Goal: Feedback & Contribution: Submit feedback/report problem

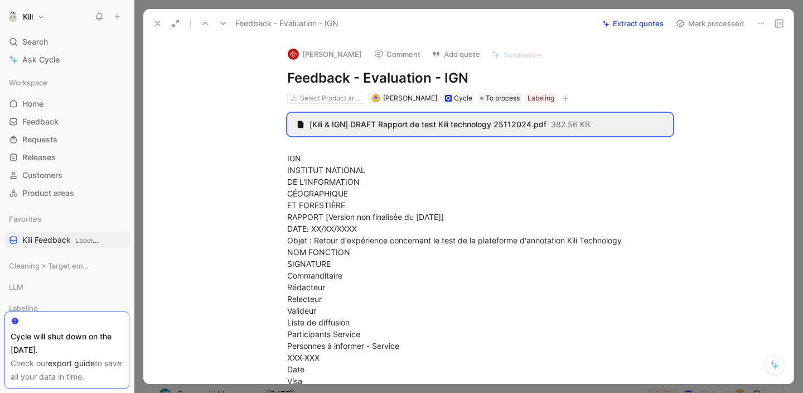
scroll to position [1235, 0]
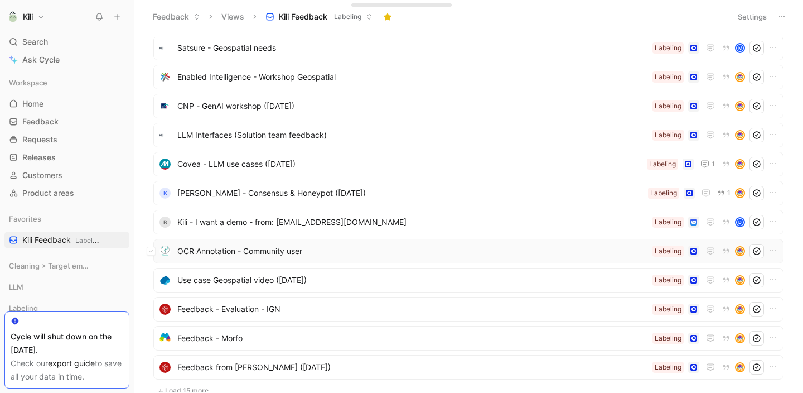
click at [247, 250] on span "OCR Annotation - Community user" at bounding box center [412, 250] width 471 height 13
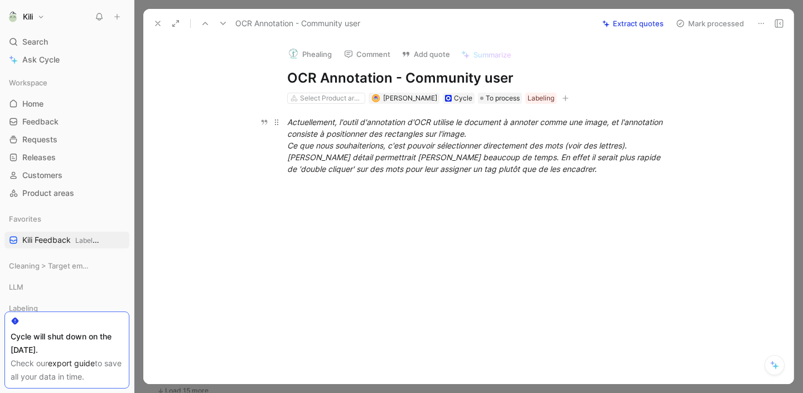
click at [384, 149] on em "Ce que nous souhaiterions, c'est pouvoir sélectionner directement des mots (voi…" at bounding box center [474, 157] width 375 height 33
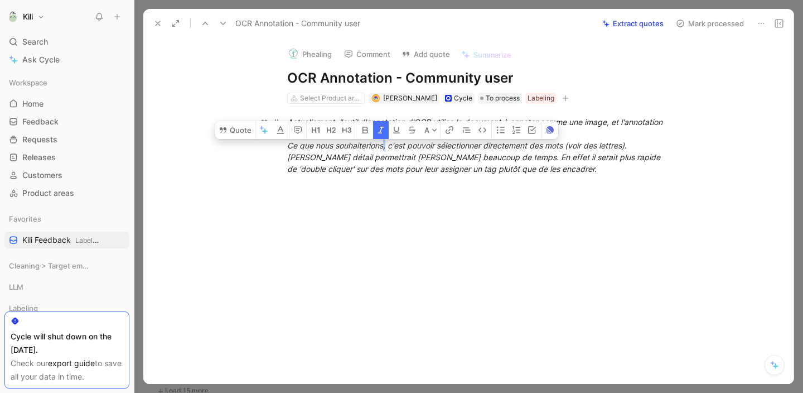
click at [384, 149] on em "Ce que nous souhaiterions, c'est pouvoir sélectionner directement des mots (voi…" at bounding box center [474, 157] width 375 height 33
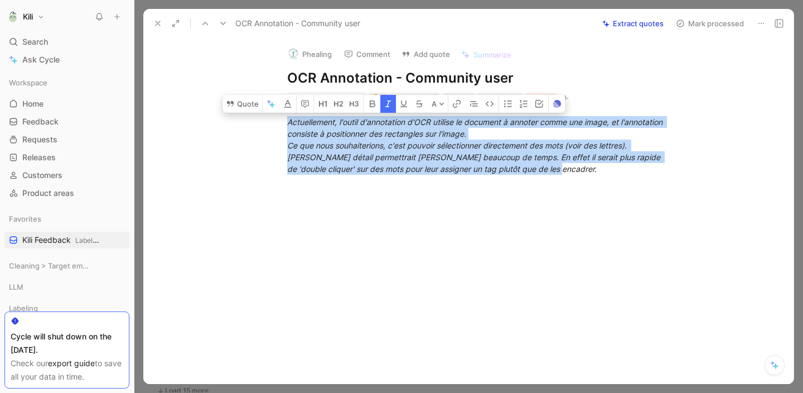
click at [436, 214] on div at bounding box center [480, 246] width 627 height 118
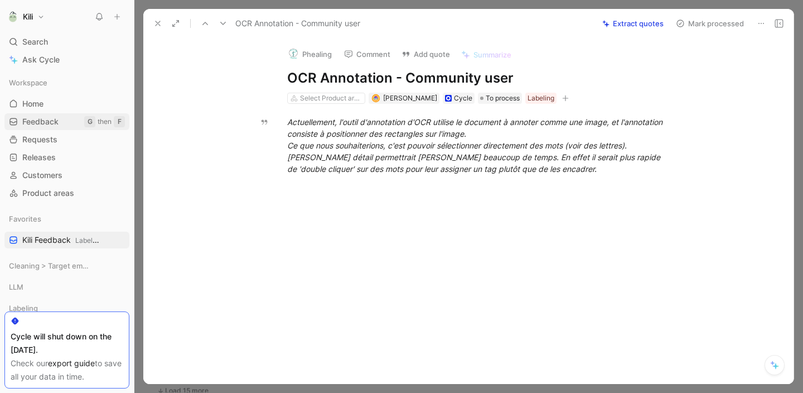
click at [55, 118] on span "Feedback" at bounding box center [40, 121] width 36 height 11
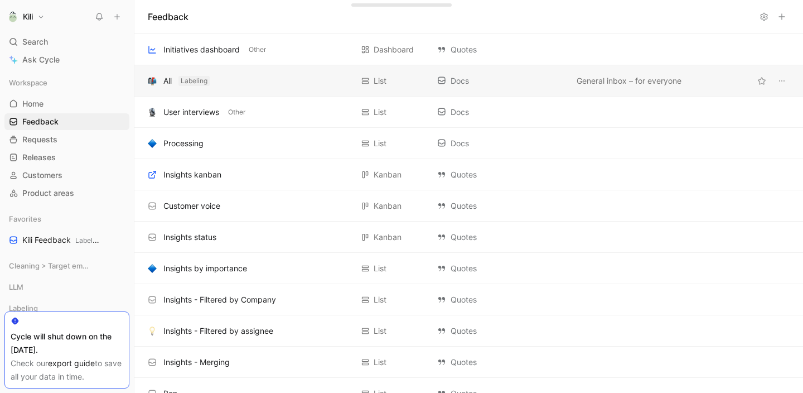
click at [196, 84] on span "Labeling" at bounding box center [194, 80] width 27 height 11
click at [158, 81] on button "button" at bounding box center [152, 80] width 13 height 13
click at [170, 80] on div "All" at bounding box center [167, 80] width 8 height 13
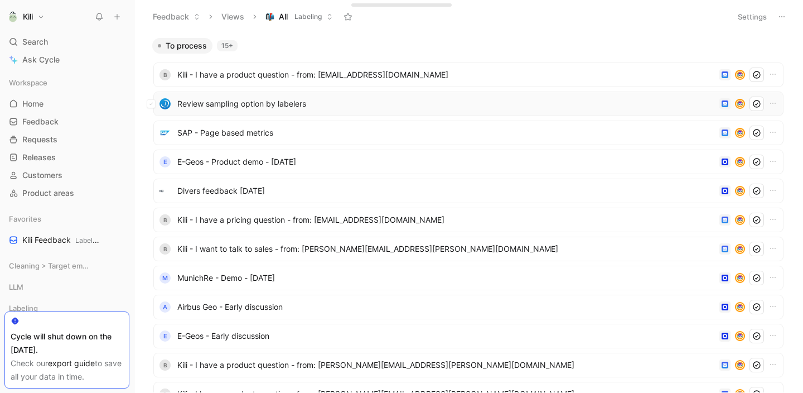
click at [330, 103] on span "Review sampling option by labelers" at bounding box center [446, 103] width 538 height 13
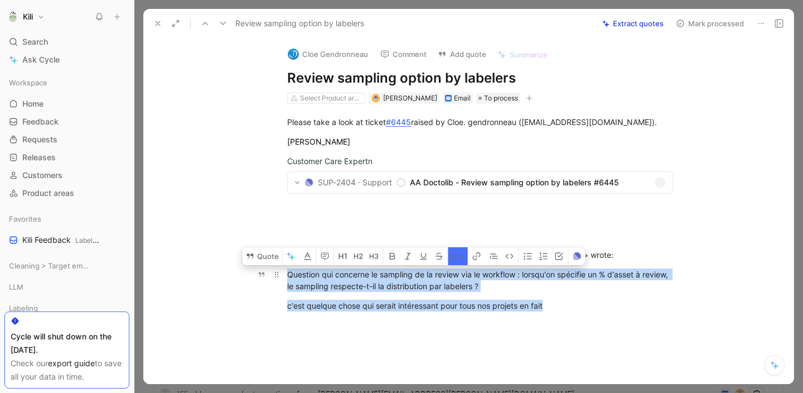
drag, startPoint x: 543, startPoint y: 304, endPoint x: 284, endPoint y: 270, distance: 261.0
click at [284, 270] on div "Please take a look at ticket #6445 raised by Cloe. gendronneau ([EMAIL_ADDRESS]…" at bounding box center [480, 219] width 627 height 231
copy div "Question qui concerne le sampling de la review via le workflow : lorsqu'on spéc…"
click at [720, 26] on button "Mark processed" at bounding box center [710, 24] width 78 height 16
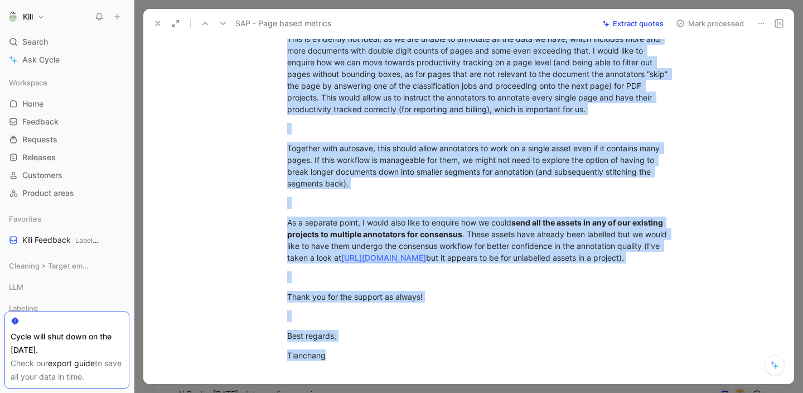
scroll to position [522, 0]
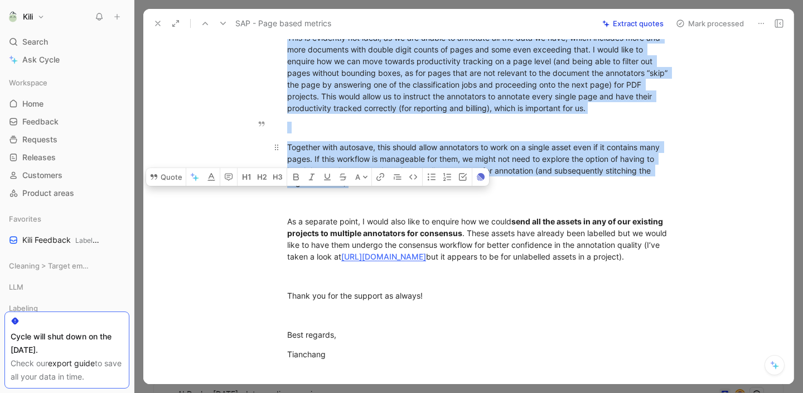
drag, startPoint x: 284, startPoint y: 73, endPoint x: 445, endPoint y: 164, distance: 184.9
copy div "L ipsum dolo si ametco ad elit seddoei te inc utlabo etdol magnaali enimadm ve …"
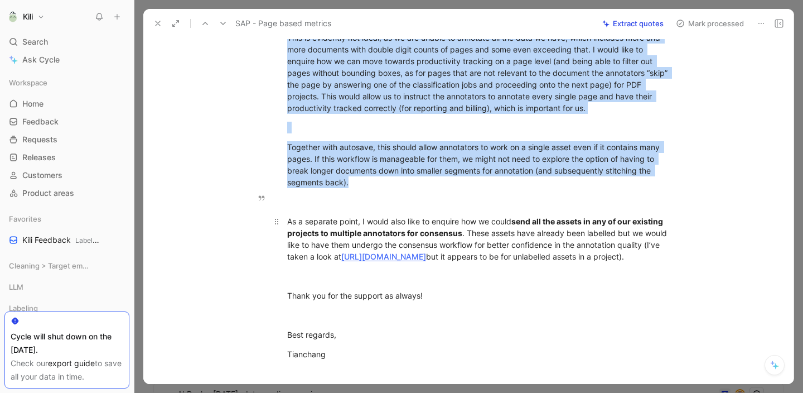
click at [428, 249] on div "As a separate point, I would also like to enquire how we could send all the ass…" at bounding box center [480, 238] width 386 height 47
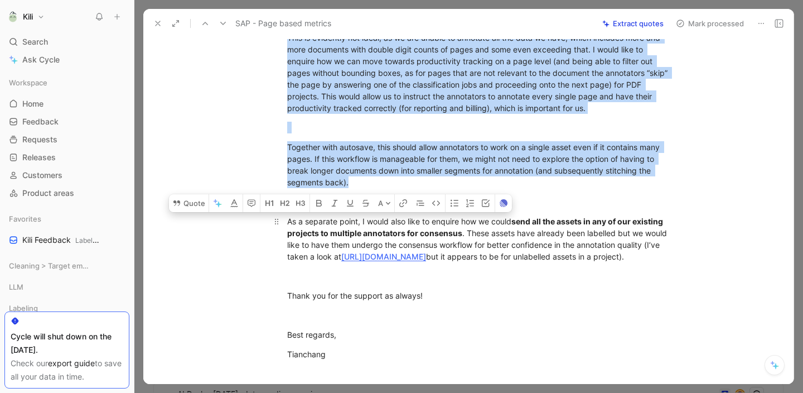
drag, startPoint x: 427, startPoint y: 248, endPoint x: 285, endPoint y: 196, distance: 151.6
click at [287, 215] on div "As a separate point, I would also like to enquire how we could send all the ass…" at bounding box center [480, 238] width 386 height 47
copy div "As a separate point, I would also like to enquire how we could send all the ass…"
click at [727, 18] on button "Mark processed" at bounding box center [710, 24] width 78 height 16
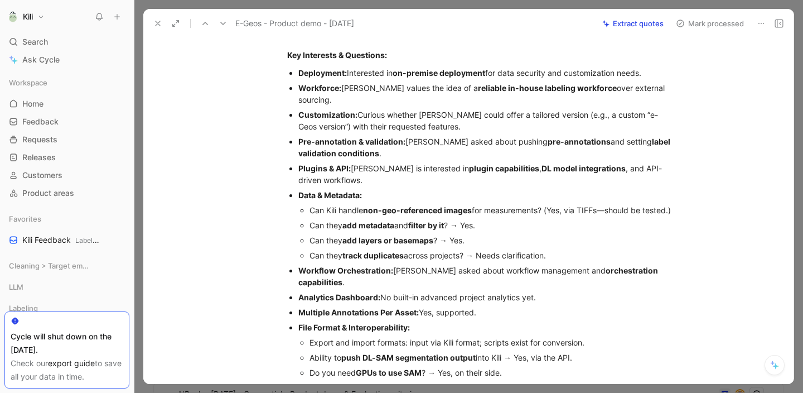
scroll to position [69, 0]
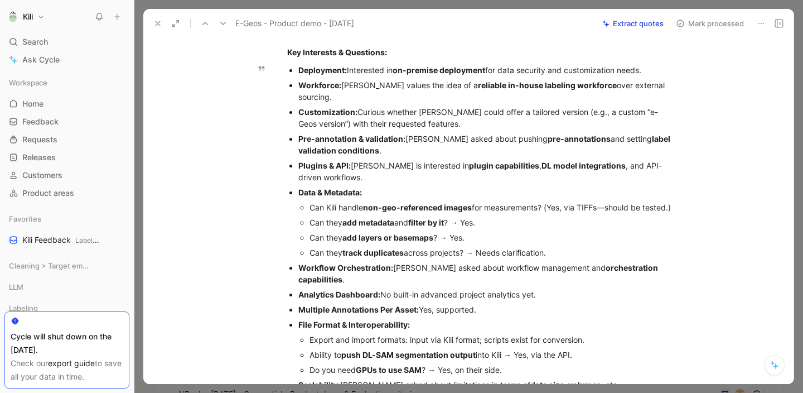
click at [402, 237] on strong "add layers or basemaps" at bounding box center [387, 237] width 91 height 9
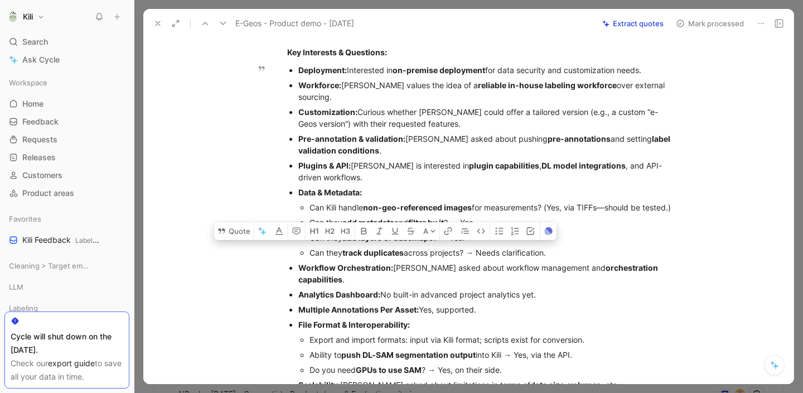
click at [405, 259] on p "Can they track duplicates across projects? → Needs clarification." at bounding box center [492, 252] width 364 height 15
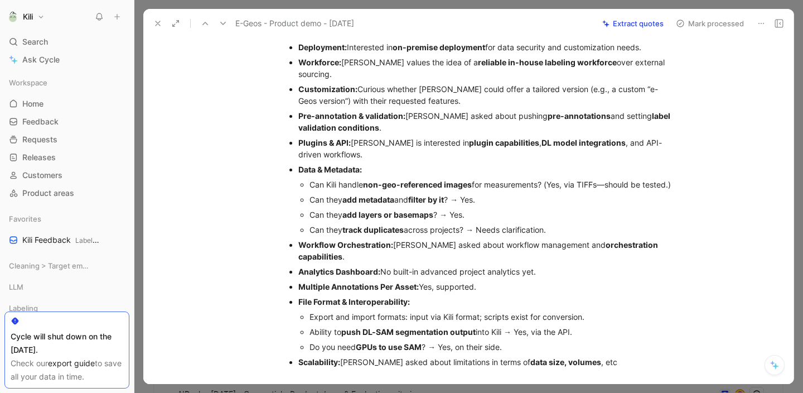
scroll to position [89, 0]
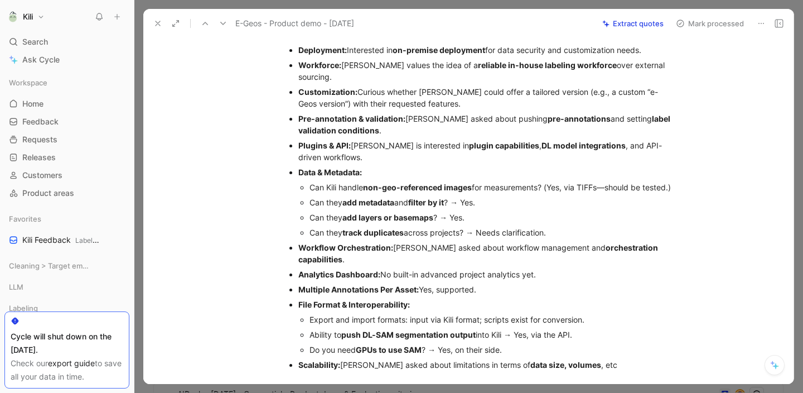
click at [160, 27] on icon at bounding box center [157, 23] width 9 height 9
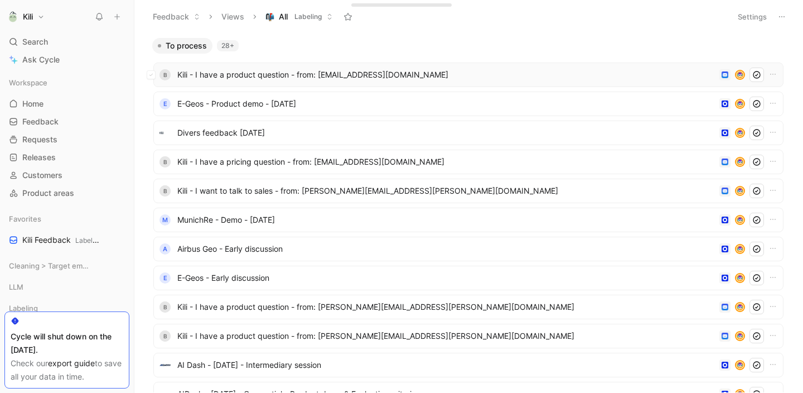
click at [218, 73] on span "Kili - I have a product question - from: [EMAIL_ADDRESS][DOMAIN_NAME]" at bounding box center [446, 74] width 538 height 13
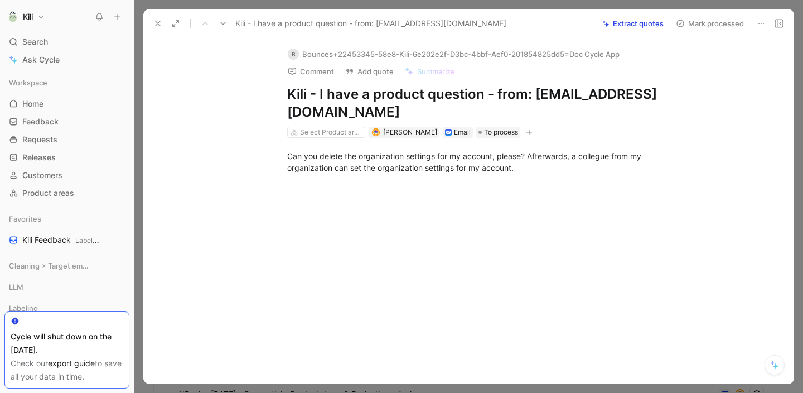
click at [723, 18] on button "Mark processed" at bounding box center [710, 24] width 78 height 16
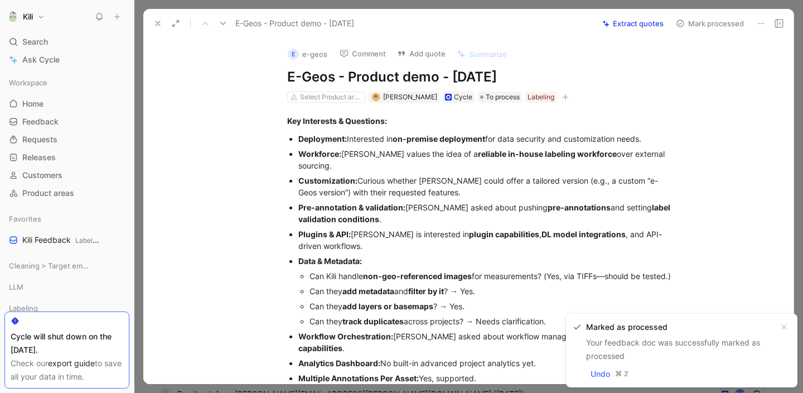
click at [160, 22] on icon at bounding box center [157, 23] width 9 height 9
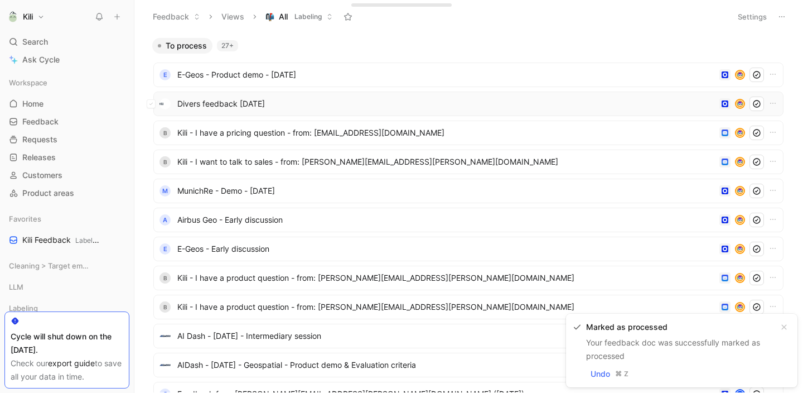
click at [218, 107] on span "Divers feedback [DATE]" at bounding box center [446, 103] width 538 height 13
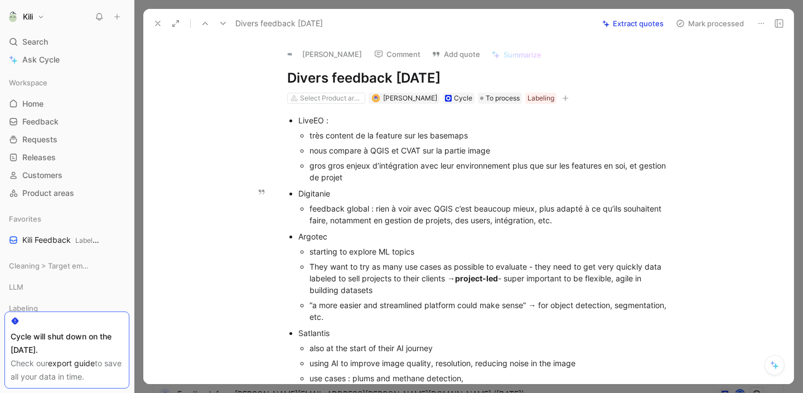
click at [153, 22] on icon at bounding box center [157, 23] width 9 height 9
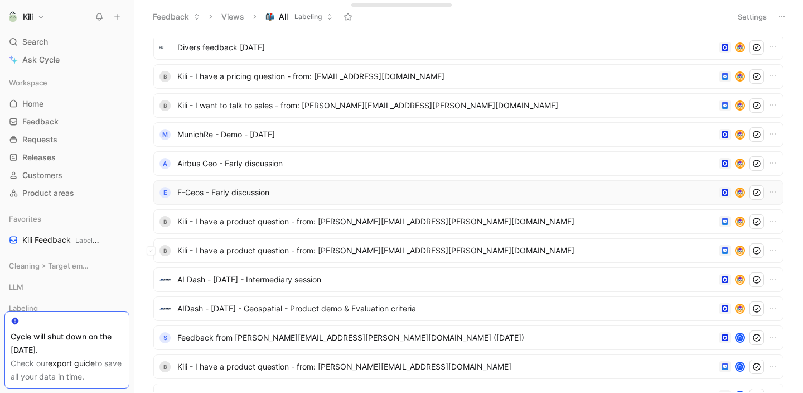
scroll to position [57, 0]
click at [239, 221] on span "Kili - I have a product question - from: [PERSON_NAME][EMAIL_ADDRESS][PERSON_NA…" at bounding box center [446, 220] width 538 height 13
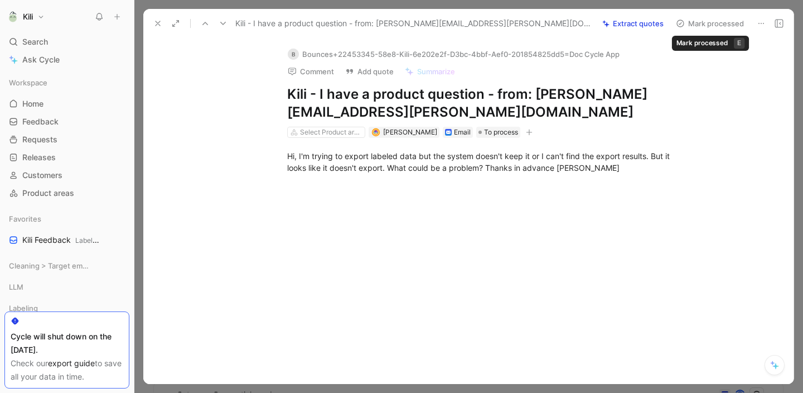
click at [726, 22] on button "Mark processed" at bounding box center [710, 24] width 78 height 16
click at [726, 23] on button "Mark processed" at bounding box center [710, 24] width 78 height 16
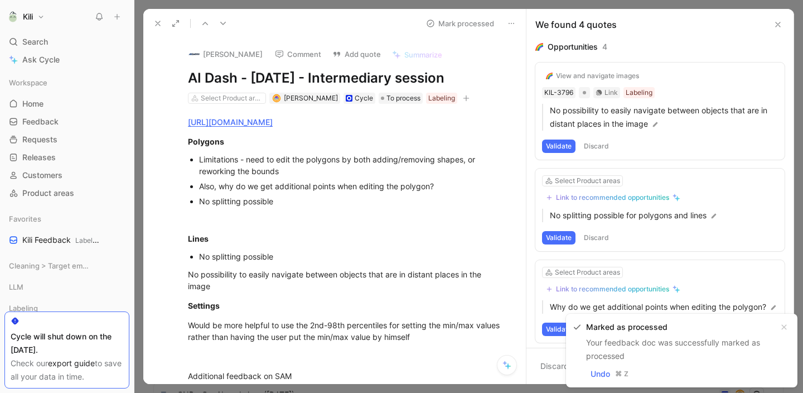
click at [779, 26] on icon at bounding box center [778, 24] width 9 height 9
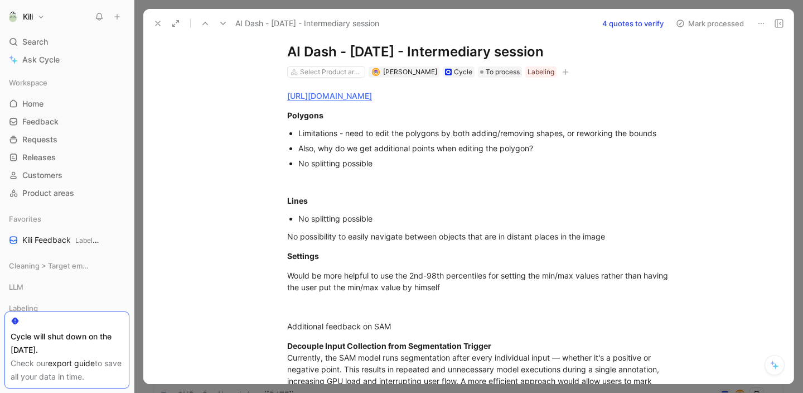
scroll to position [27, 0]
click at [158, 22] on icon at bounding box center [157, 23] width 9 height 9
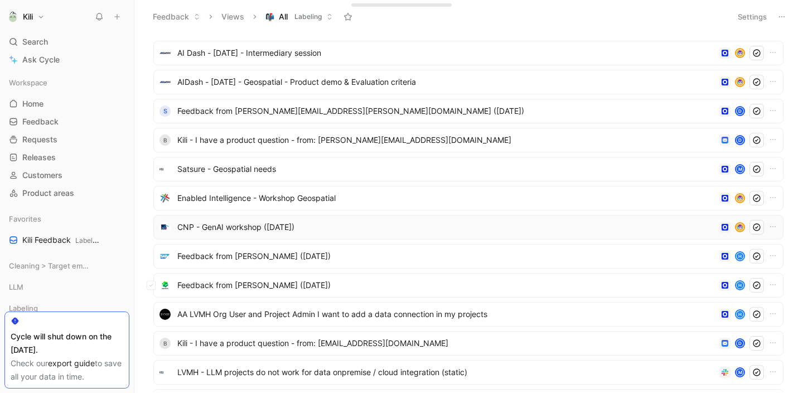
scroll to position [229, 0]
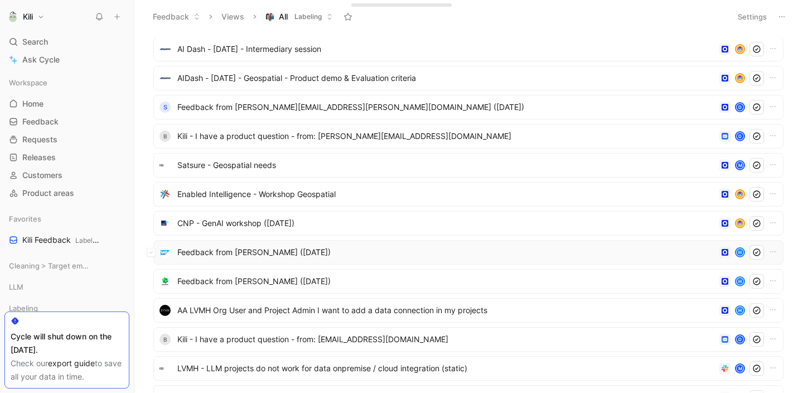
click at [278, 260] on div "Feedback from [PERSON_NAME] ([DATE]) H" at bounding box center [468, 252] width 630 height 25
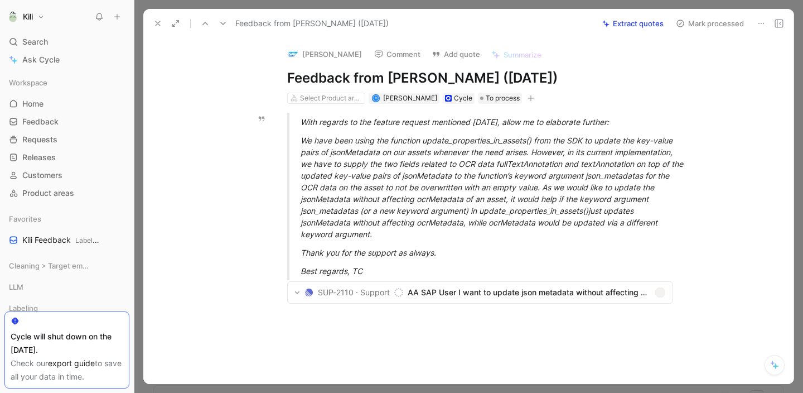
click at [397, 181] on div "We have been using the function update_properties_in_assets() from the SDK to u…" at bounding box center [494, 186] width 386 height 105
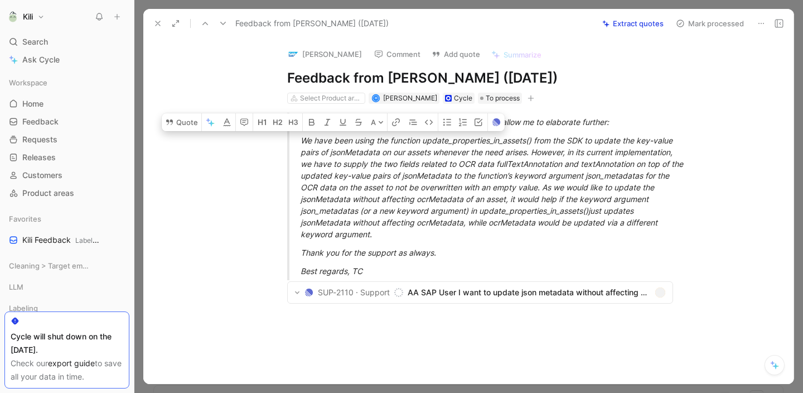
drag, startPoint x: 300, startPoint y: 139, endPoint x: 379, endPoint y: 230, distance: 121.4
click at [379, 230] on div "We have been using the function update_properties_in_assets() from the SDK to u…" at bounding box center [494, 186] width 386 height 105
copy div "We have been using the function update_properties_in_assets() from the SDK to u…"
click at [159, 26] on icon at bounding box center [157, 23] width 9 height 9
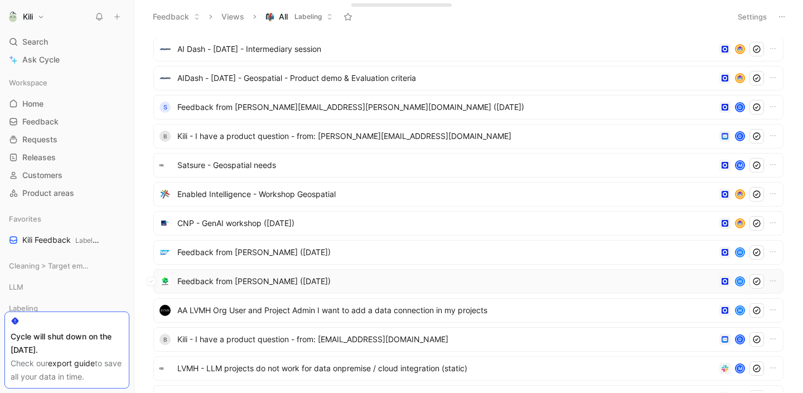
click at [271, 284] on span "Feedback from [PERSON_NAME] ([DATE])" at bounding box center [446, 280] width 538 height 13
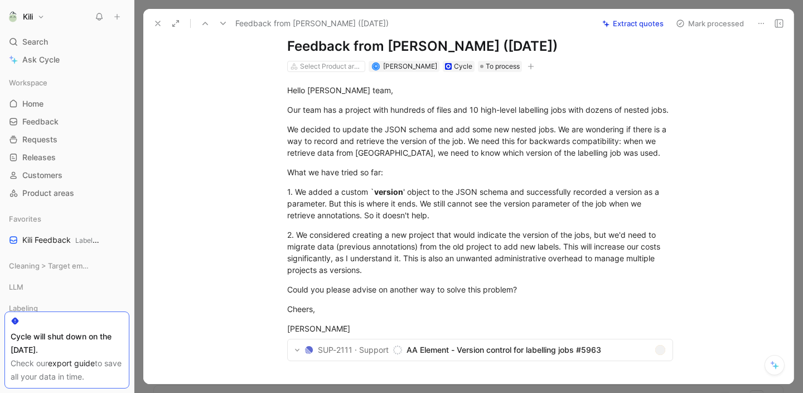
scroll to position [33, 0]
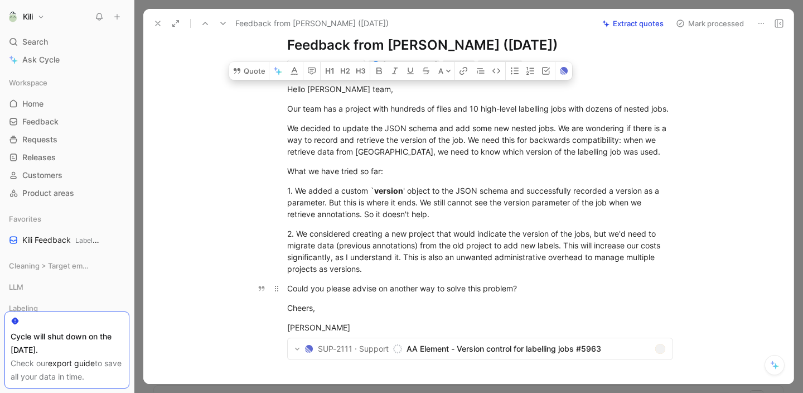
drag, startPoint x: 286, startPoint y: 88, endPoint x: 528, endPoint y: 285, distance: 312.5
click at [528, 285] on div "Hello [PERSON_NAME] team, Our team has a project with hundreds of files and 10 …" at bounding box center [480, 229] width 627 height 317
copy div "Hello [PERSON_NAME] team, Our team has a project with hundreds of files and 10 …"
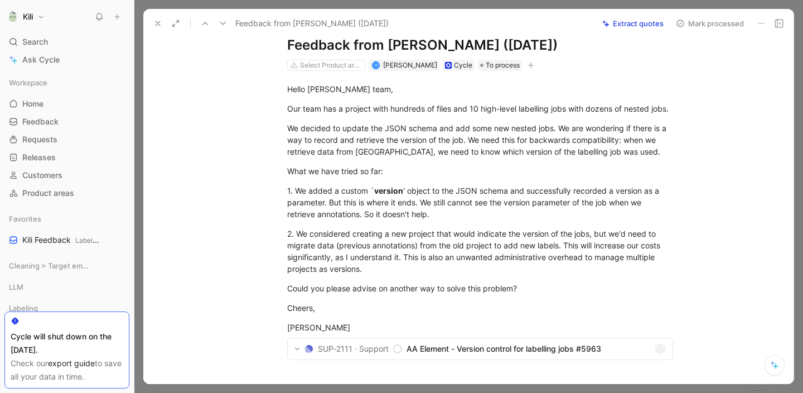
click at [727, 20] on button "Mark processed" at bounding box center [710, 24] width 78 height 16
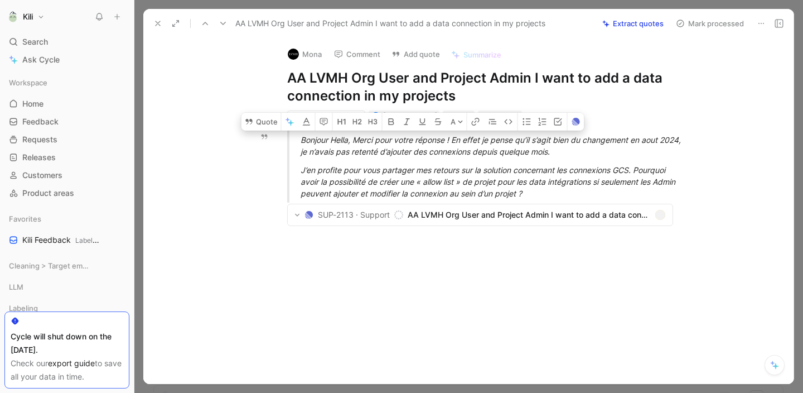
drag, startPoint x: 564, startPoint y: 194, endPoint x: 302, endPoint y: 143, distance: 267.1
click at [302, 143] on blockquote "Bonjour Hella, Merci pour votre réponse ! En effet je pense qu’il s’agit bien d…" at bounding box center [480, 167] width 428 height 72
click at [604, 214] on span "AA LVMH Org User and Project Admin I want to add a data connection in my projec…" at bounding box center [529, 214] width 243 height 13
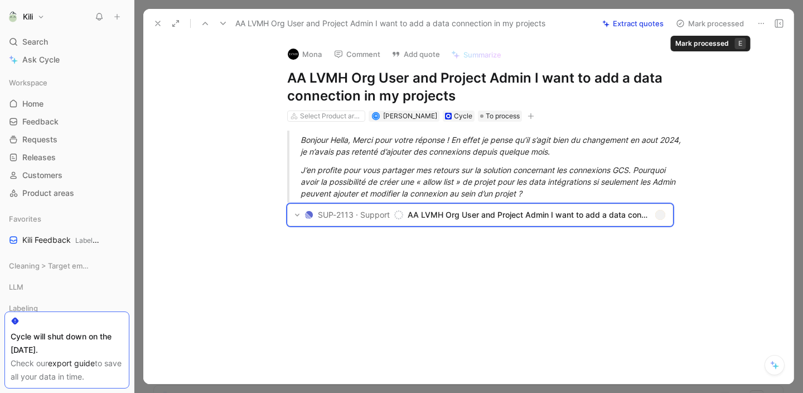
click at [725, 25] on button "Mark processed" at bounding box center [710, 24] width 78 height 16
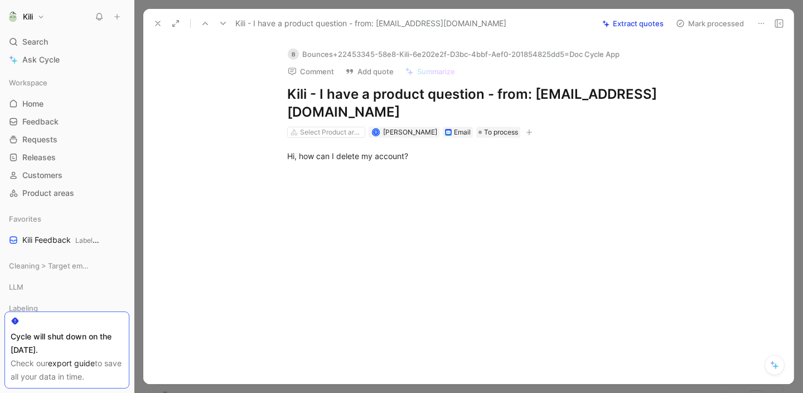
click at [719, 19] on button "Mark processed" at bounding box center [710, 24] width 78 height 16
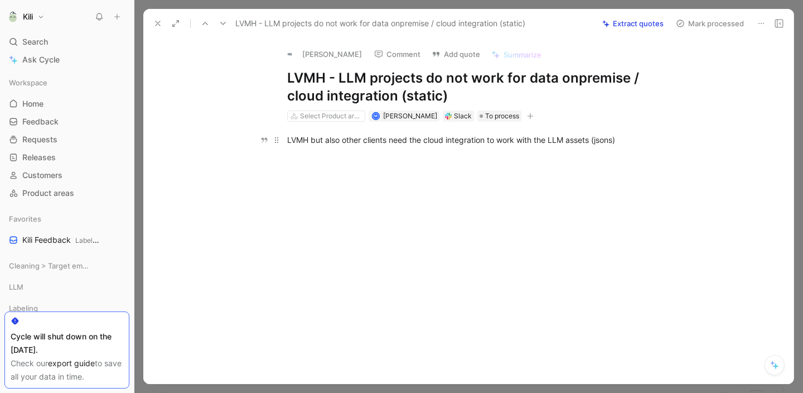
click at [571, 136] on div "LVMH but also other clients need the cloud integration to work with the LLM ass…" at bounding box center [480, 140] width 386 height 12
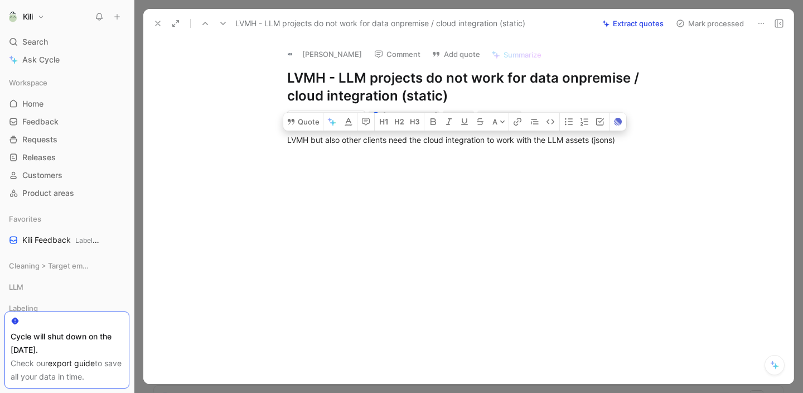
click at [156, 21] on icon at bounding box center [157, 23] width 9 height 9
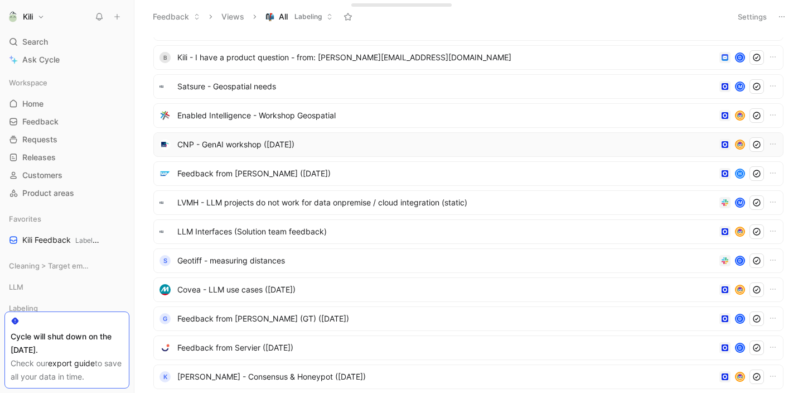
scroll to position [308, 0]
click at [287, 255] on span "Geotiff - measuring distances" at bounding box center [446, 259] width 538 height 13
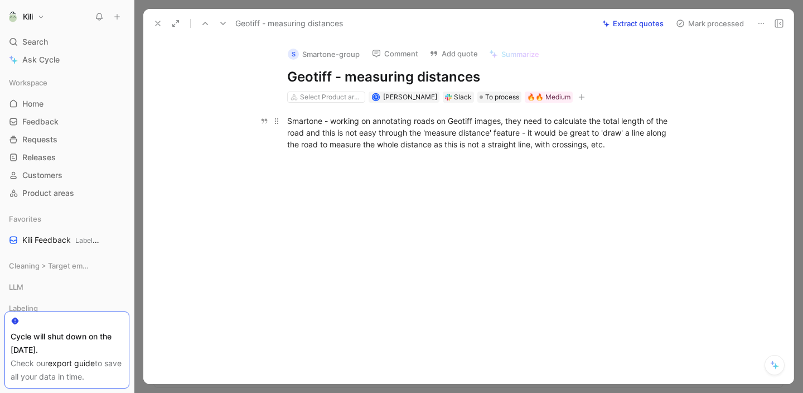
click at [399, 138] on div "Smartone - working on annotating roads on Geotiff images, they need to calculat…" at bounding box center [480, 132] width 386 height 35
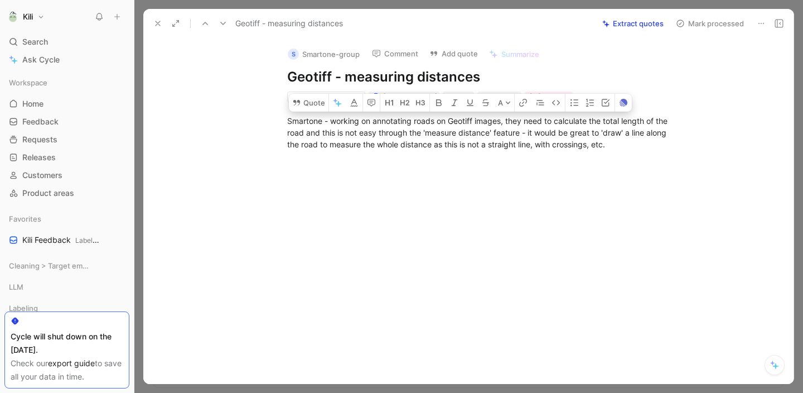
copy div "Smartone - working on annotating roads on Geotiff images, they need to calculat…"
click at [584, 275] on div at bounding box center [480, 221] width 627 height 118
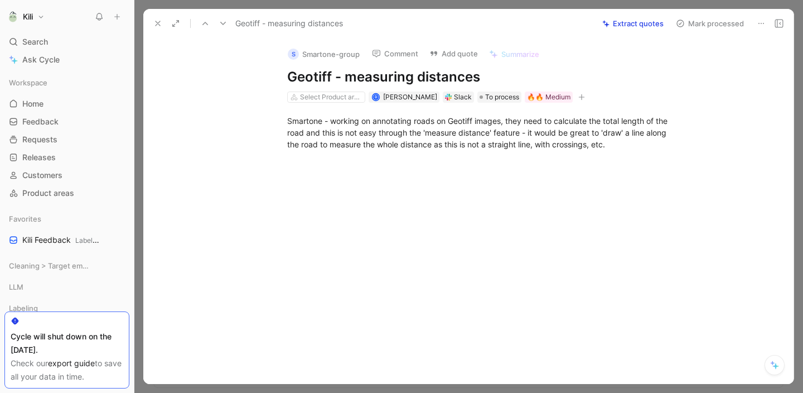
click at [730, 23] on button "Mark processed" at bounding box center [710, 24] width 78 height 16
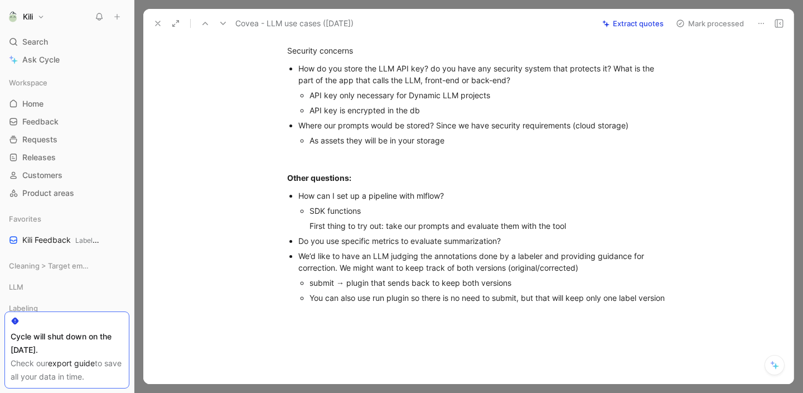
scroll to position [189, 0]
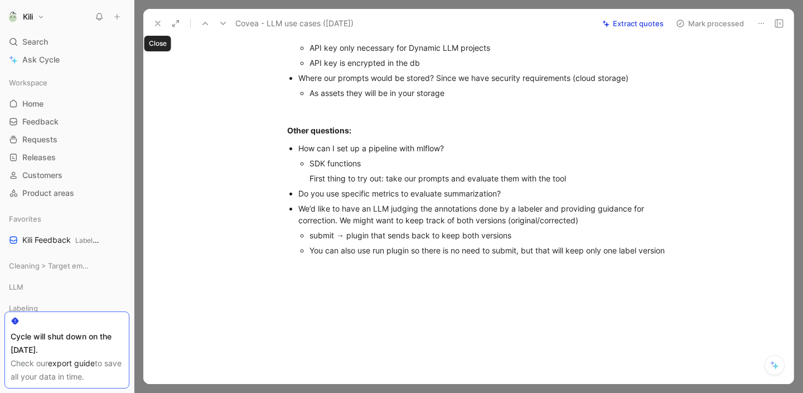
click at [156, 21] on use at bounding box center [158, 23] width 4 height 4
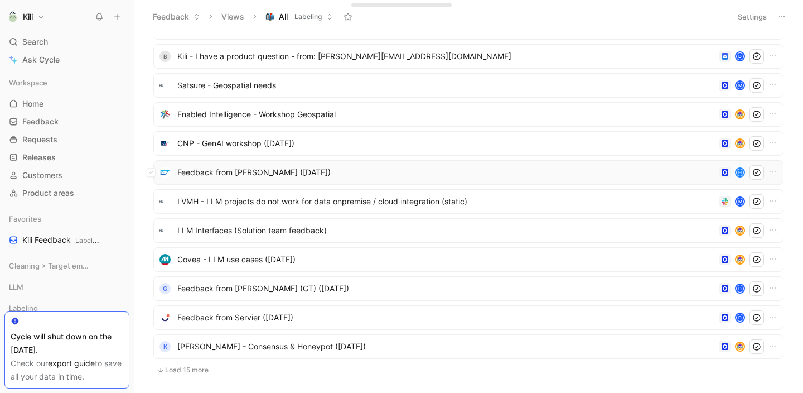
click at [242, 175] on span "Feedback from [PERSON_NAME] ([DATE])" at bounding box center [446, 172] width 538 height 13
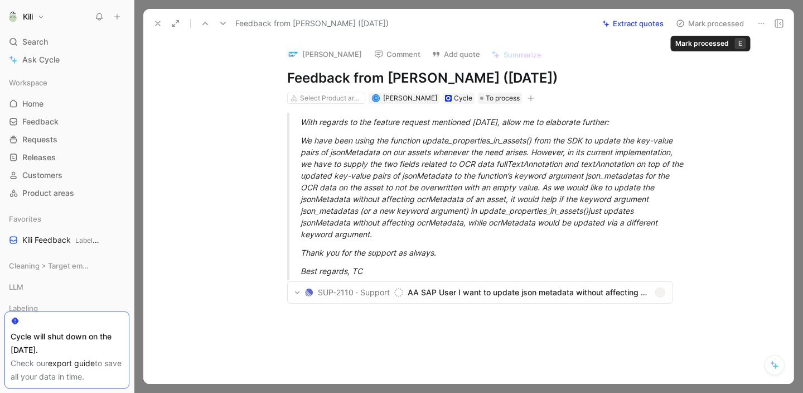
click at [707, 22] on button "Mark processed" at bounding box center [710, 24] width 78 height 16
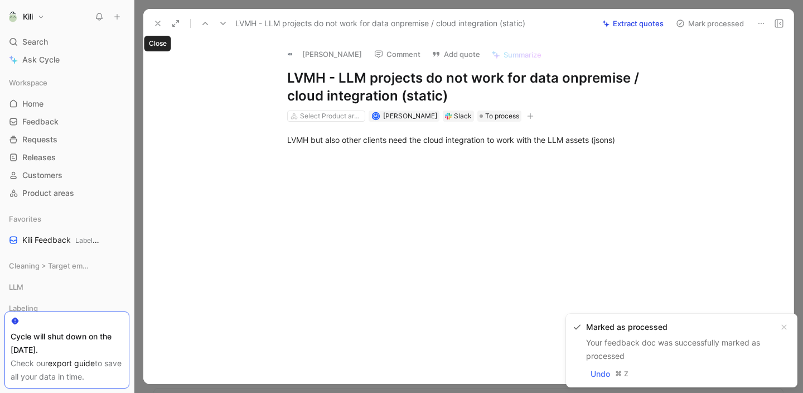
click at [160, 25] on use at bounding box center [158, 23] width 4 height 4
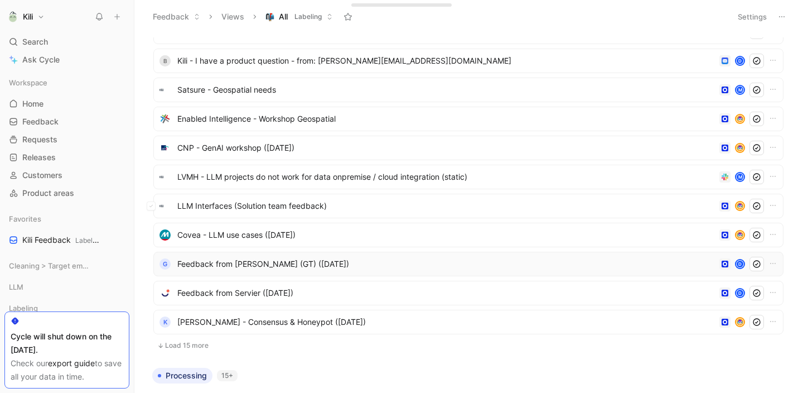
scroll to position [305, 0]
click at [271, 325] on span "[PERSON_NAME] - Consensus & Honeypot ([DATE])" at bounding box center [446, 320] width 538 height 13
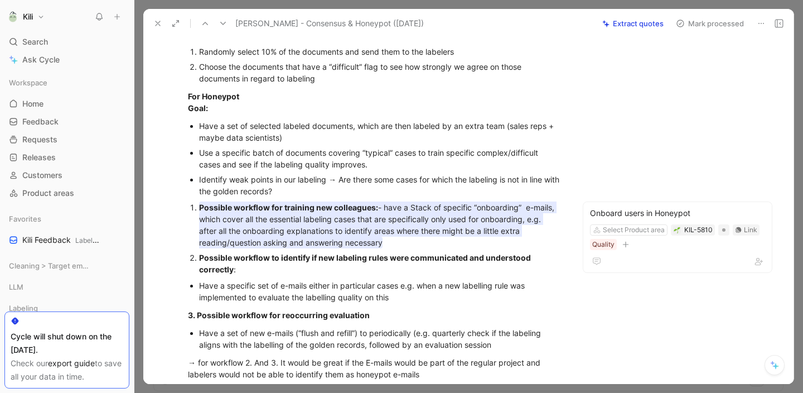
scroll to position [209, 0]
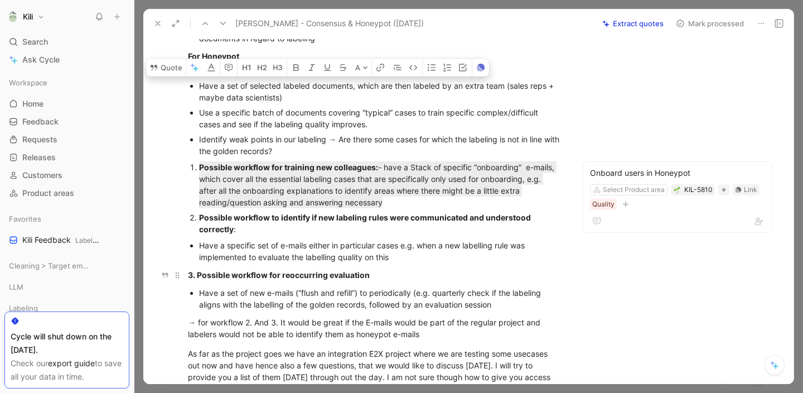
drag, startPoint x: 200, startPoint y: 85, endPoint x: 402, endPoint y: 265, distance: 269.8
click at [402, 265] on div "[URL][DOMAIN_NAME] For consensus Goal: - Consistently evaluate the agreement (C…" at bounding box center [375, 149] width 416 height 513
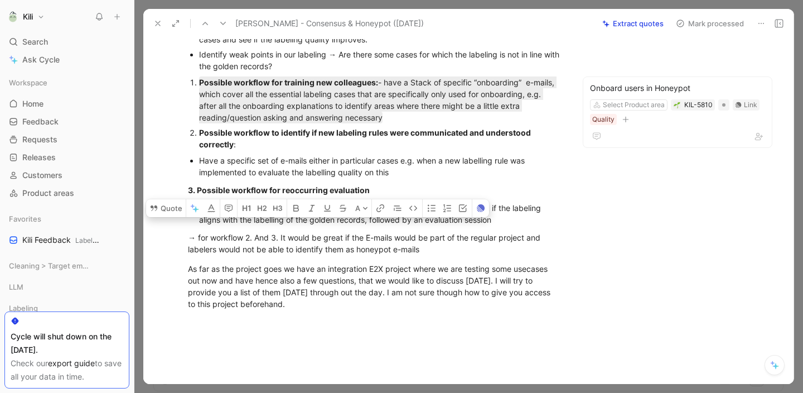
scroll to position [293, 0]
click at [542, 225] on div "Have a set of new e-mails (“flush and refill”) to periodically (e.g. quarterly …" at bounding box center [380, 214] width 363 height 23
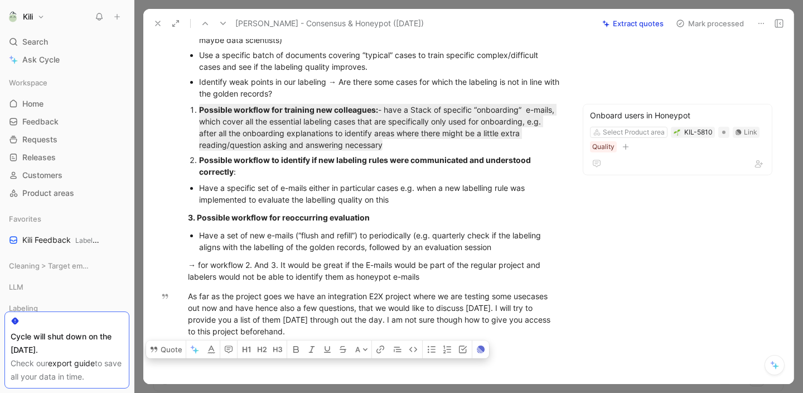
scroll to position [349, 0]
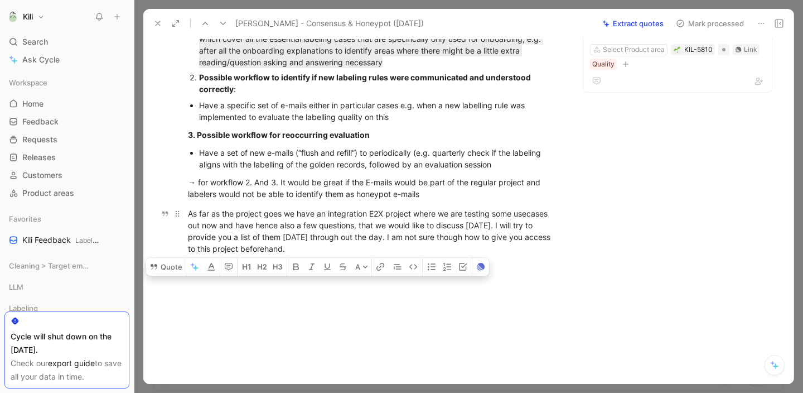
drag, startPoint x: 186, startPoint y: 110, endPoint x: 325, endPoint y: 243, distance: 192.5
click at [325, 243] on div "[URL][DOMAIN_NAME] For consensus Goal: - Consistently evaluate the agreement (C…" at bounding box center [375, 9] width 416 height 513
copy div "lorem://ipsum.dolors.ame/cons/a/70El0sEddOEIU3T0incIdiDun43UTLAbo/etdo Mag aliq…"
click at [712, 30] on button "Mark processed" at bounding box center [710, 24] width 78 height 16
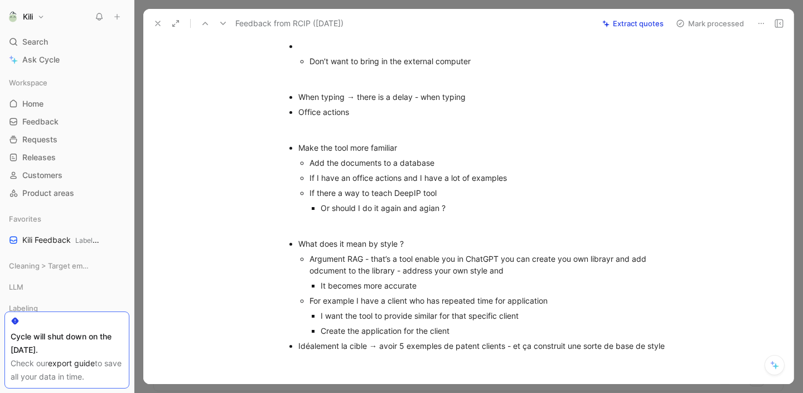
scroll to position [104, 0]
click at [725, 23] on button "Mark processed" at bounding box center [710, 24] width 78 height 16
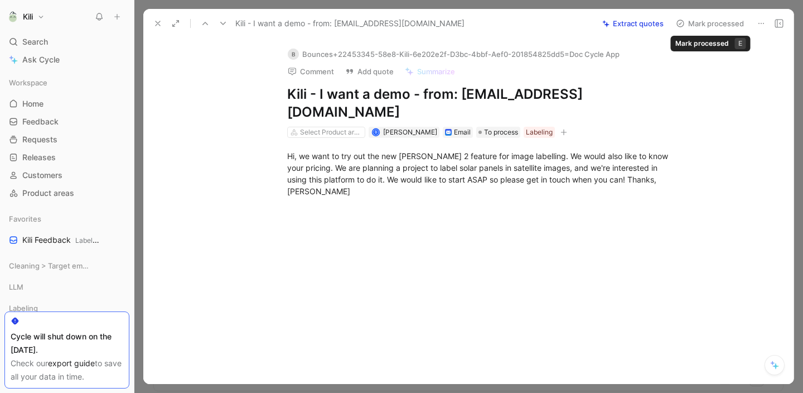
click at [709, 23] on button "Mark processed" at bounding box center [710, 24] width 78 height 16
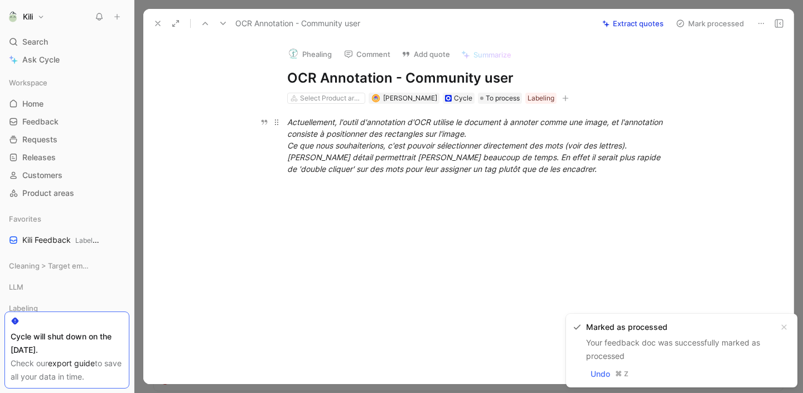
click at [455, 153] on em "Ce que nous souhaiterions, c'est pouvoir sélectionner directement des mots (voi…" at bounding box center [474, 157] width 375 height 33
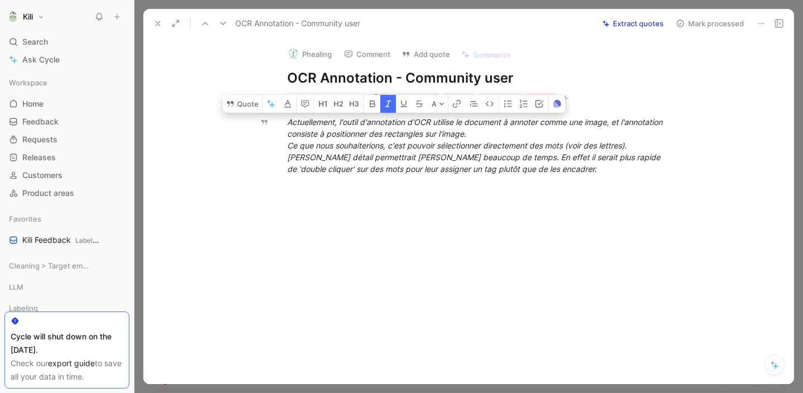
click at [714, 29] on button "Mark processed" at bounding box center [710, 24] width 78 height 16
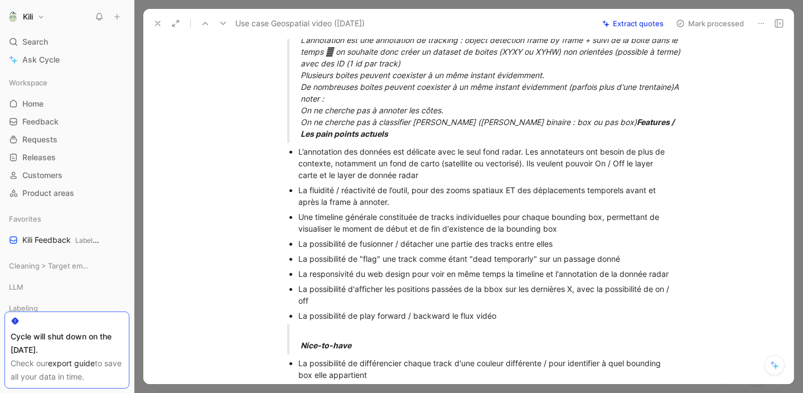
scroll to position [237, 0]
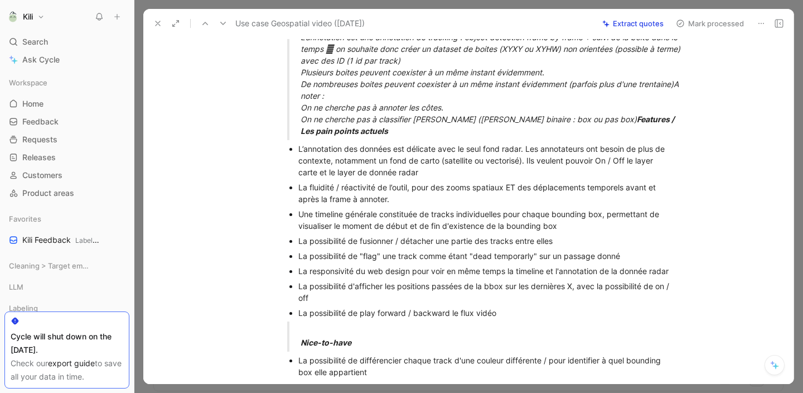
click at [157, 23] on icon at bounding box center [157, 23] width 9 height 9
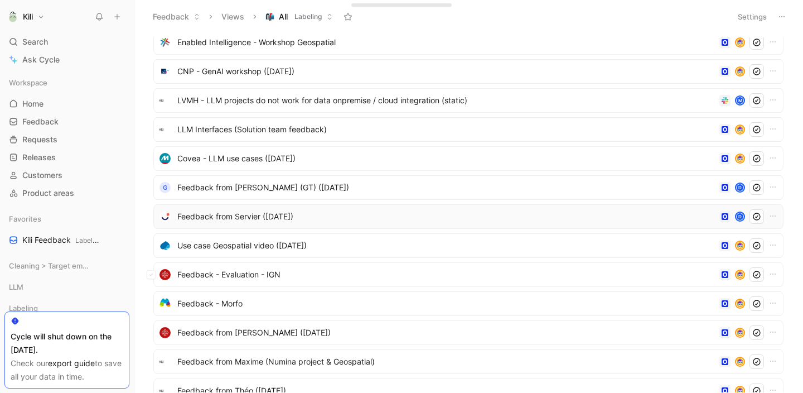
scroll to position [382, 0]
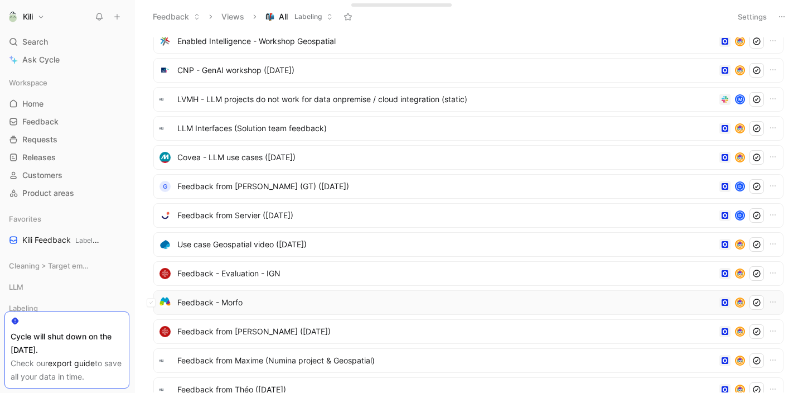
click at [268, 302] on span "Feedback - Morfo" at bounding box center [446, 302] width 538 height 13
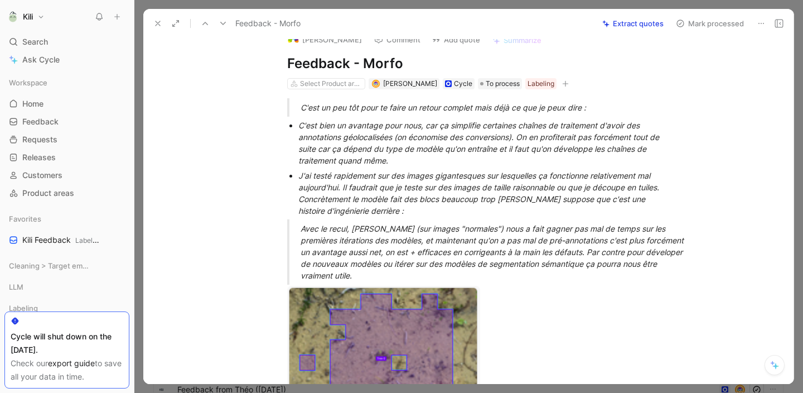
scroll to position [4, 0]
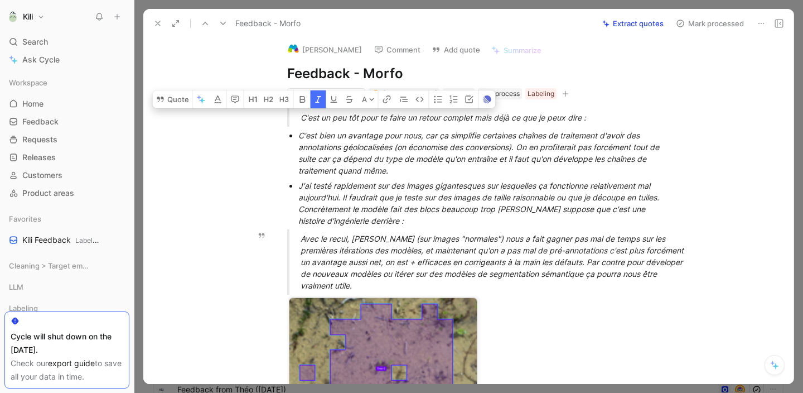
drag, startPoint x: 296, startPoint y: 117, endPoint x: 455, endPoint y: 290, distance: 234.9
click at [455, 290] on div "C'est un peu tôt pour te faire un retour complet mais déjà ce que je peux dire …" at bounding box center [480, 395] width 627 height 593
copy div "L'ips do sit ame cons ad elits do eiusmo tempori utla etdo ma ali en admi veni …"
click at [698, 25] on button "Mark processed" at bounding box center [710, 24] width 78 height 16
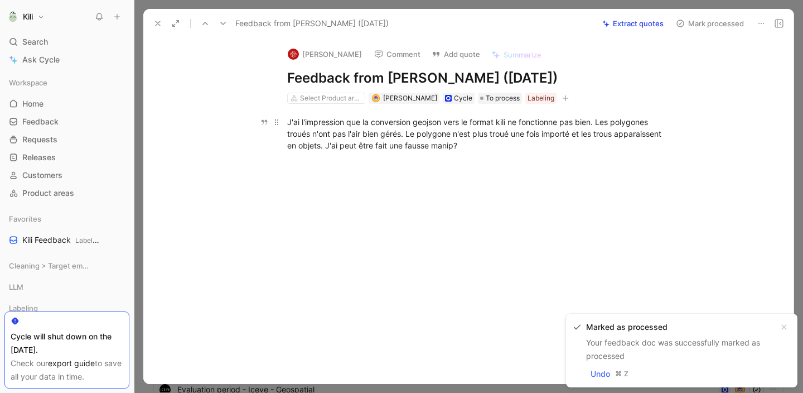
click at [437, 133] on span "J'ai l'impression que la conversion geojson vers le format kili ne fonctionne p…" at bounding box center [475, 133] width 377 height 33
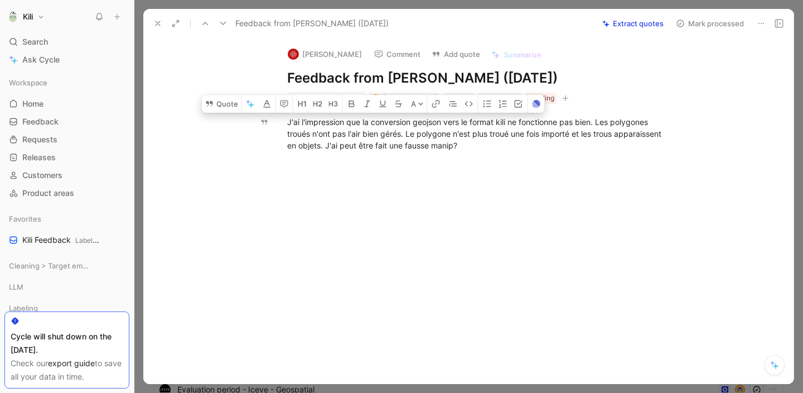
click at [726, 26] on button "Mark processed" at bounding box center [710, 24] width 78 height 16
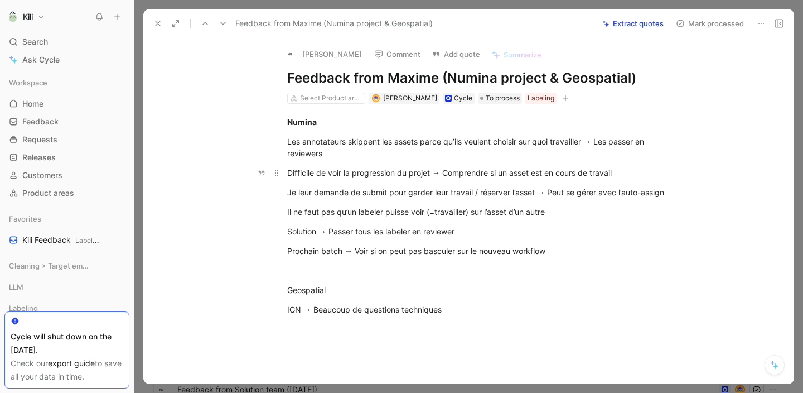
click at [383, 174] on div "Difficile de voir la progression du projet → Comprendre si un asset est en cour…" at bounding box center [480, 173] width 386 height 12
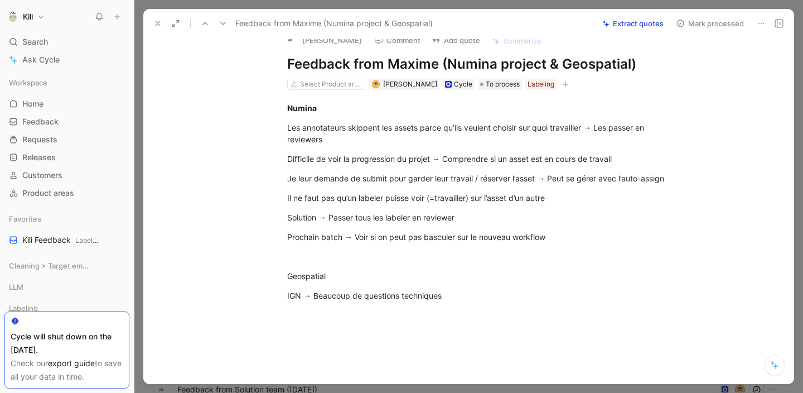
scroll to position [23, 0]
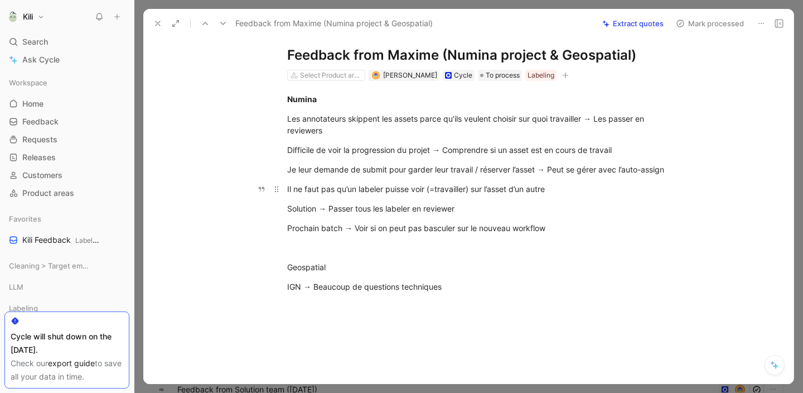
click at [355, 192] on div "Il ne faut pas qu’un labeler puisse voir (=travailler) sur l’asset d’un autre" at bounding box center [480, 189] width 386 height 12
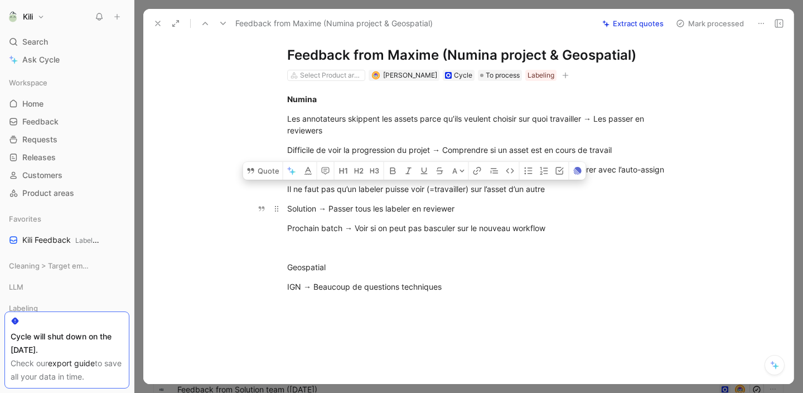
click at [360, 213] on div "Solution → Passer tous les labeler en reviewer" at bounding box center [480, 208] width 386 height 12
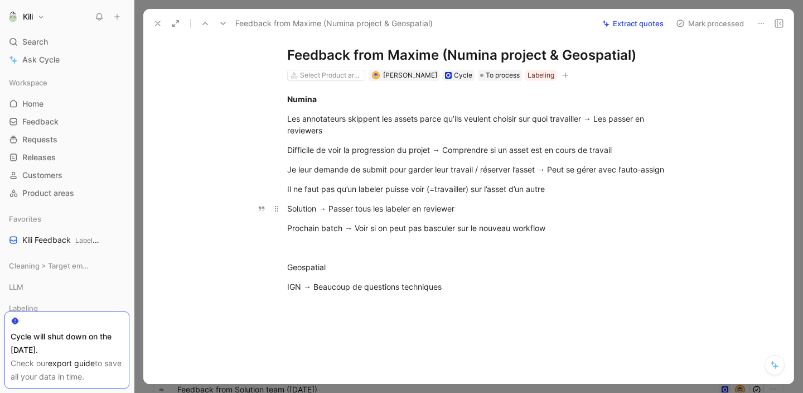
click at [360, 213] on div "Solution → Passer tous les labeler en reviewer" at bounding box center [480, 208] width 386 height 12
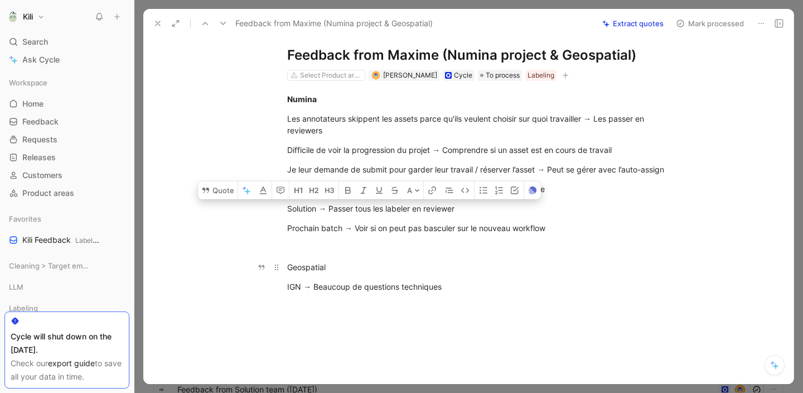
click at [426, 273] on p "Geospatial" at bounding box center [480, 267] width 428 height 18
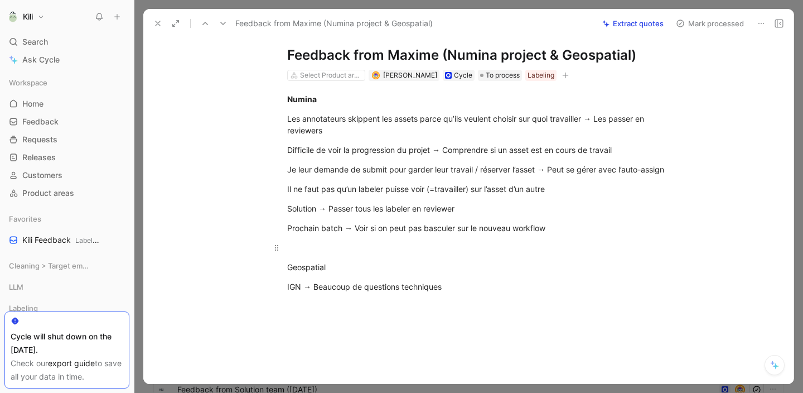
click at [436, 254] on p at bounding box center [480, 247] width 428 height 18
click at [471, 295] on p "IGN → Beaucoup de questions techniques" at bounding box center [480, 286] width 428 height 18
click at [704, 22] on button "Mark processed" at bounding box center [710, 24] width 78 height 16
click at [712, 24] on button "Mark processed" at bounding box center [710, 24] width 78 height 16
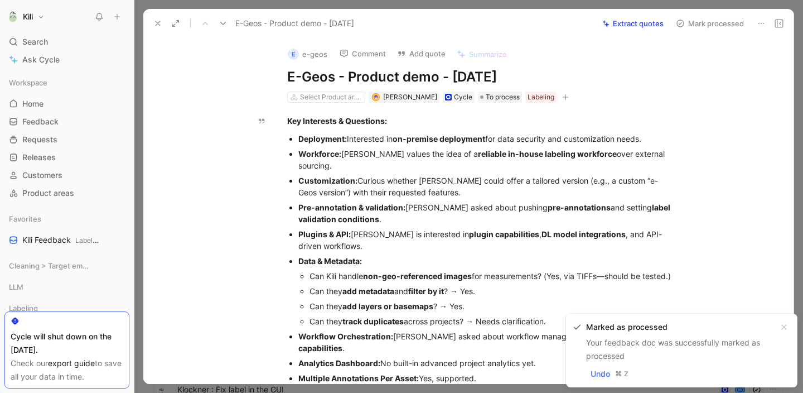
click at [157, 25] on icon at bounding box center [157, 23] width 9 height 9
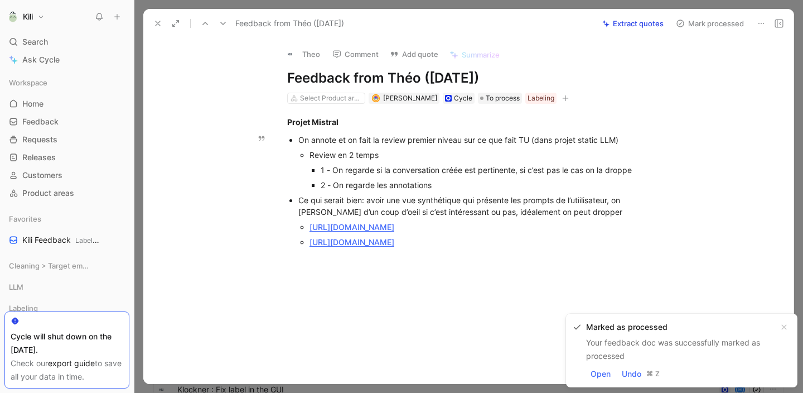
click at [406, 152] on div "Review en 2 temps" at bounding box center [492, 155] width 364 height 12
click at [426, 180] on div "2 - On regarde les annotations" at bounding box center [497, 185] width 353 height 12
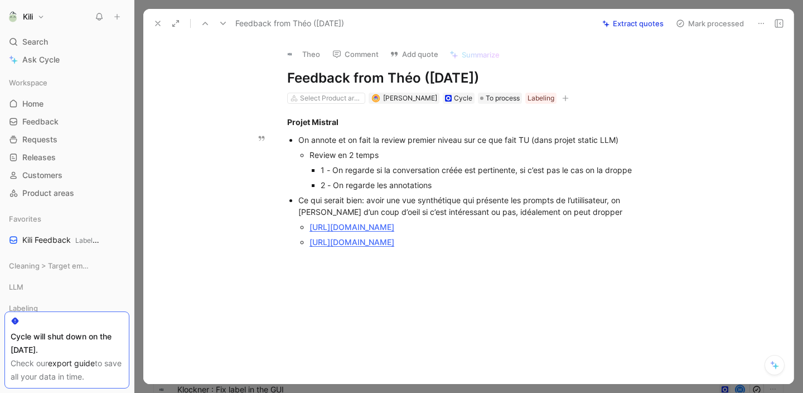
click at [421, 191] on p "2 - On regarde les annotations" at bounding box center [497, 184] width 353 height 15
click at [158, 23] on icon at bounding box center [157, 23] width 9 height 9
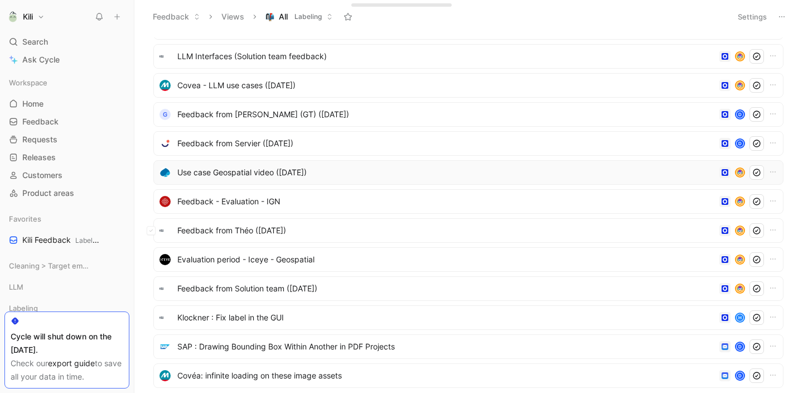
scroll to position [455, 0]
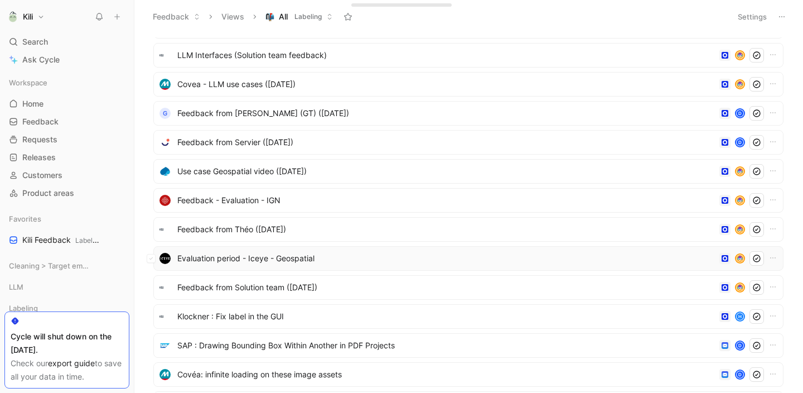
click at [266, 258] on span "Evaluation period - Iceye - Geospatial" at bounding box center [446, 258] width 538 height 13
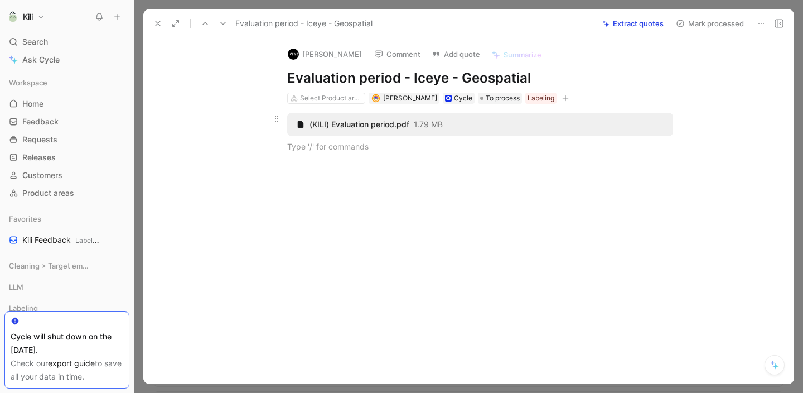
click at [389, 127] on span "(KILI) Evaluation period.pdf" at bounding box center [360, 124] width 100 height 10
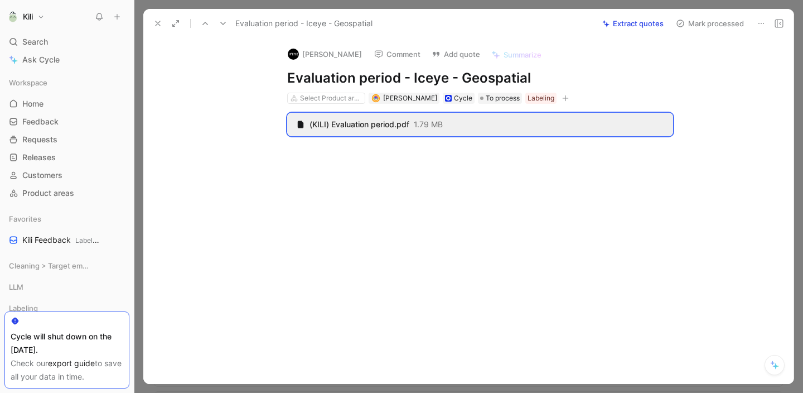
click at [389, 181] on div at bounding box center [480, 224] width 627 height 118
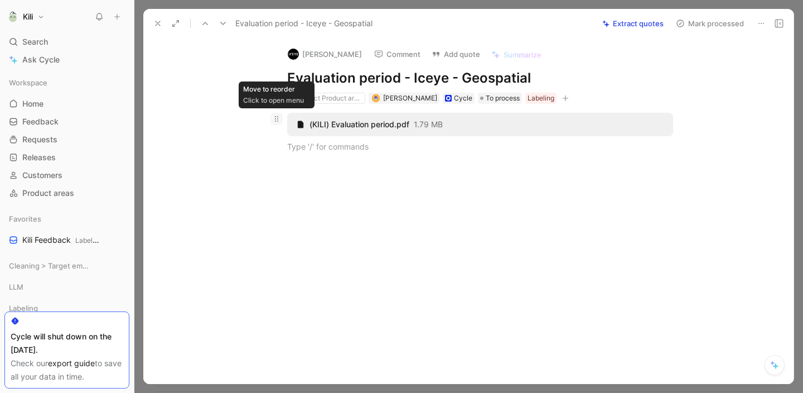
click at [281, 123] on span at bounding box center [277, 119] width 12 height 12
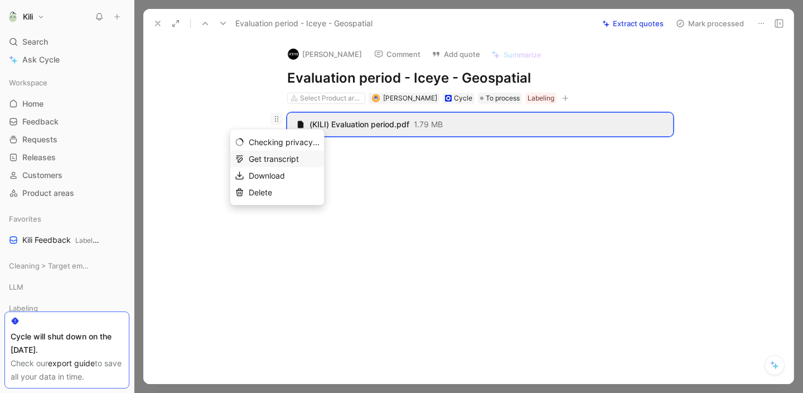
click at [272, 155] on div "Get transcript" at bounding box center [284, 158] width 71 height 13
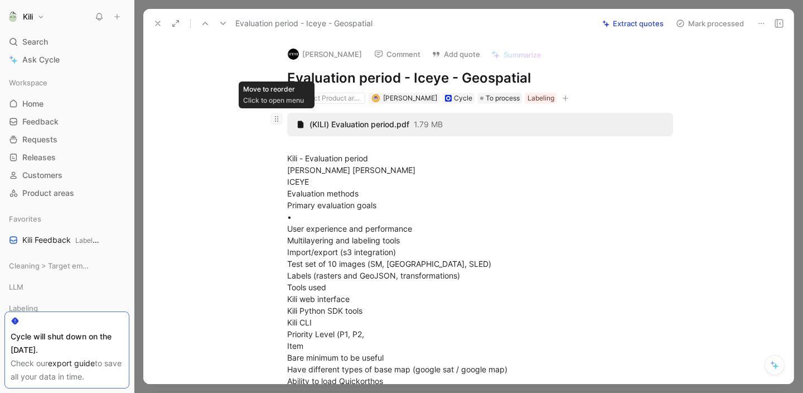
click at [272, 120] on icon at bounding box center [276, 118] width 9 height 9
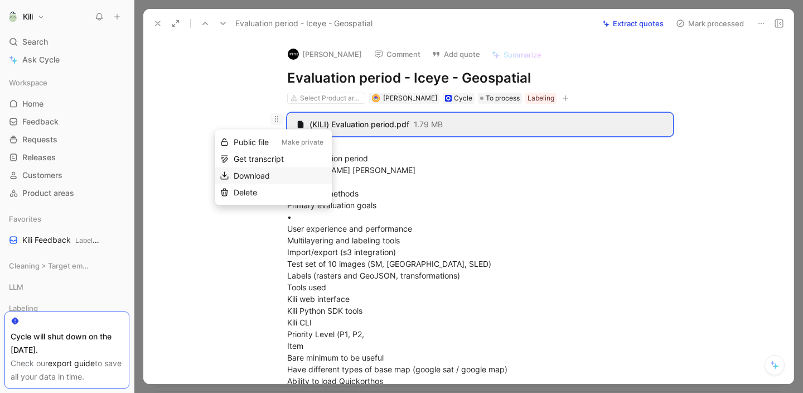
click at [259, 175] on span "Download" at bounding box center [252, 175] width 36 height 9
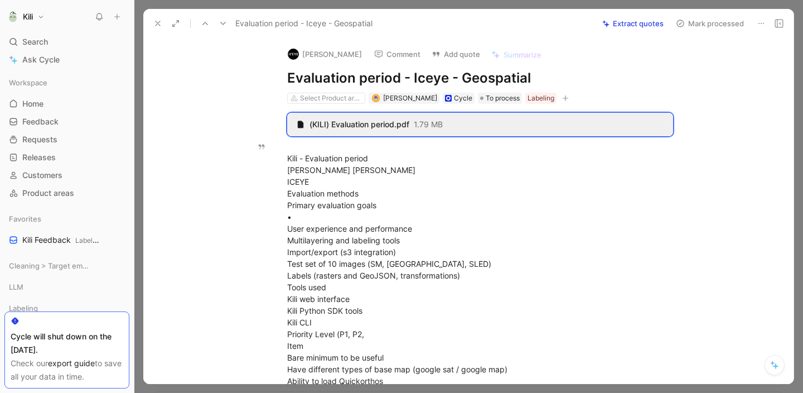
click at [156, 27] on icon at bounding box center [157, 23] width 9 height 9
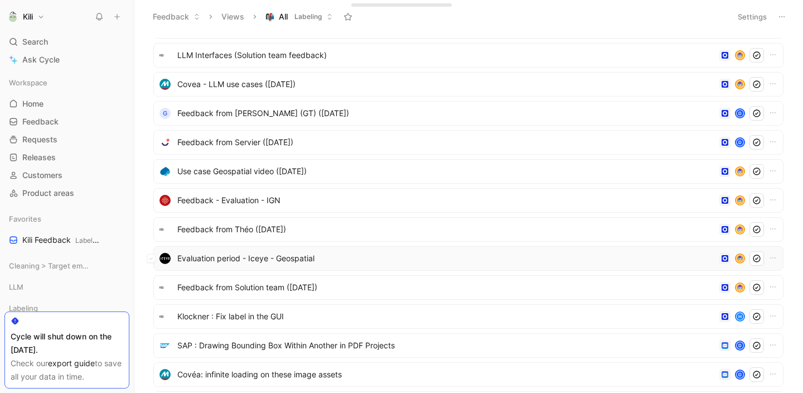
click at [248, 260] on span "Evaluation period - Iceye - Geospatial" at bounding box center [446, 258] width 538 height 13
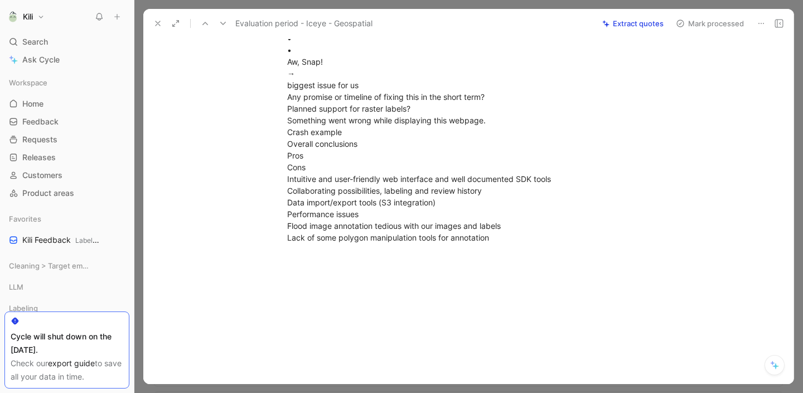
scroll to position [1663, 0]
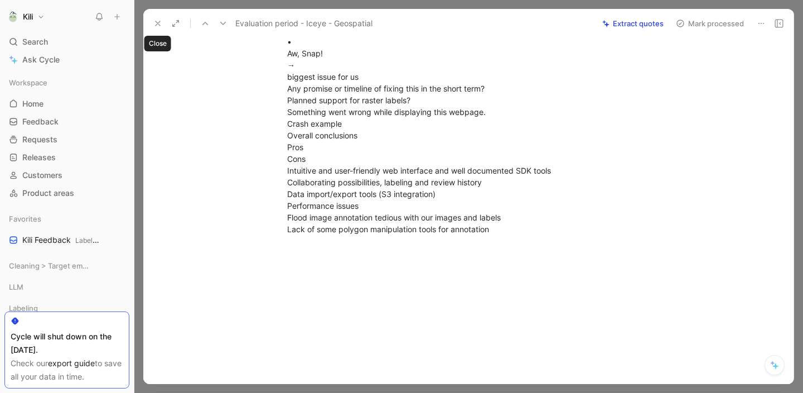
click at [152, 28] on button at bounding box center [158, 24] width 16 height 16
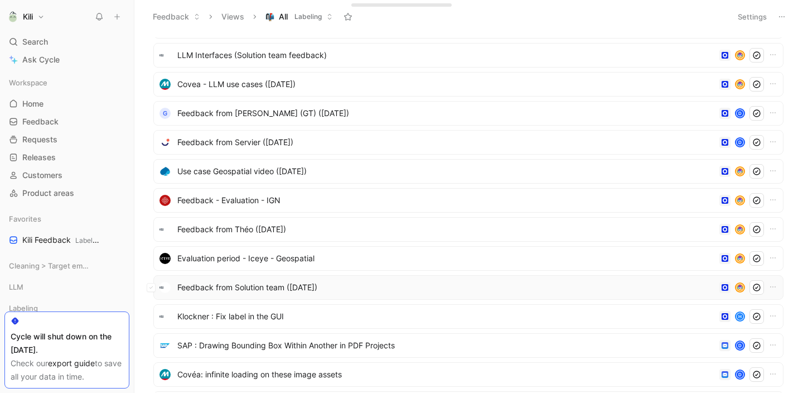
click at [240, 286] on span "Feedback from Solution team ([DATE])" at bounding box center [446, 287] width 538 height 13
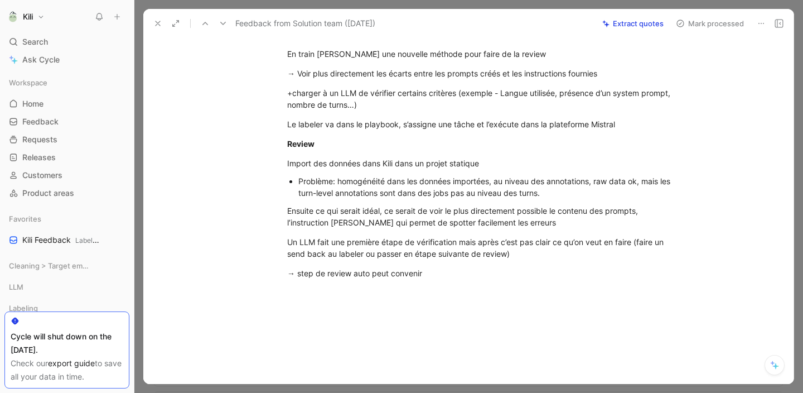
scroll to position [89, 0]
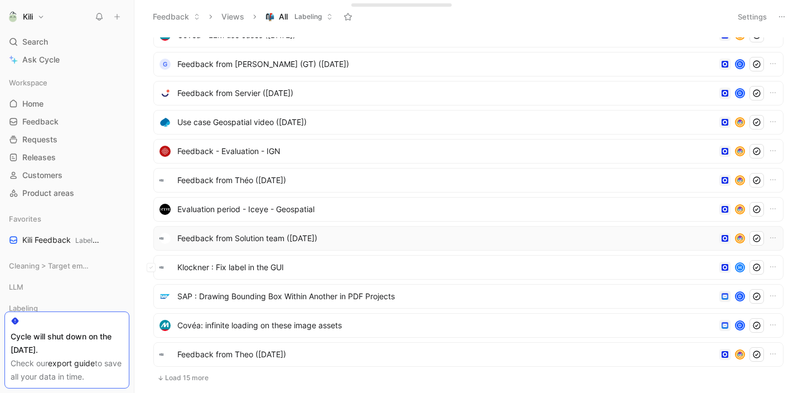
scroll to position [505, 0]
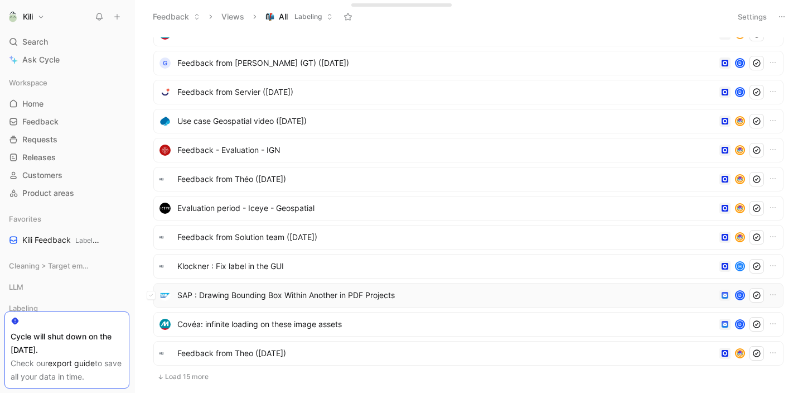
click at [266, 296] on span "SAP : Drawing Bounding Box Within Another in PDF Projects" at bounding box center [446, 294] width 538 height 13
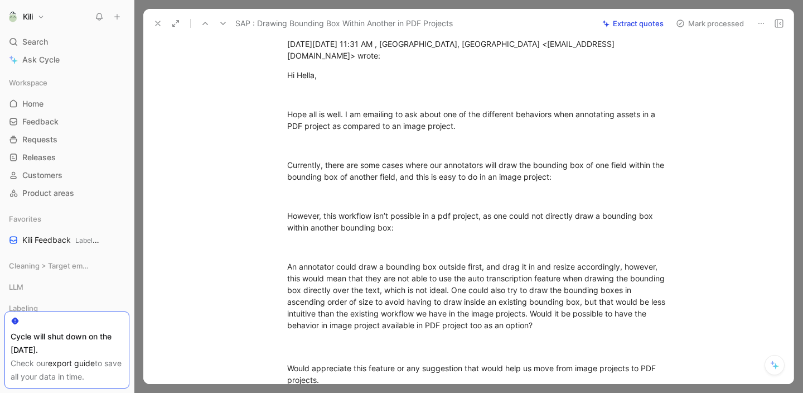
scroll to position [297, 0]
click at [723, 27] on button "Mark processed" at bounding box center [710, 24] width 78 height 16
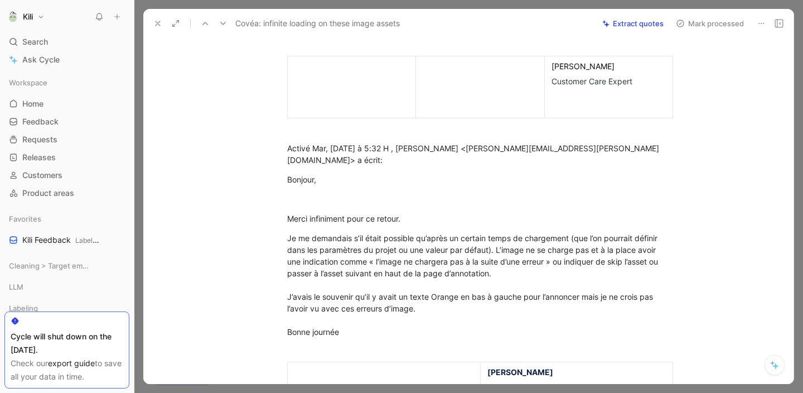
scroll to position [165, 0]
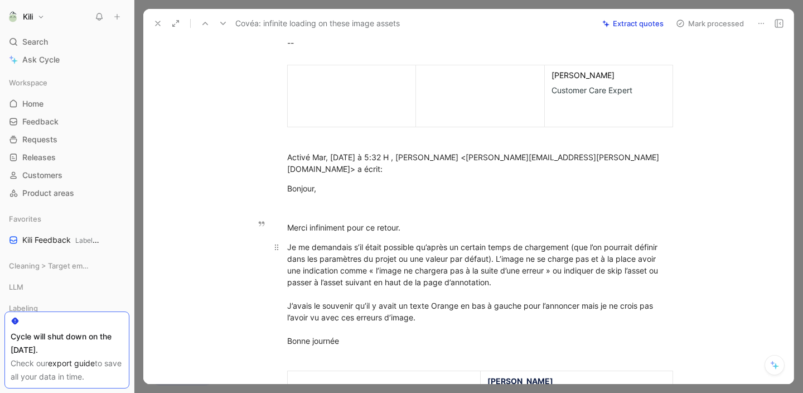
click at [411, 241] on div "Je me demandais s’il était possible qu’après un certain temps de chargement (qu…" at bounding box center [480, 293] width 386 height 105
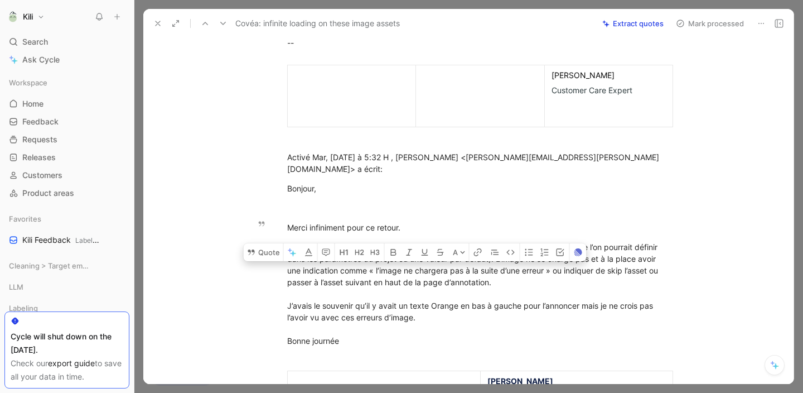
click at [495, 250] on span "Je me demandais s’il était possible qu’après un certain temps de chargement (qu…" at bounding box center [473, 264] width 373 height 45
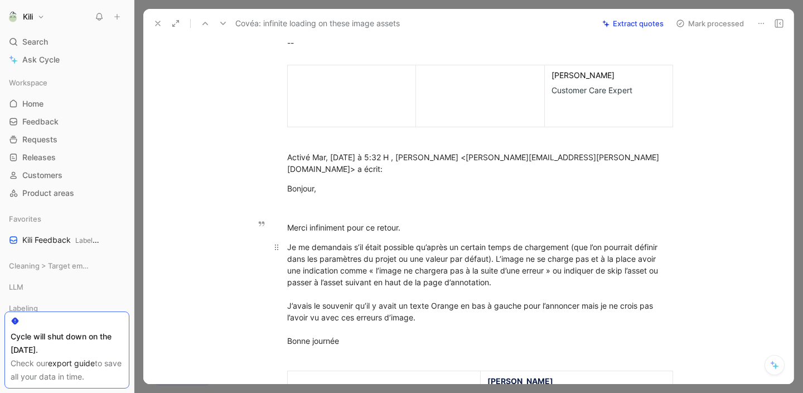
click at [474, 301] on span "J’avais le souvenir qu’il y avait un texte Orange en bas à gauche pour l’annonc…" at bounding box center [471, 311] width 368 height 21
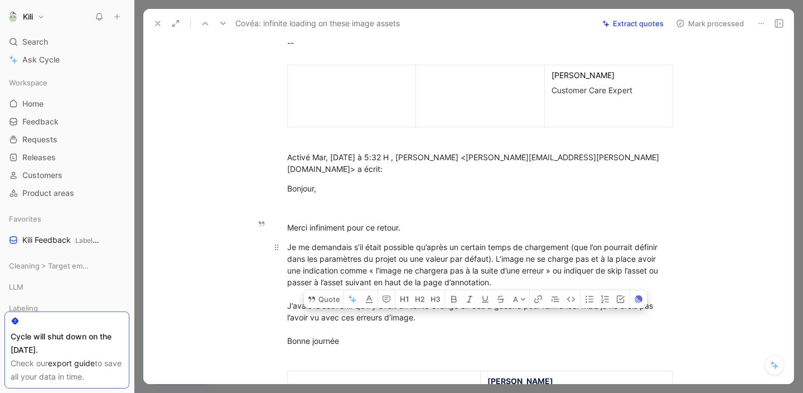
click at [467, 304] on div "Je me demandais s’il était possible qu’après un certain temps de chargement (qu…" at bounding box center [480, 293] width 386 height 105
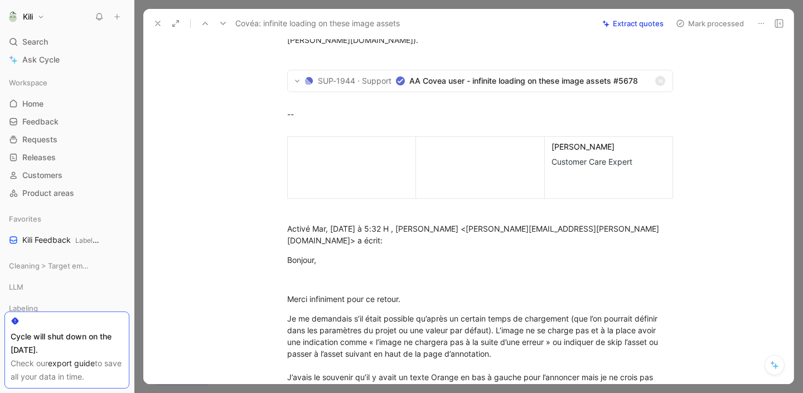
scroll to position [0, 0]
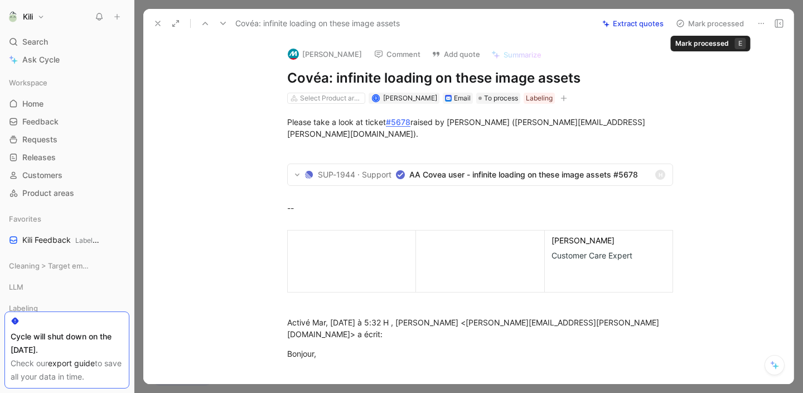
click at [709, 25] on button "Mark processed" at bounding box center [710, 24] width 78 height 16
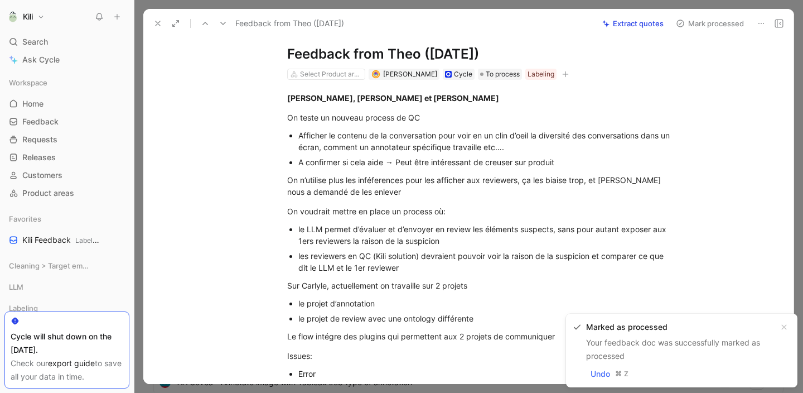
scroll to position [25, 0]
click at [162, 25] on button at bounding box center [158, 24] width 16 height 16
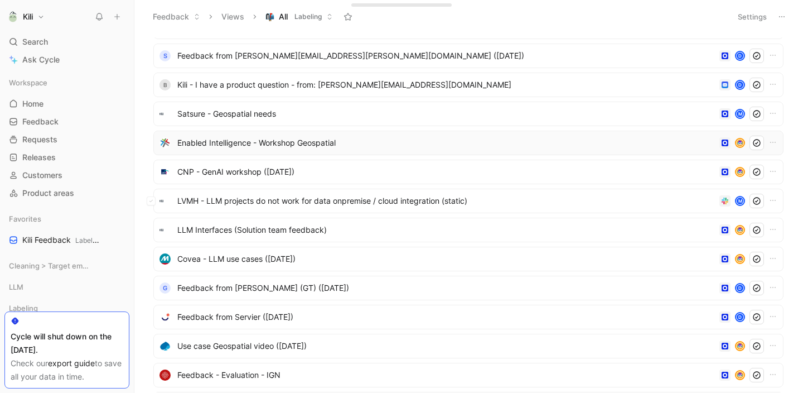
scroll to position [282, 0]
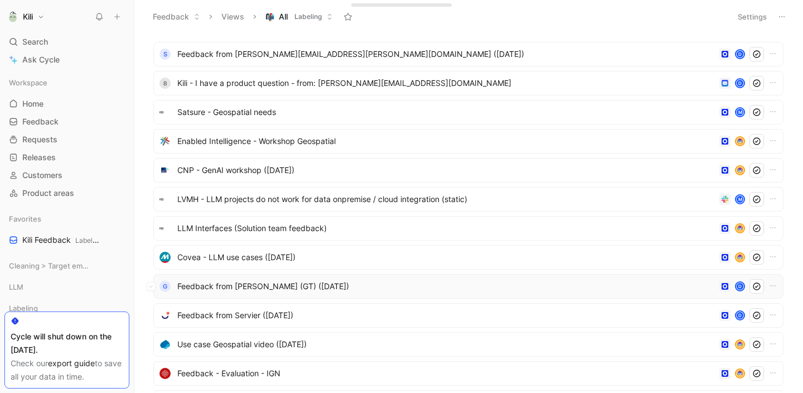
click at [307, 293] on div "G Feedback from [PERSON_NAME] (GT) ([DATE]) D" at bounding box center [468, 286] width 630 height 25
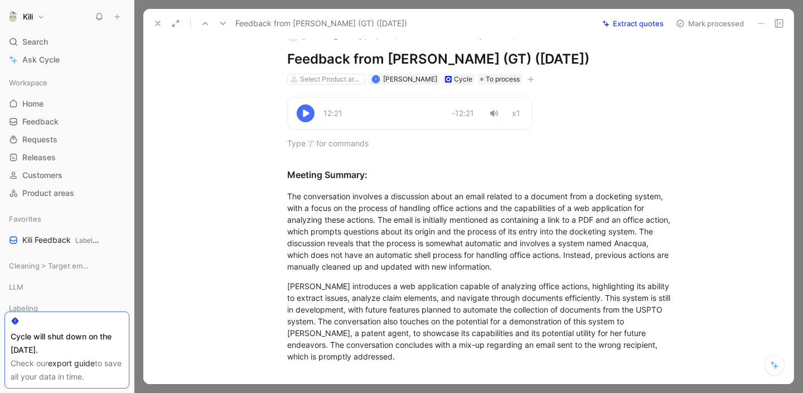
scroll to position [18, 0]
click at [757, 23] on icon at bounding box center [761, 23] width 9 height 9
click at [710, 20] on button "Mark processed" at bounding box center [710, 24] width 78 height 16
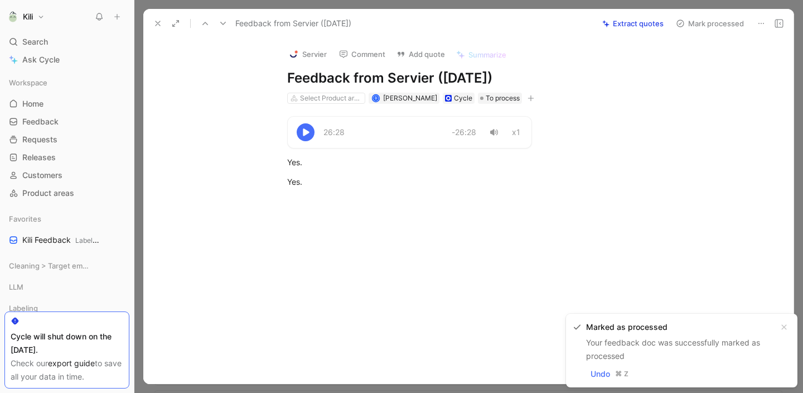
click at [702, 23] on button "Mark processed" at bounding box center [710, 24] width 78 height 16
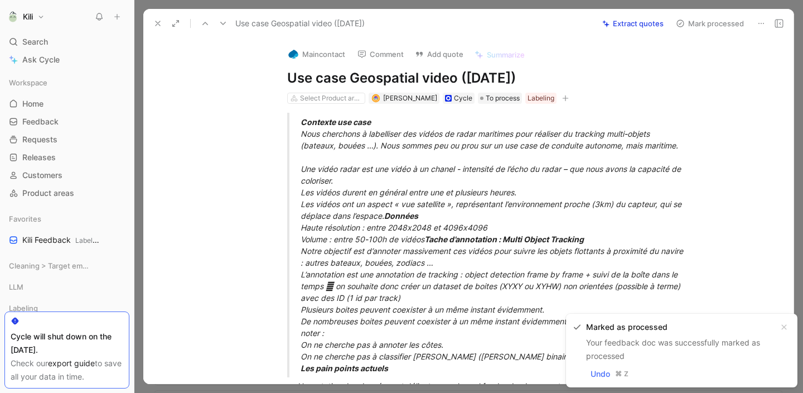
click at [157, 26] on icon at bounding box center [157, 23] width 9 height 9
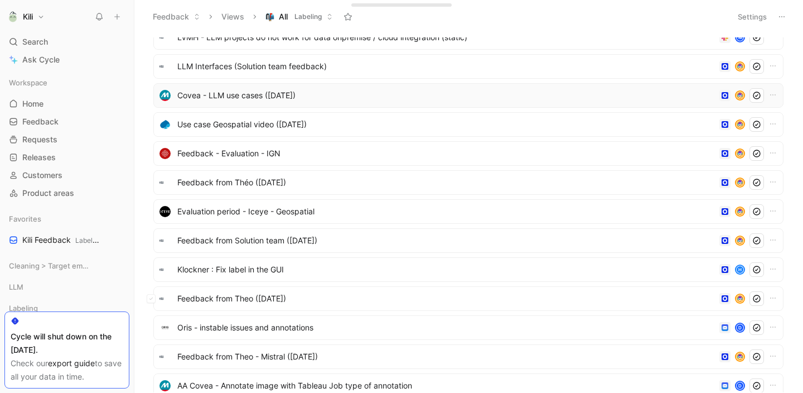
scroll to position [503, 0]
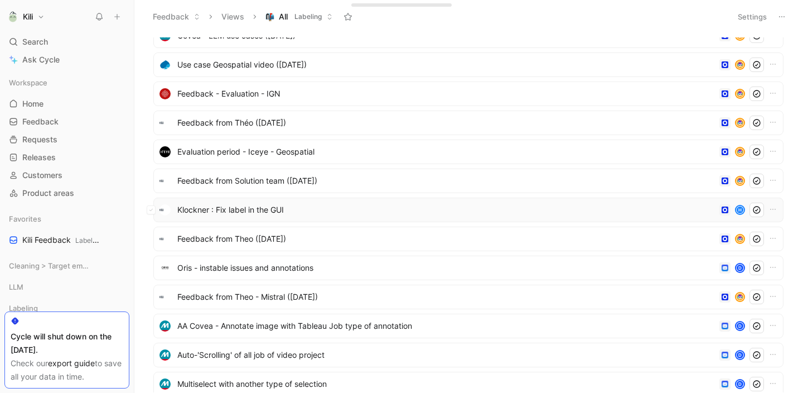
click at [271, 209] on span "Klockner : Fix label in the GUI" at bounding box center [446, 209] width 538 height 13
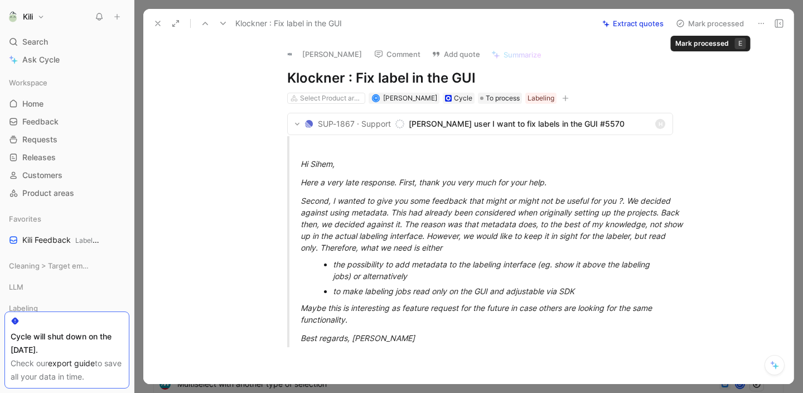
click at [688, 27] on button "Mark processed" at bounding box center [710, 24] width 78 height 16
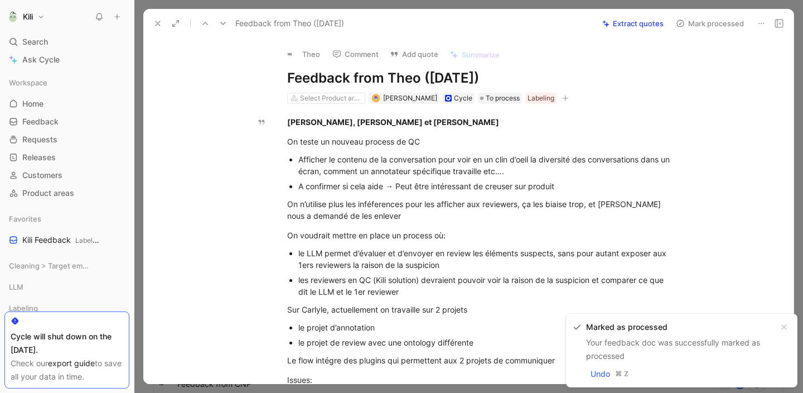
click at [154, 19] on icon at bounding box center [157, 23] width 9 height 9
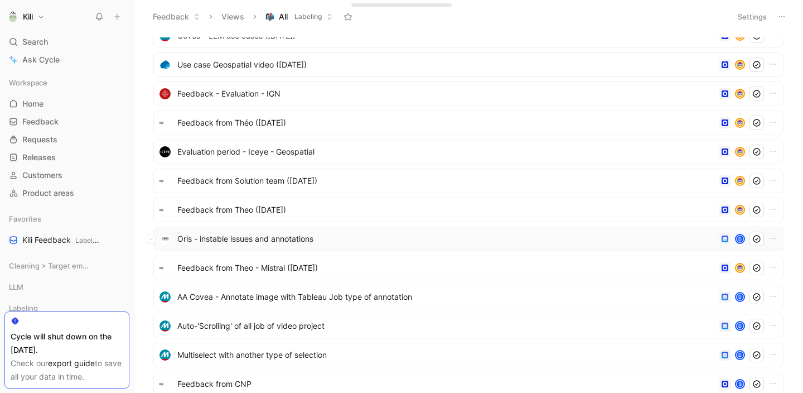
click at [316, 242] on span "Oris - instable issues and annotations" at bounding box center [446, 238] width 538 height 13
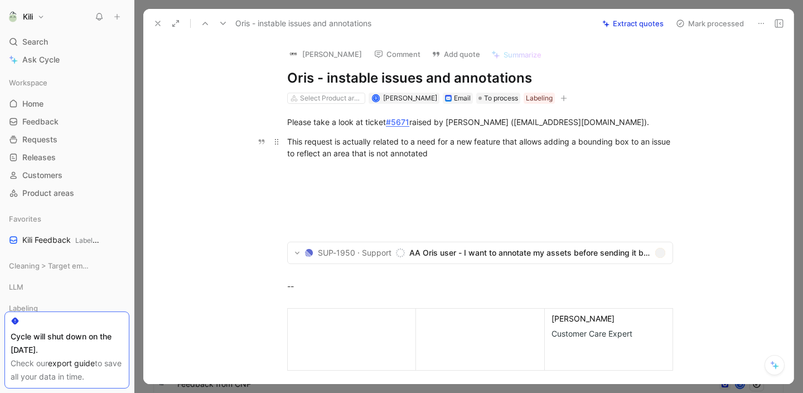
click at [428, 158] on div "This request is actually related to a need for a new feature that allows adding…" at bounding box center [480, 147] width 386 height 23
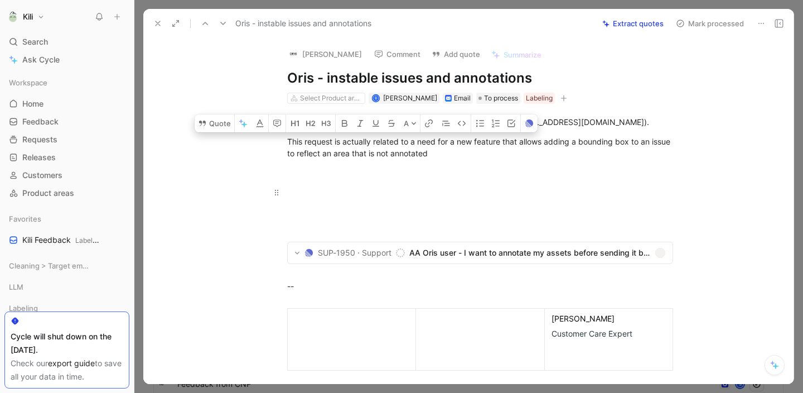
click at [536, 183] on p at bounding box center [480, 192] width 428 height 18
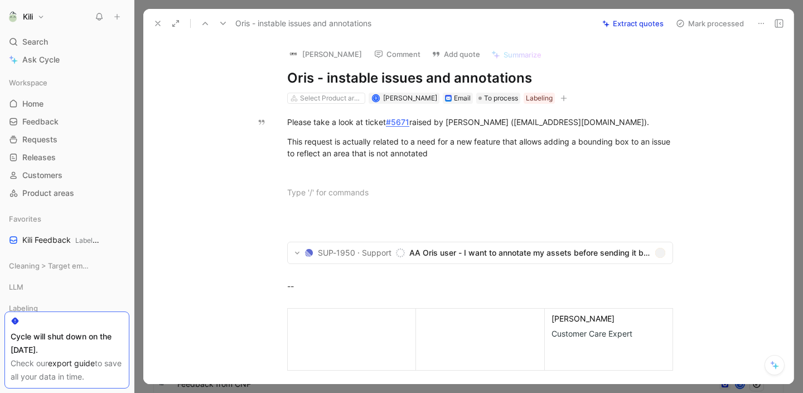
click at [688, 25] on button "Mark processed" at bounding box center [710, 24] width 78 height 16
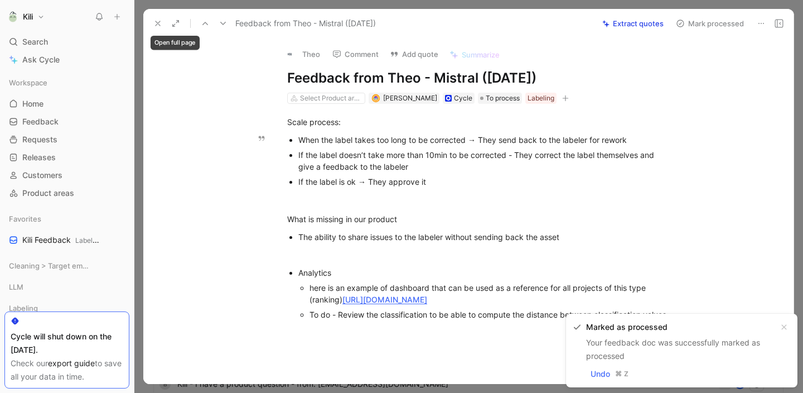
click at [163, 21] on button at bounding box center [158, 24] width 16 height 16
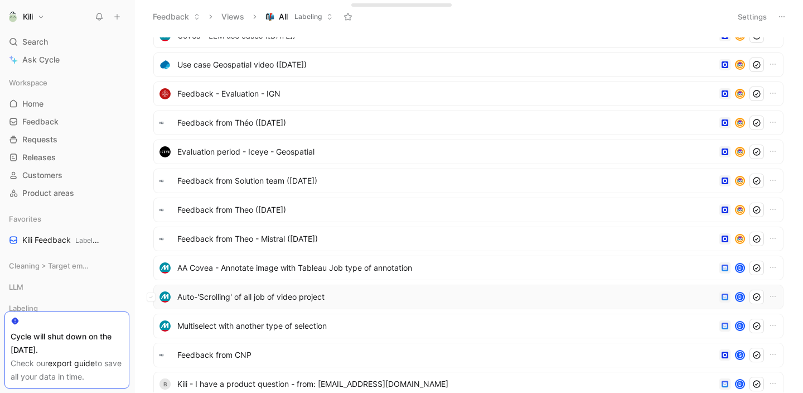
click at [325, 297] on span "Auto-'Scrolling' of all job of video project" at bounding box center [446, 296] width 538 height 13
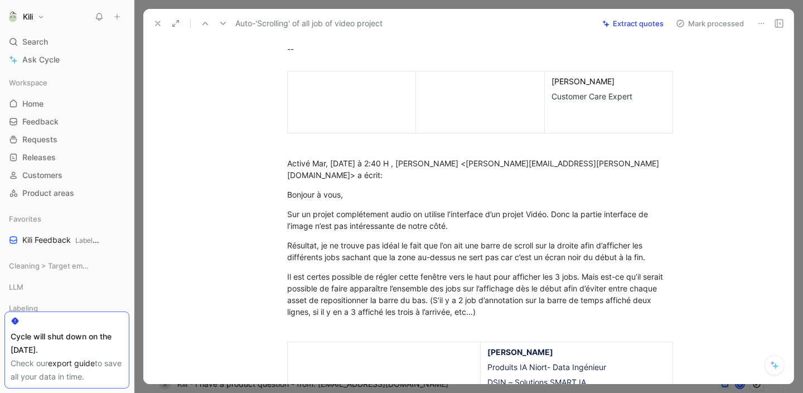
scroll to position [152, 0]
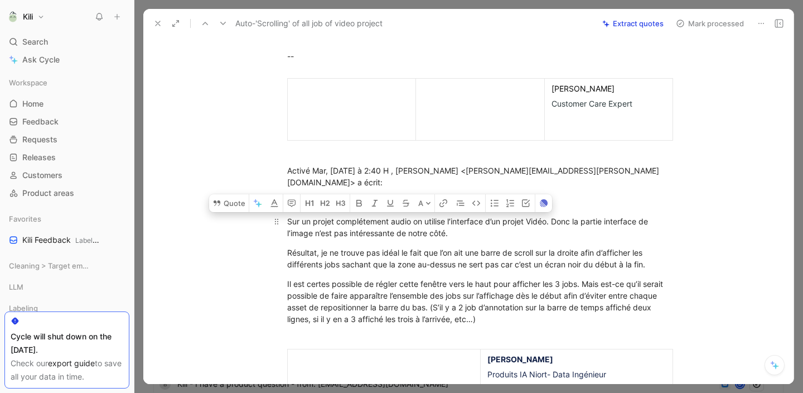
drag, startPoint x: 490, startPoint y: 300, endPoint x: 282, endPoint y: 200, distance: 230.5
click at [282, 200] on div "Please take a look at ticket #5623 raised by [PERSON_NAME] ([PERSON_NAME][EMAIL…" at bounding box center [480, 243] width 627 height 583
copy div "Sur un projet complétement audio on utilise l’interface d’un projet Vidéo. Donc…"
click at [721, 27] on button "Mark processed" at bounding box center [710, 24] width 78 height 16
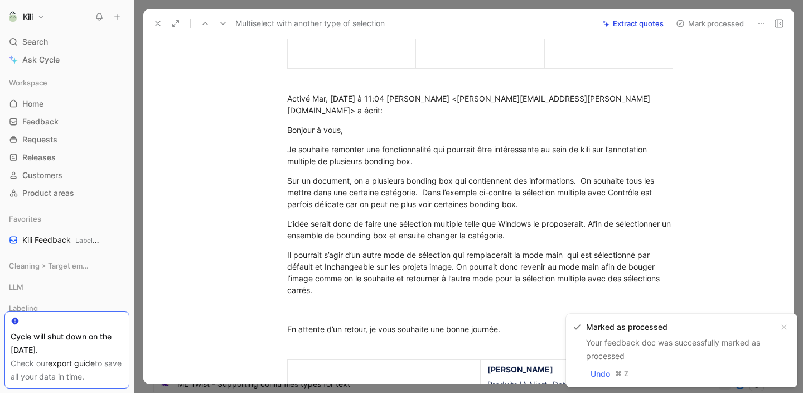
scroll to position [228, 0]
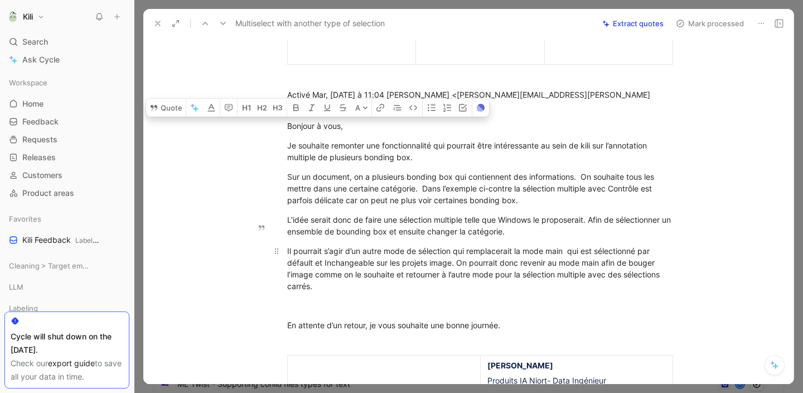
drag, startPoint x: 284, startPoint y: 103, endPoint x: 360, endPoint y: 263, distance: 176.6
click at [360, 263] on div "Please take a look at ticket #5622 raised by [PERSON_NAME] ([PERSON_NAME][EMAIL…" at bounding box center [480, 208] width 627 height 665
copy div "Bonjour à vous, Je souhaite remonter une fonctionnalité qui pourrait être intér…"
click at [703, 23] on button "Mark processed" at bounding box center [710, 24] width 78 height 16
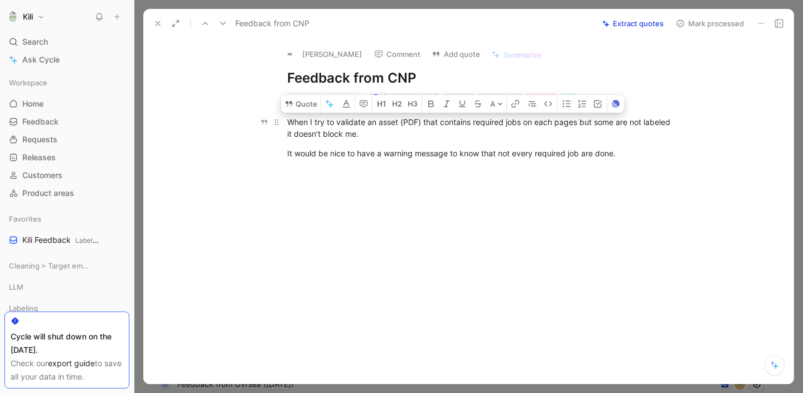
drag, startPoint x: 623, startPoint y: 153, endPoint x: 284, endPoint y: 119, distance: 340.8
click at [284, 119] on div "When I try to validate an asset (PDF) that contains required jobs on each pages…" at bounding box center [480, 137] width 627 height 67
click at [692, 24] on button "Mark processed" at bounding box center [710, 24] width 78 height 16
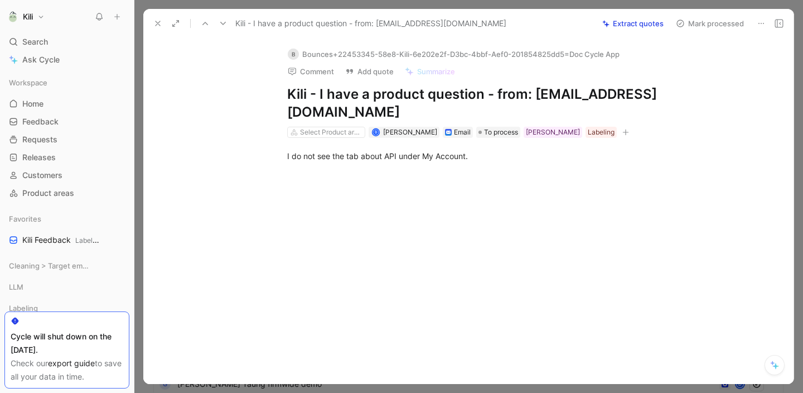
click at [693, 25] on button "Mark processed" at bounding box center [710, 24] width 78 height 16
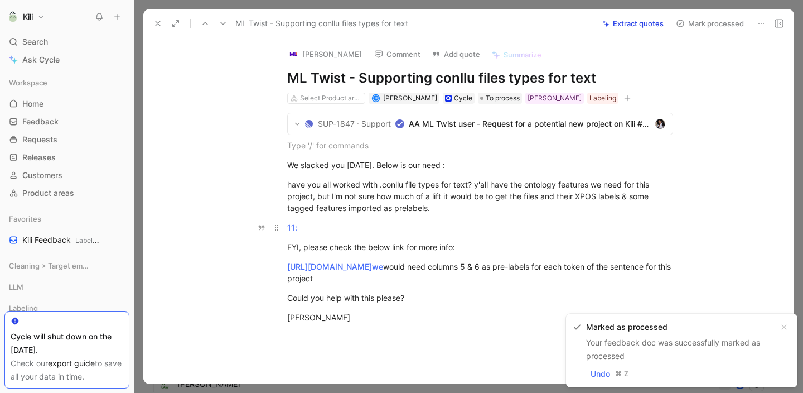
click at [437, 227] on div "11:" at bounding box center [480, 227] width 386 height 12
click at [464, 240] on p "FYI, please check the below link for more info:" at bounding box center [480, 247] width 428 height 18
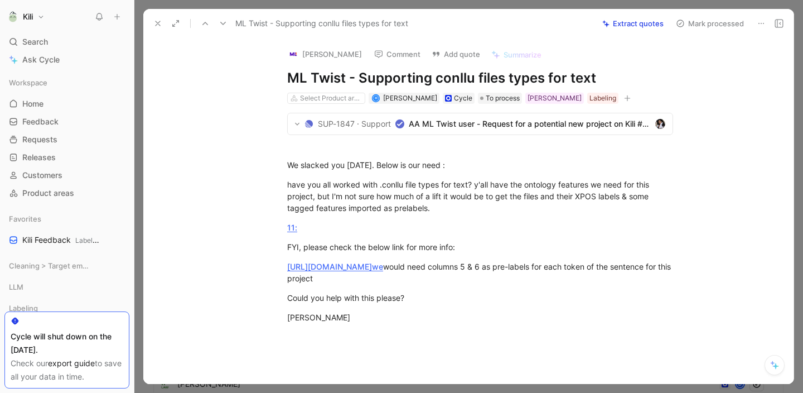
click at [500, 318] on div "SUP-1847 · Support AA ML Twist user - Request for a potential new project on Ki…" at bounding box center [480, 219] width 627 height 231
click at [465, 218] on p "11:" at bounding box center [480, 227] width 428 height 18
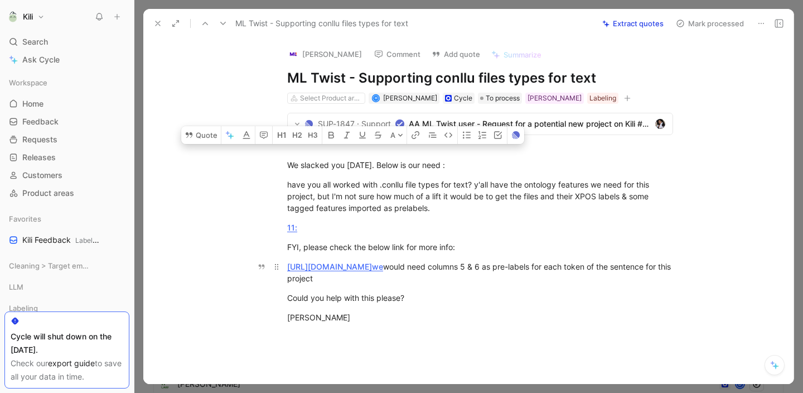
drag, startPoint x: 286, startPoint y: 163, endPoint x: 431, endPoint y: 295, distance: 196.3
click at [431, 295] on div "SUP-1847 · Support AA ML Twist user - Request for a potential new project on Ki…" at bounding box center [480, 219] width 627 height 231
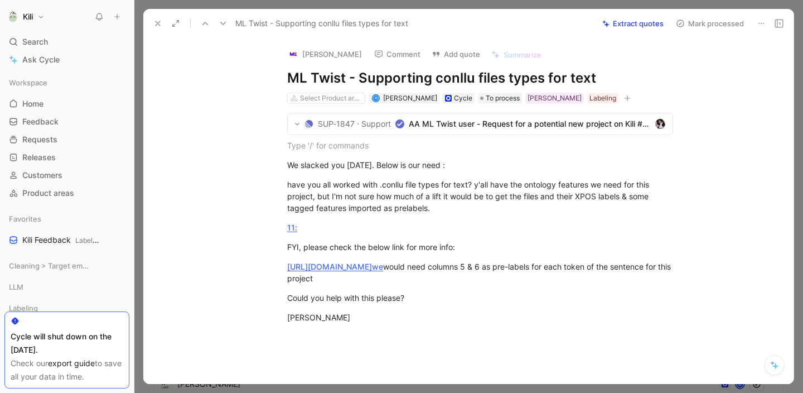
click at [722, 25] on button "Mark processed" at bounding box center [710, 24] width 78 height 16
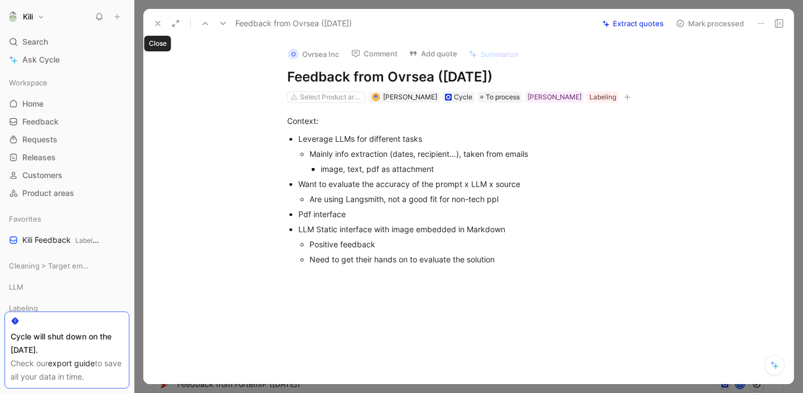
click at [160, 27] on icon at bounding box center [157, 23] width 9 height 9
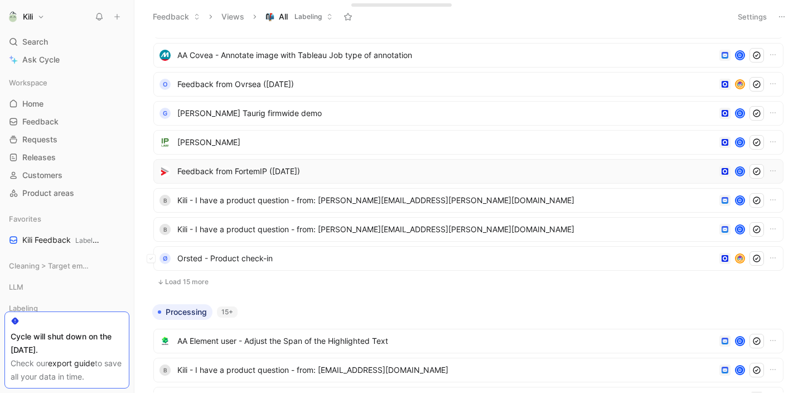
scroll to position [716, 0]
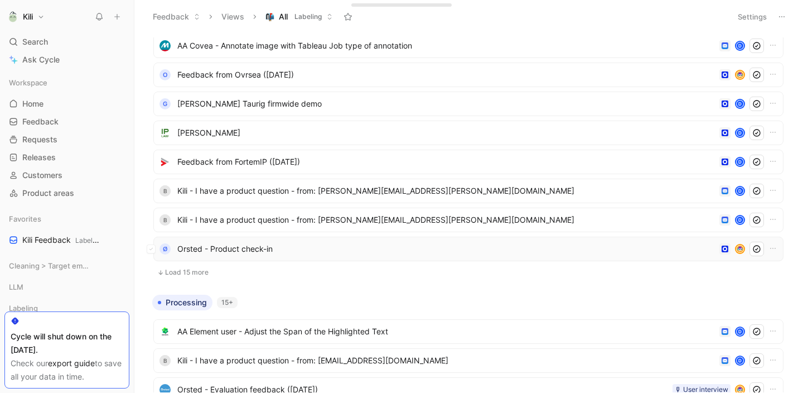
click at [288, 247] on span "Orsted - Product check-in" at bounding box center [446, 248] width 538 height 13
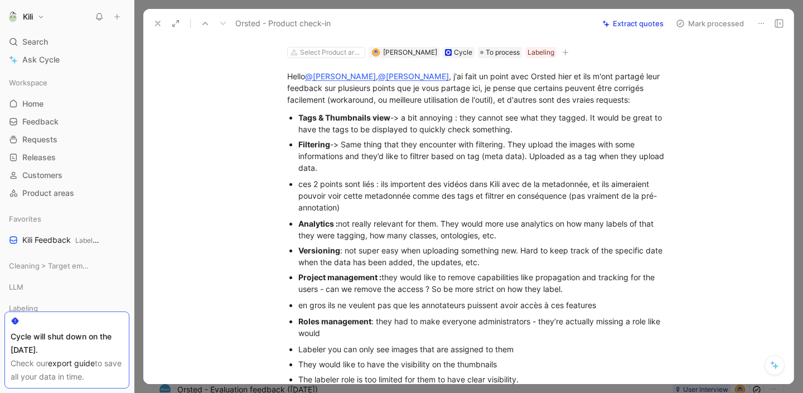
scroll to position [67, 0]
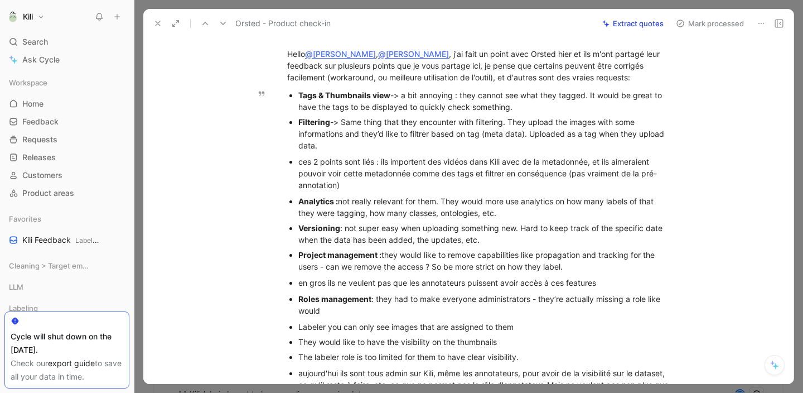
click at [447, 107] on div "Tags & Thumbnails view -> a bit annoying : they cannot see what they tagged. It…" at bounding box center [485, 100] width 375 height 23
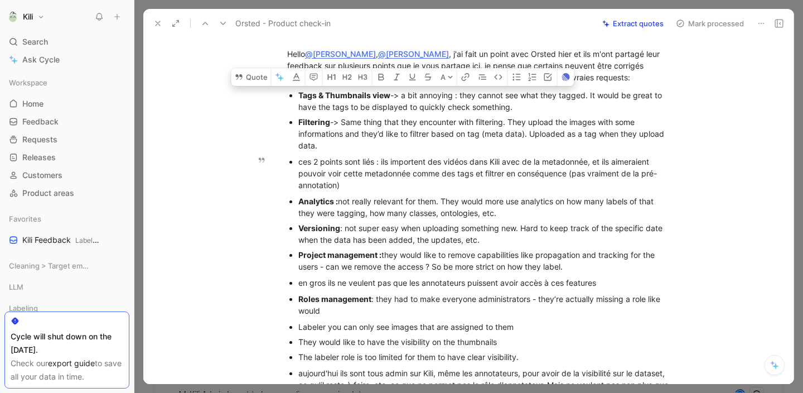
click at [469, 164] on div "ces 2 points sont liés : ils importent des vidéos dans Kili avec de la metadonn…" at bounding box center [485, 173] width 375 height 35
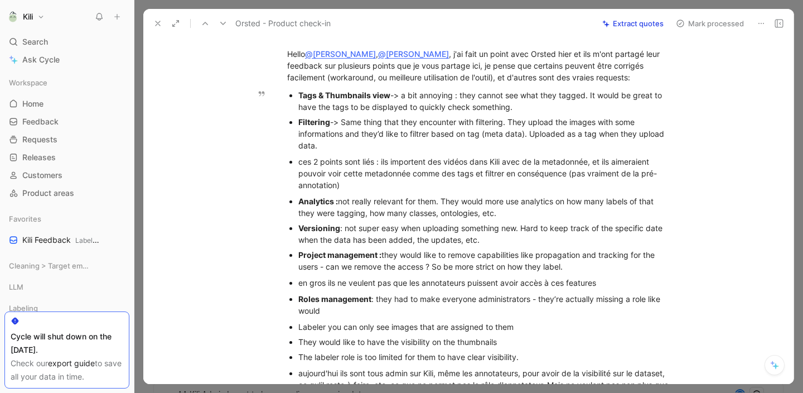
click at [511, 110] on div "Tags & Thumbnails view -> a bit annoying : they cannot see what they tagged. It…" at bounding box center [485, 100] width 375 height 23
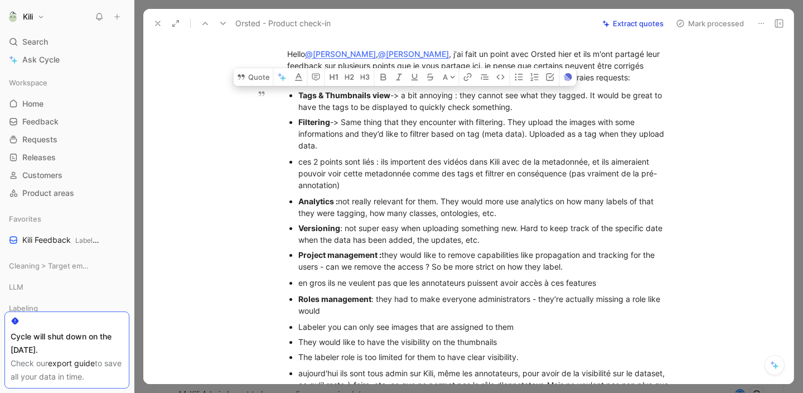
drag, startPoint x: 511, startPoint y: 110, endPoint x: 300, endPoint y: 94, distance: 211.5
click at [300, 94] on div "Tags & Thumbnails view -> a bit annoying : they cannot see what they tagged. It…" at bounding box center [485, 100] width 375 height 23
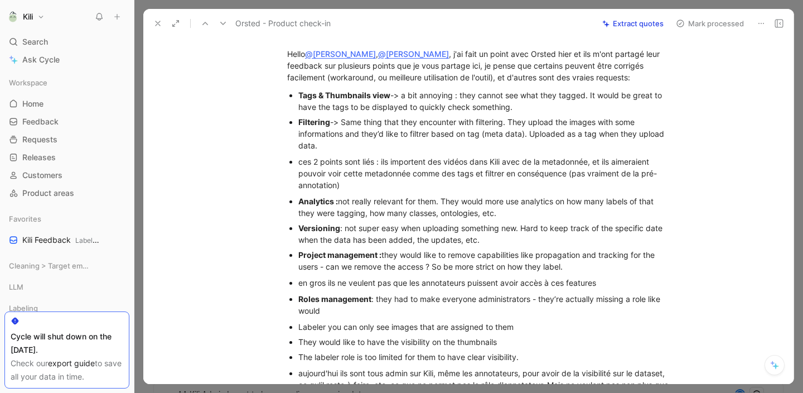
click at [248, 23] on span "Orsted - Product check-in" at bounding box center [282, 23] width 95 height 13
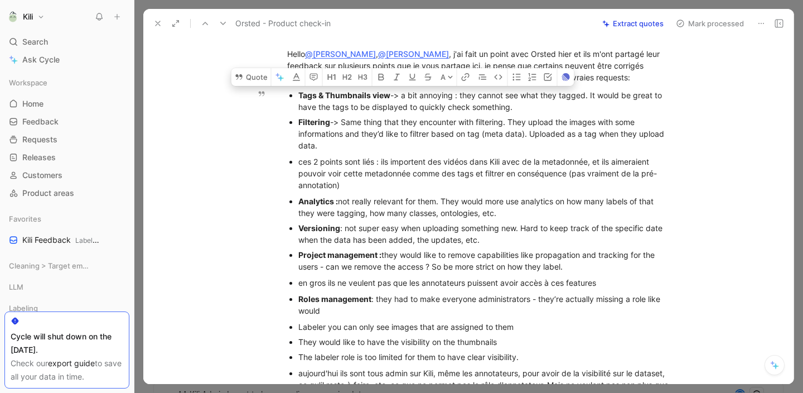
drag, startPoint x: 527, startPoint y: 110, endPoint x: 296, endPoint y: 91, distance: 232.2
click at [298, 91] on div "Tags & Thumbnails view -> a bit annoying : they cannot see what they tagged. It…" at bounding box center [485, 100] width 375 height 23
click at [423, 156] on div "ces 2 points sont liés : ils importent des vidéos dans Kili avec de la metadonn…" at bounding box center [485, 173] width 375 height 35
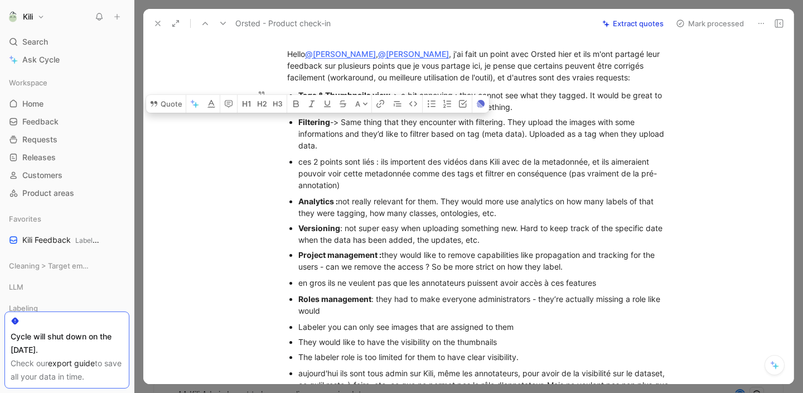
drag, startPoint x: 341, startPoint y: 148, endPoint x: 289, endPoint y: 126, distance: 56.3
click at [298, 126] on li "Filtering -> Same thing that they encounter with filtering. They upload the ima…" at bounding box center [485, 133] width 375 height 38
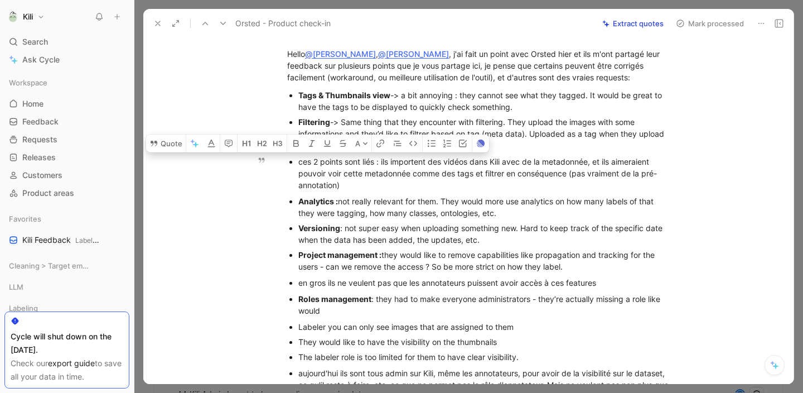
drag, startPoint x: 355, startPoint y: 189, endPoint x: 293, endPoint y: 159, distance: 69.4
click at [293, 159] on ul "ces 2 points sont liés : ils importent des vidéos dans Kili avec de la metadonn…" at bounding box center [480, 173] width 428 height 38
click at [383, 192] on p "ces 2 points sont liés : ils importent des vidéos dans Kili avec de la metadonn…" at bounding box center [485, 173] width 375 height 38
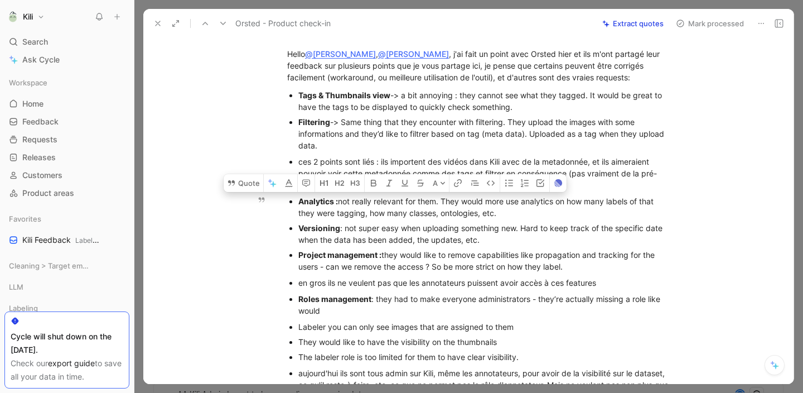
drag, startPoint x: 517, startPoint y: 214, endPoint x: 295, endPoint y: 199, distance: 222.5
click at [298, 199] on div "Analytics : not really relevant for them. They would more use analytics on how …" at bounding box center [485, 206] width 375 height 23
click at [486, 247] on p "Project management : they would like to remove capabilities like propagation an…" at bounding box center [485, 260] width 375 height 27
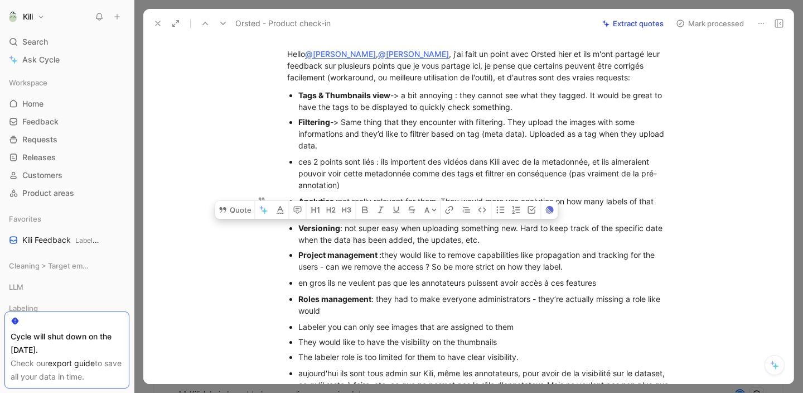
drag, startPoint x: 477, startPoint y: 240, endPoint x: 295, endPoint y: 228, distance: 182.8
click at [295, 228] on ul "Analytics : not really relevant for them. They would more use analytics on how …" at bounding box center [480, 234] width 428 height 80
click at [546, 267] on div "Project management : they would like to remove capabilities like propagation an…" at bounding box center [485, 260] width 375 height 23
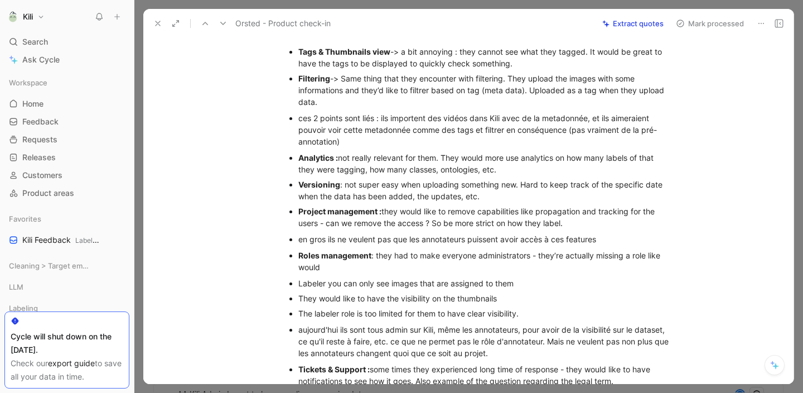
scroll to position [114, 0]
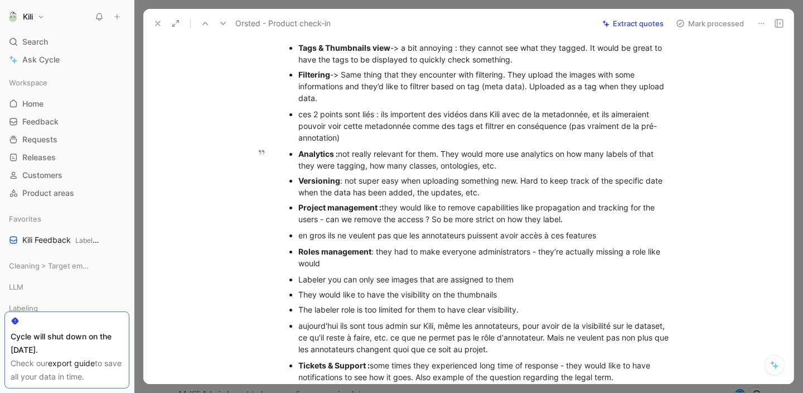
click at [578, 220] on div "Project management : they would like to remove capabilities like propagation an…" at bounding box center [485, 212] width 375 height 23
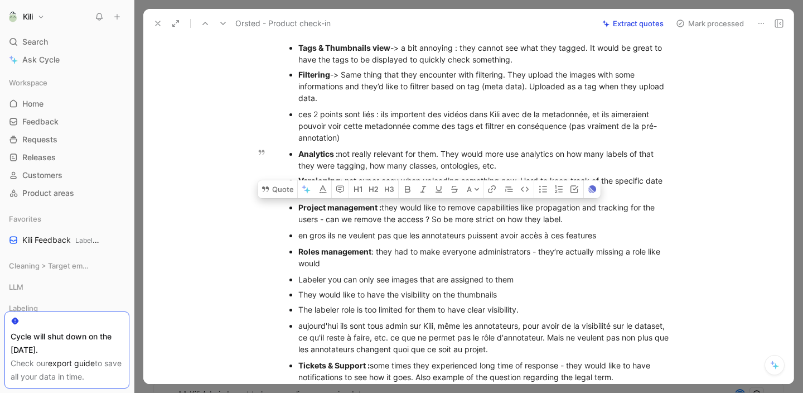
drag, startPoint x: 575, startPoint y: 220, endPoint x: 296, endPoint y: 207, distance: 279.7
click at [298, 207] on div "Project management : they would like to remove capabilities like propagation an…" at bounding box center [485, 212] width 375 height 23
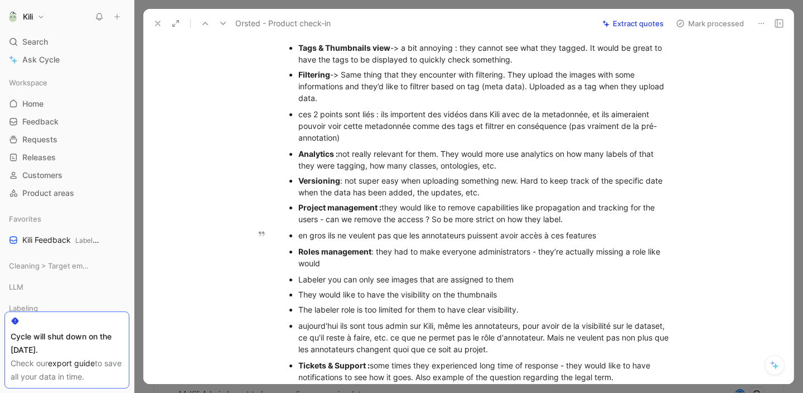
click at [358, 234] on div "en gros ils ne veulent pas que les annotateurs puissent avoir accès à ces featu…" at bounding box center [485, 235] width 375 height 12
click at [381, 260] on div "Roles management : they had to make everyone administrators - they’re actually …" at bounding box center [485, 256] width 375 height 23
click at [435, 276] on div "Labeler you can only see images that are assigned to them" at bounding box center [485, 279] width 375 height 12
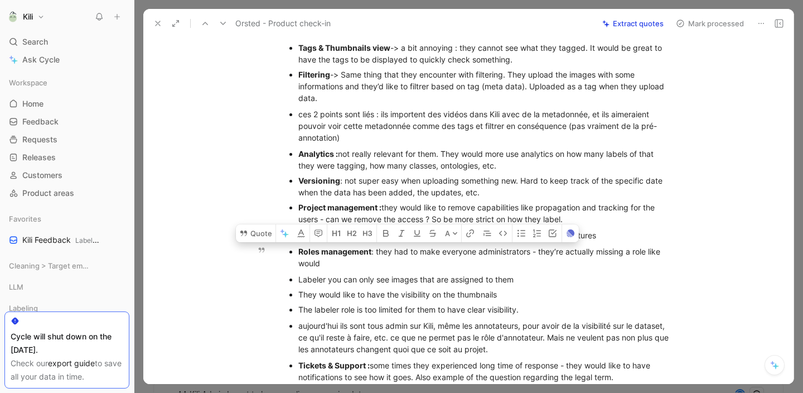
drag, startPoint x: 522, startPoint y: 310, endPoint x: 292, endPoint y: 250, distance: 236.8
click at [292, 250] on div "Hello @[PERSON_NAME] , @[PERSON_NAME] , j'ai fait un point avec [PERSON_NAME] h…" at bounding box center [480, 232] width 627 height 489
click at [526, 347] on div "aujourd'hui ils sont tous admin sur Kili, même les annotateurs, pour avoir de l…" at bounding box center [485, 337] width 375 height 35
drag, startPoint x: 526, startPoint y: 347, endPoint x: 296, endPoint y: 254, distance: 247.8
click at [296, 254] on div "Hello @[PERSON_NAME] , @[PERSON_NAME] , j'ai fait un point avec [PERSON_NAME] h…" at bounding box center [480, 232] width 627 height 489
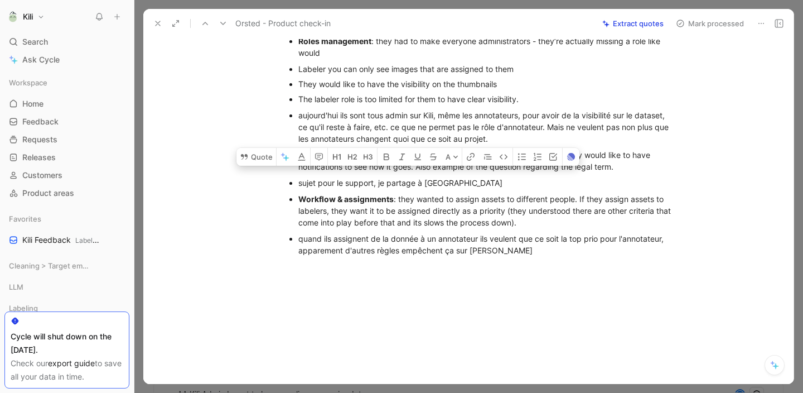
scroll to position [325, 0]
click at [674, 186] on ul "sujet pour le support, je partage à [GEOGRAPHIC_DATA]" at bounding box center [480, 182] width 428 height 15
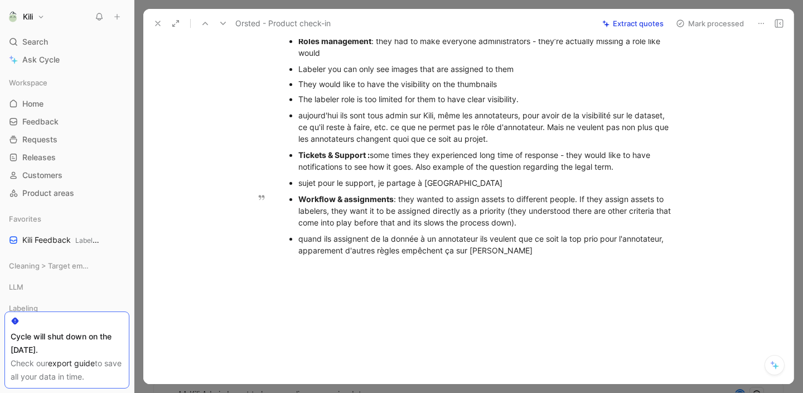
click at [452, 206] on div "Workflow & assignments : they wanted to assign assets to different people. If t…" at bounding box center [485, 210] width 375 height 35
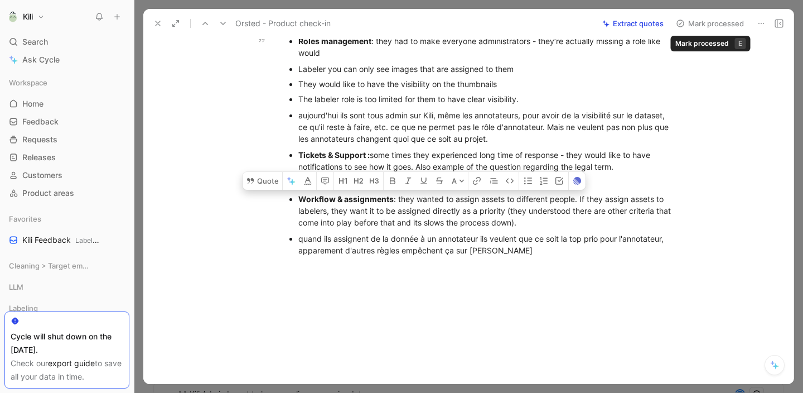
click at [695, 25] on button "Mark processed" at bounding box center [710, 24] width 78 height 16
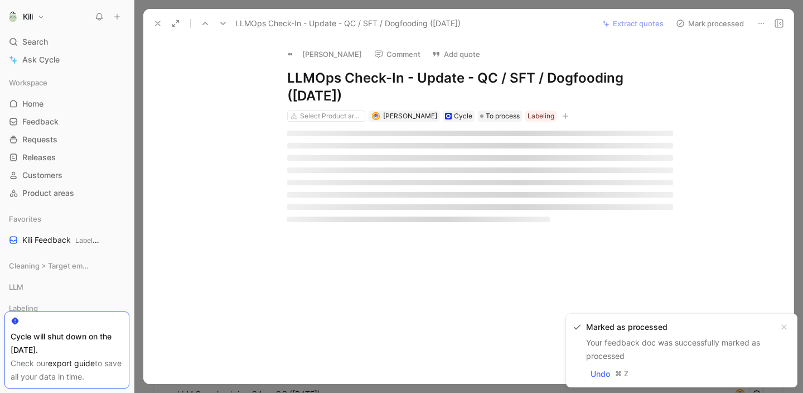
click at [160, 22] on icon at bounding box center [157, 23] width 9 height 9
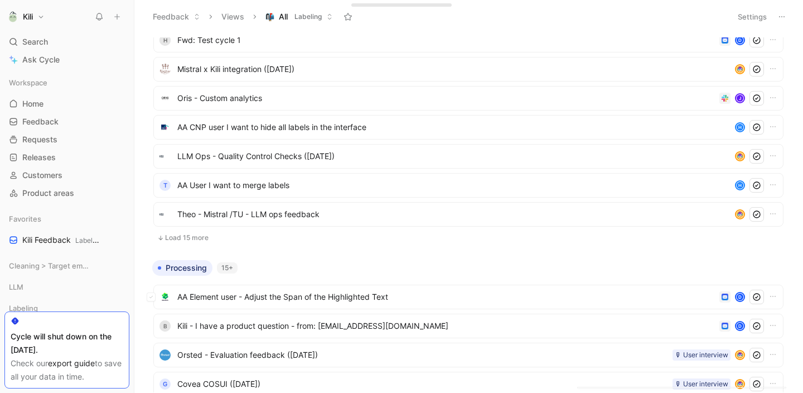
scroll to position [1141, 0]
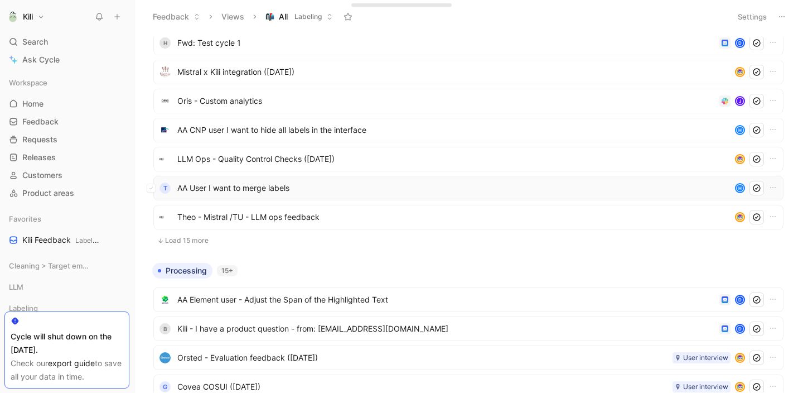
click at [316, 190] on span "AA User I want to merge labels" at bounding box center [451, 187] width 549 height 13
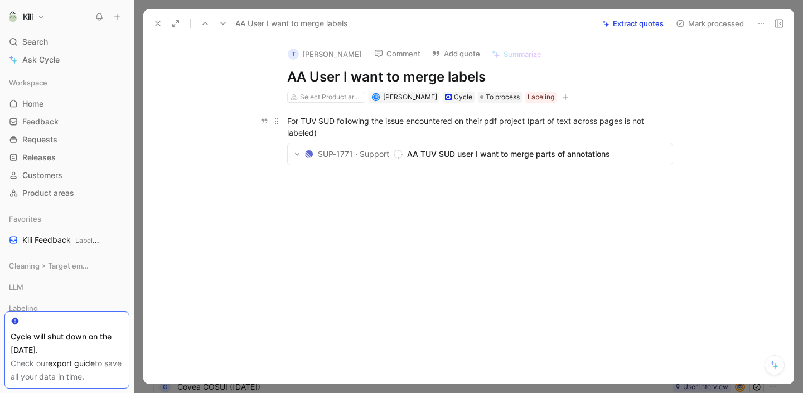
click at [409, 126] on div "For TUV SUD following the issue encountered on their pdf project (part of text …" at bounding box center [480, 126] width 386 height 23
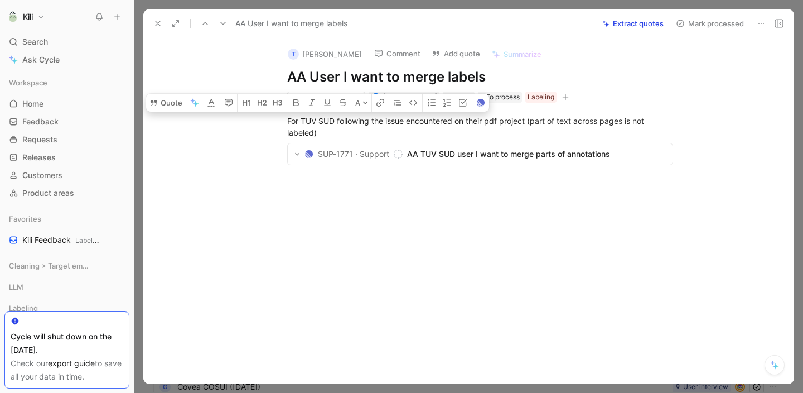
click at [435, 260] on div at bounding box center [480, 253] width 627 height 118
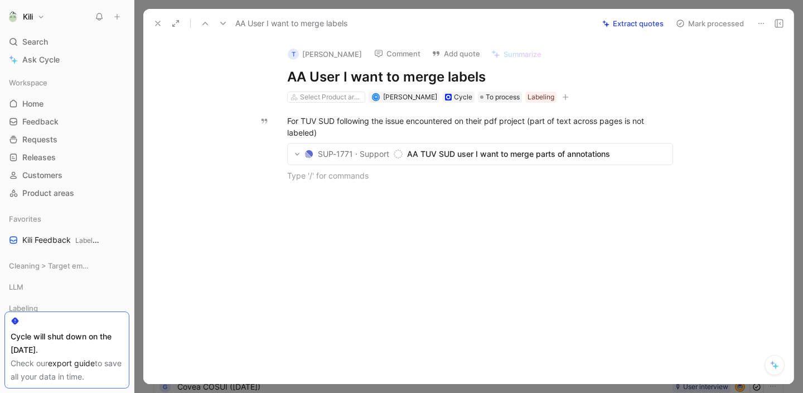
click at [159, 22] on icon at bounding box center [157, 23] width 9 height 9
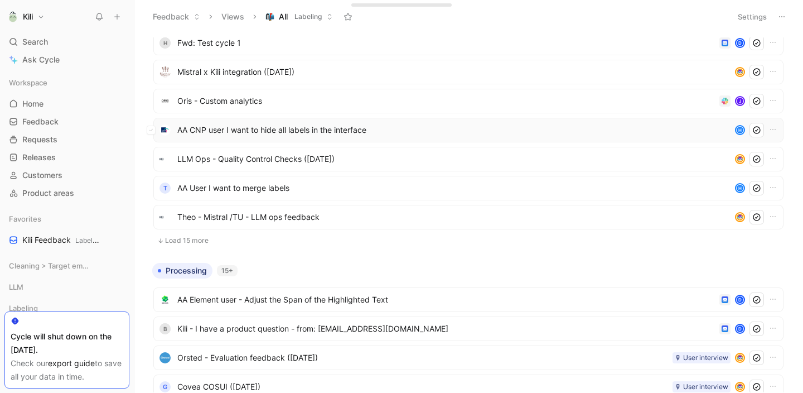
click at [276, 137] on div "AA CNP user I want to hide all labels in the interface H" at bounding box center [468, 130] width 630 height 25
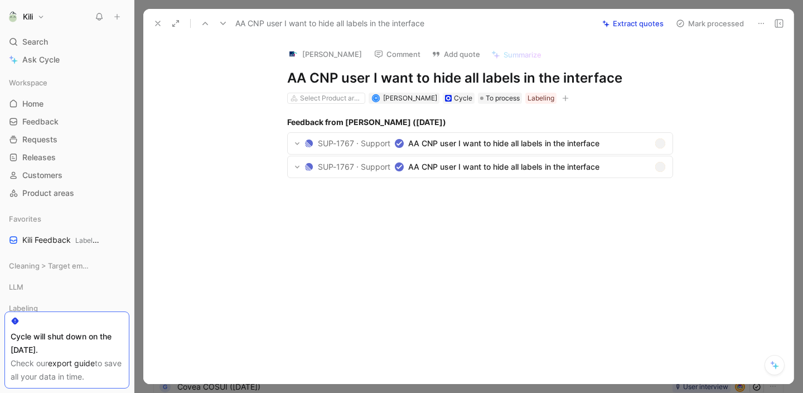
click at [699, 23] on button "Mark processed" at bounding box center [710, 24] width 78 height 16
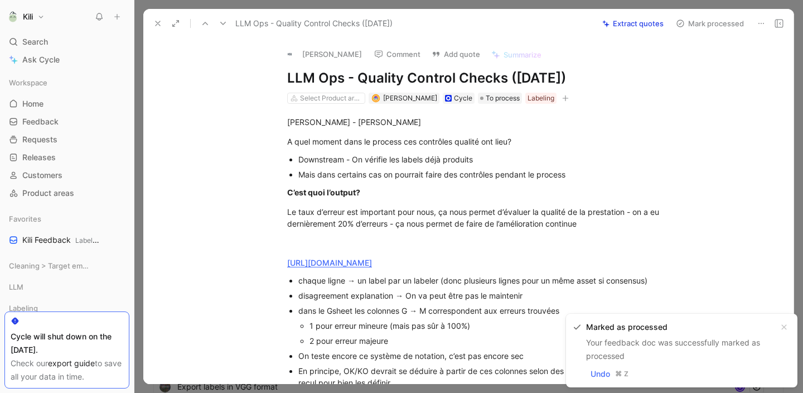
click at [162, 28] on button at bounding box center [158, 24] width 16 height 16
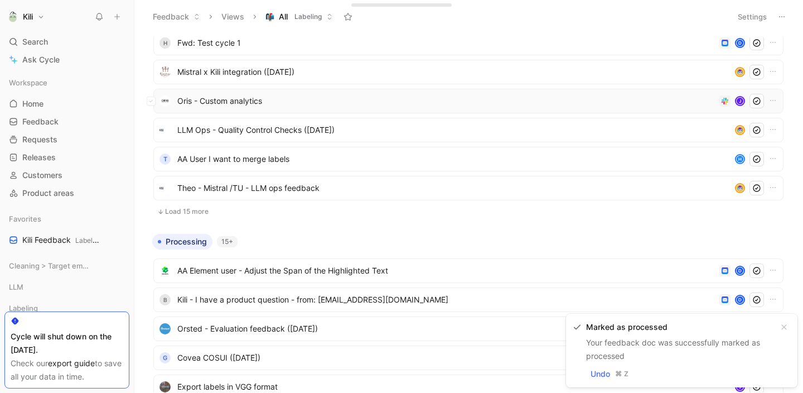
click at [266, 100] on span "Oris - Custom analytics" at bounding box center [446, 100] width 538 height 13
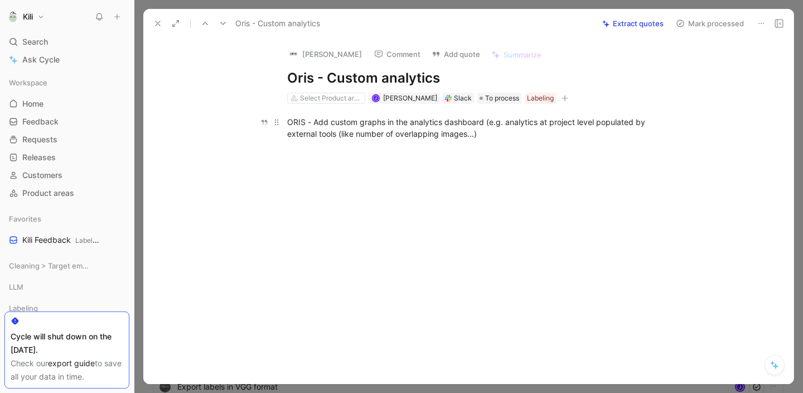
click at [402, 130] on div "ORIS - Add custom graphs in the analytics dashboard (e.g. analytics at project …" at bounding box center [480, 127] width 386 height 23
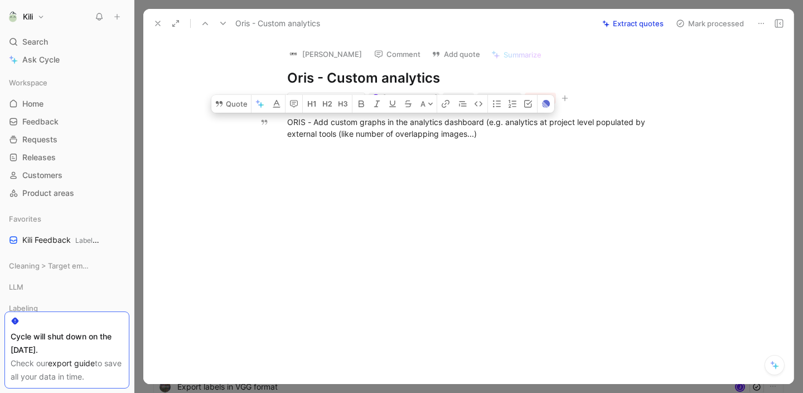
click at [694, 23] on button "Mark processed" at bounding box center [710, 24] width 78 height 16
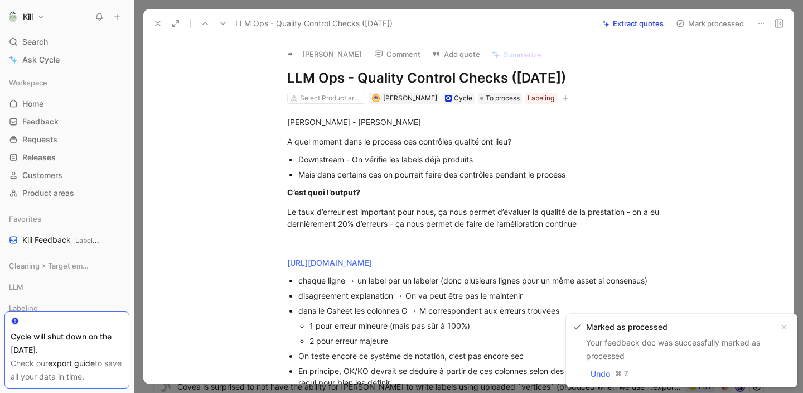
click at [161, 23] on icon at bounding box center [157, 23] width 9 height 9
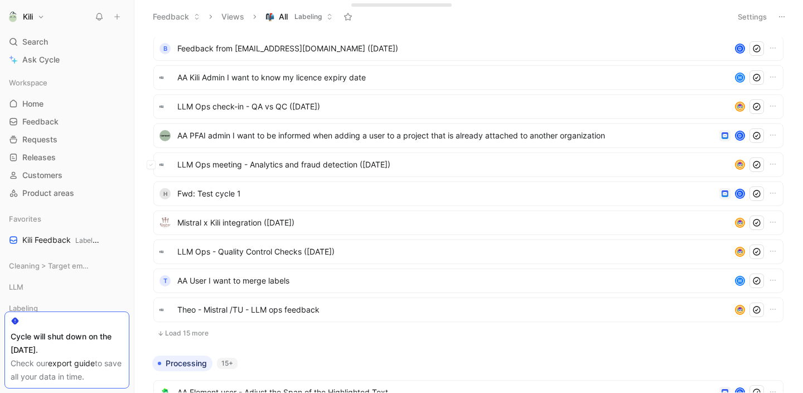
scroll to position [975, 0]
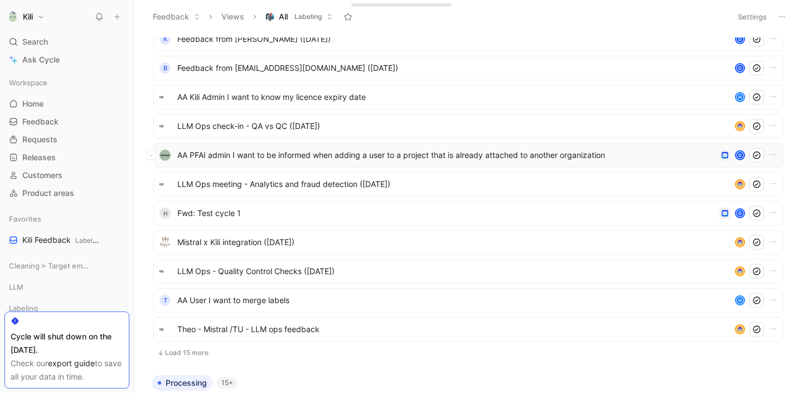
click at [273, 155] on span "AA PFAI admin I want to be informed when adding a user to a project that is alr…" at bounding box center [446, 154] width 538 height 13
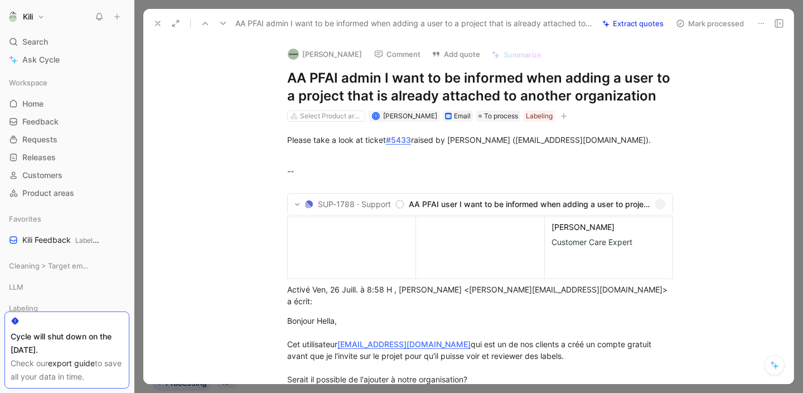
click at [704, 22] on button "Mark processed" at bounding box center [710, 24] width 78 height 16
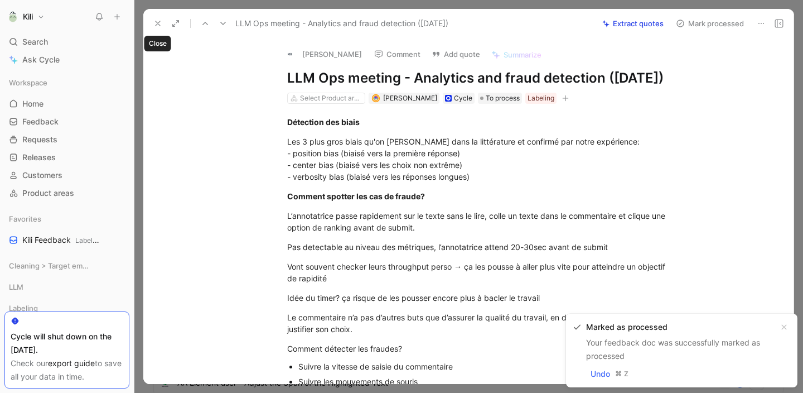
click at [158, 22] on use at bounding box center [158, 23] width 4 height 4
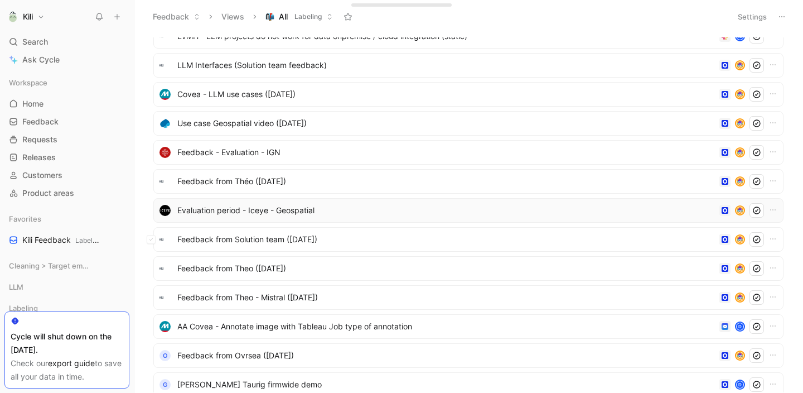
scroll to position [445, 0]
click at [269, 326] on span "AA Covea - Annotate image with Tableau Job type of annotation" at bounding box center [446, 325] width 538 height 13
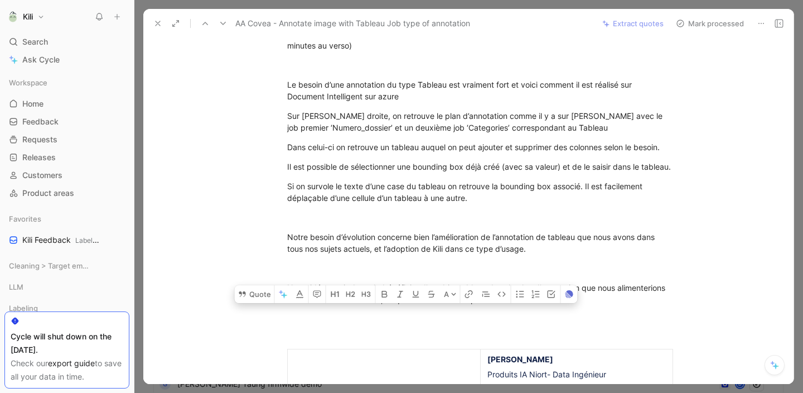
scroll to position [540, 0]
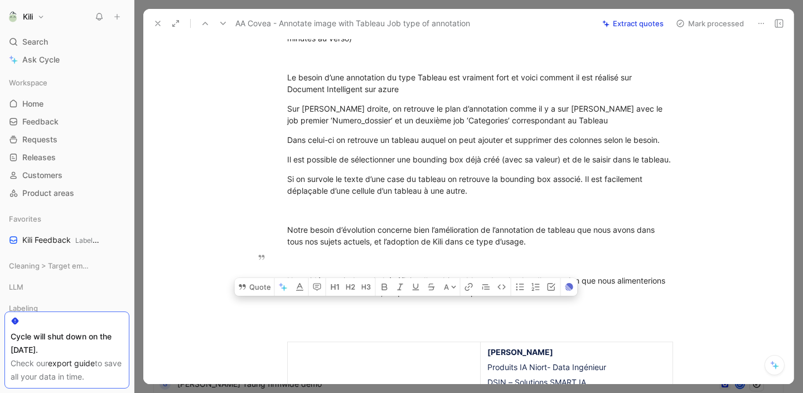
drag, startPoint x: 285, startPoint y: 44, endPoint x: 536, endPoint y: 273, distance: 339.6
click at [536, 273] on div "Please take a look at ticket #5637 raised by [PERSON_NAME] ([PERSON_NAME][EMAIL…" at bounding box center [480, 55] width 627 height 947
click at [718, 22] on button "Mark processed" at bounding box center [710, 24] width 78 height 16
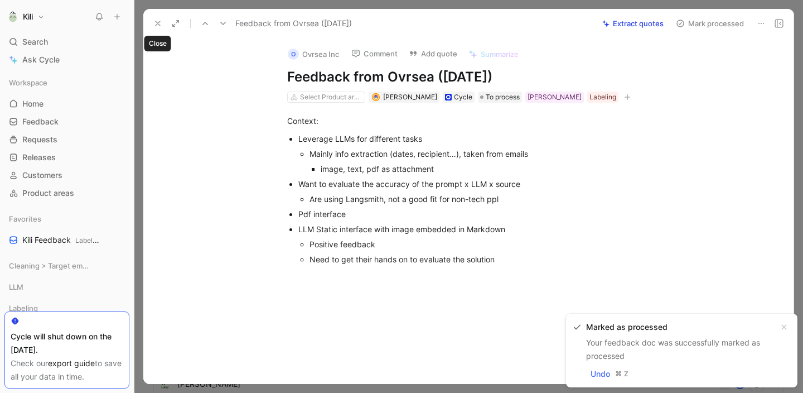
click at [153, 23] on icon at bounding box center [157, 23] width 9 height 9
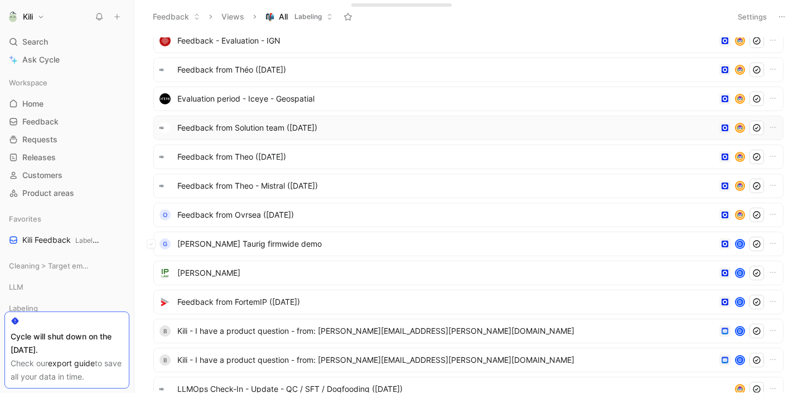
scroll to position [561, 0]
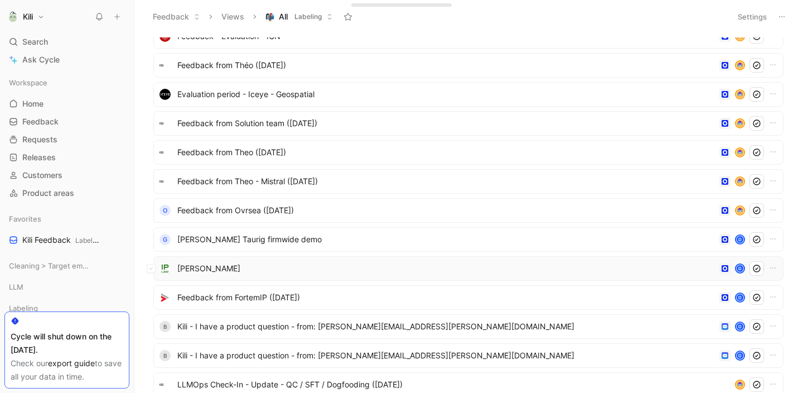
click at [282, 268] on span "[PERSON_NAME]" at bounding box center [446, 268] width 538 height 13
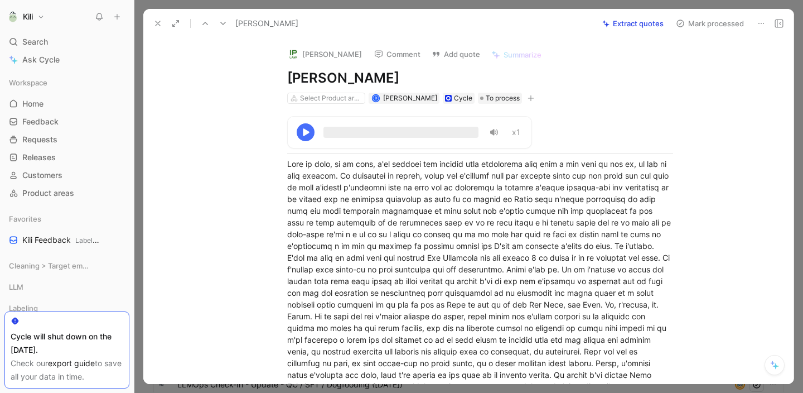
click at [738, 23] on button "Mark processed" at bounding box center [710, 24] width 78 height 16
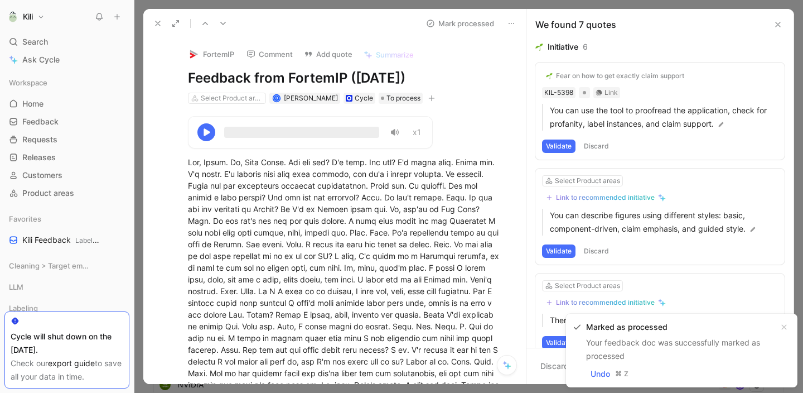
click at [455, 22] on button "Mark processed" at bounding box center [460, 24] width 78 height 16
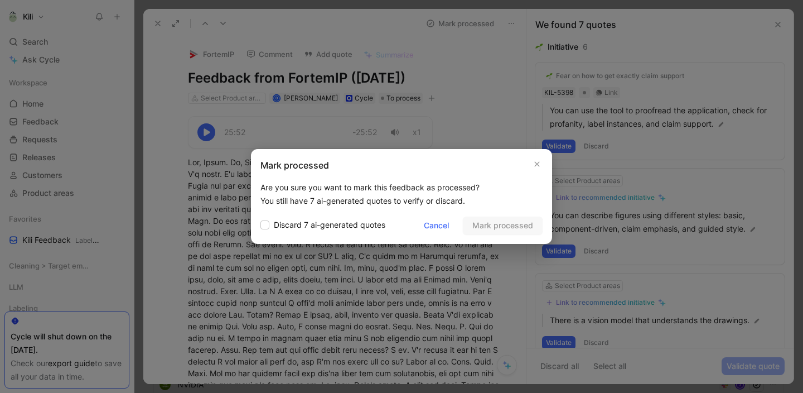
click at [485, 226] on div "Cancel Mark processed" at bounding box center [478, 225] width 128 height 18
click at [351, 228] on span "Discard 7 ai-generated quotes" at bounding box center [330, 224] width 112 height 13
click at [260, 218] on input "Discard 7 ai-generated quotes" at bounding box center [260, 218] width 0 height 0
click at [501, 225] on span "Mark processed" at bounding box center [502, 225] width 61 height 13
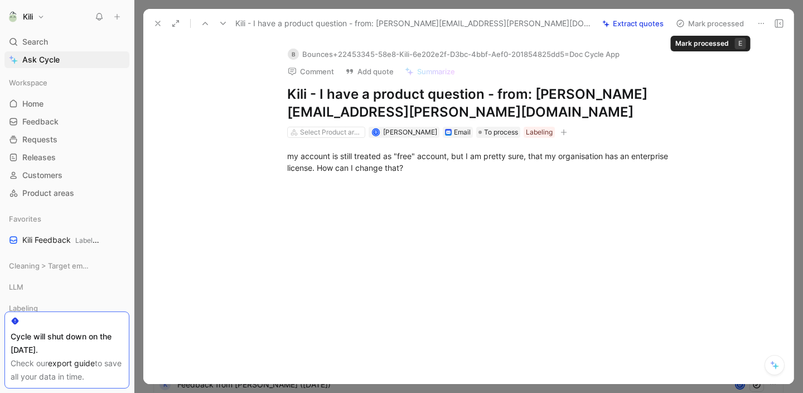
click at [708, 26] on button "Mark processed" at bounding box center [710, 24] width 78 height 16
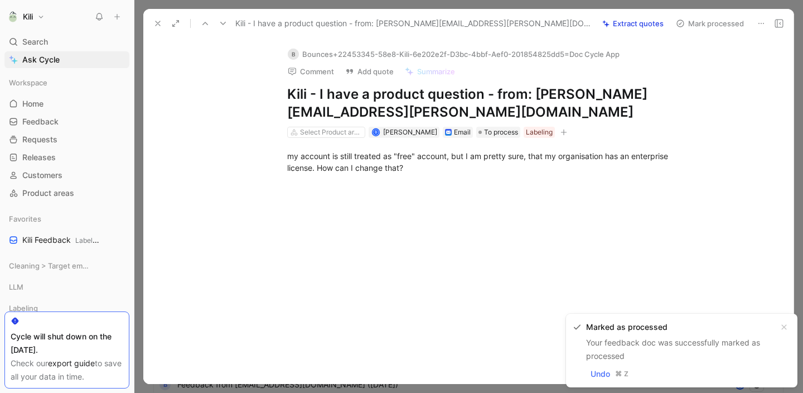
click at [707, 21] on button "Mark processed" at bounding box center [710, 24] width 78 height 16
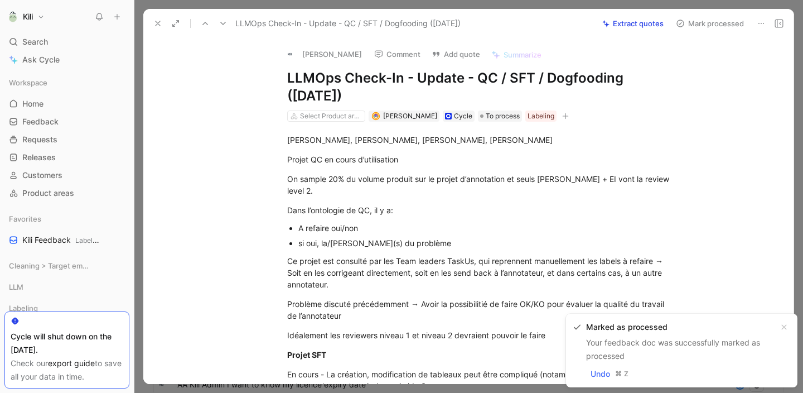
click at [162, 21] on icon at bounding box center [157, 23] width 9 height 9
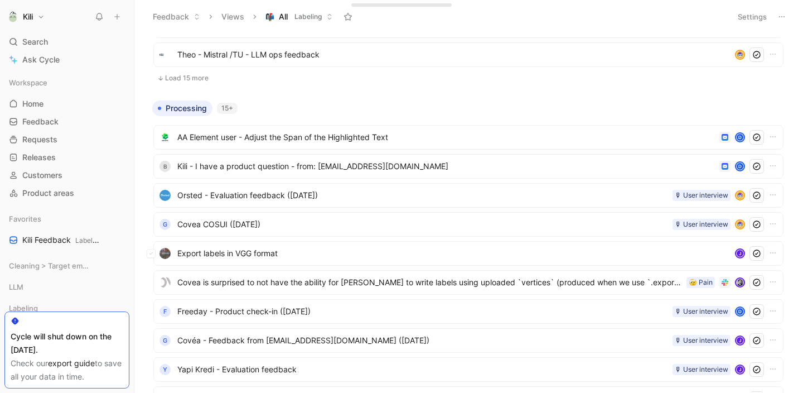
scroll to position [1102, 0]
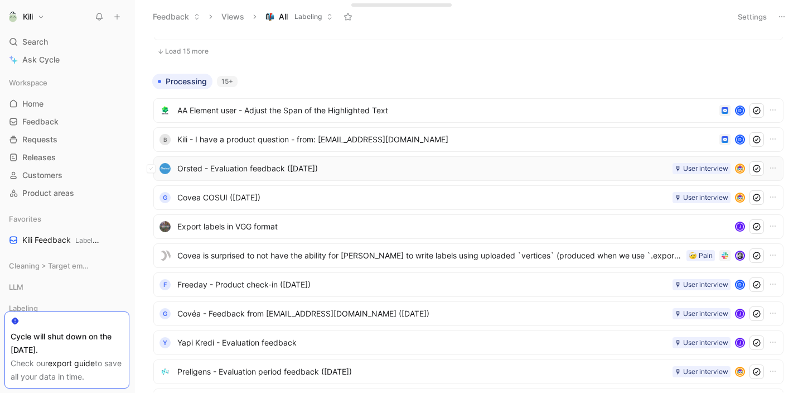
click at [278, 171] on span "Orsted - Evaluation feedback ([DATE])" at bounding box center [422, 168] width 491 height 13
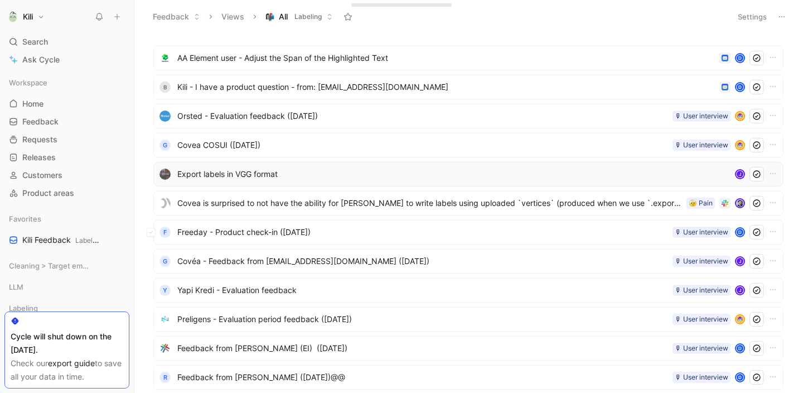
scroll to position [1156, 0]
click at [289, 321] on span "Preligens - Evaluation period feedback ([DATE])" at bounding box center [422, 317] width 491 height 13
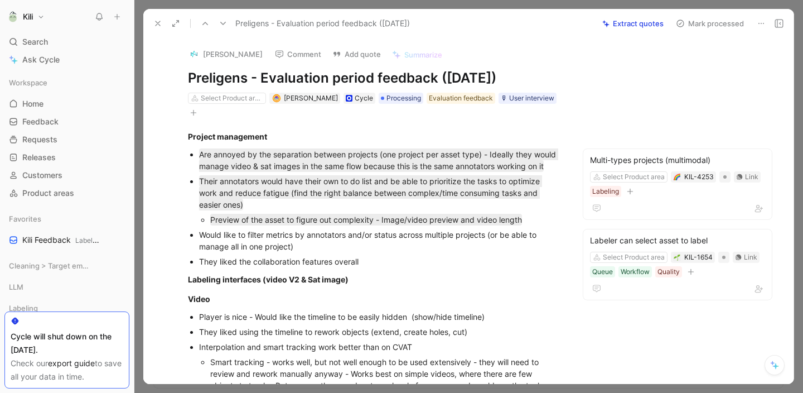
click at [425, 122] on div "Project management Are annoyed by the separation between projects (one project …" at bounding box center [375, 381] width 416 height 526
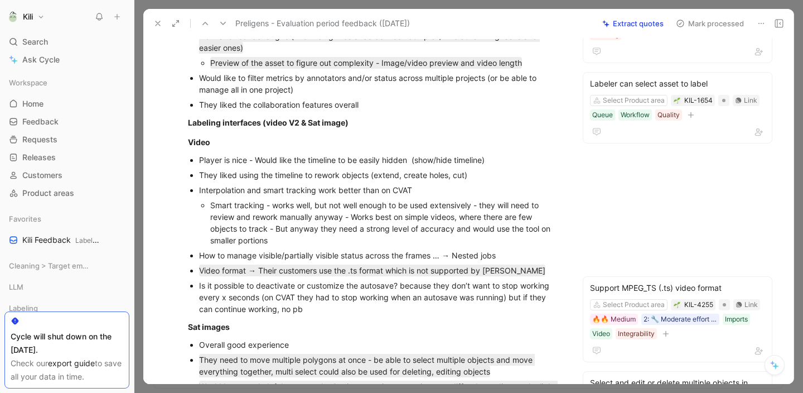
scroll to position [159, 0]
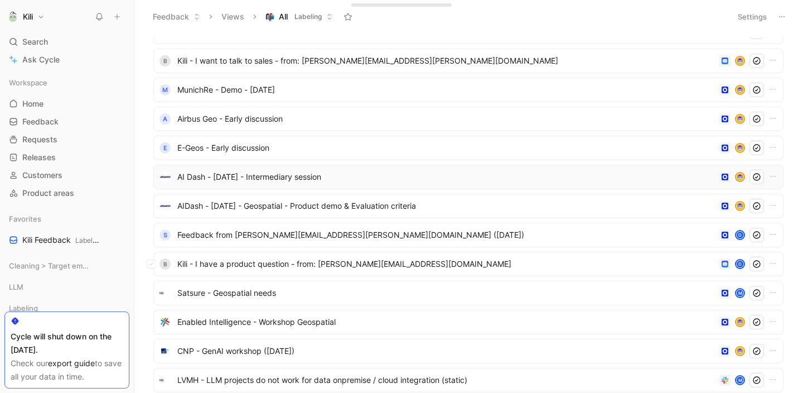
scroll to position [103, 0]
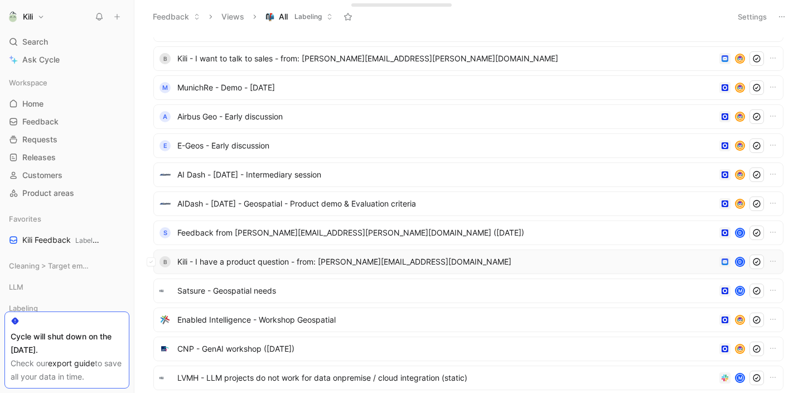
click at [274, 260] on span "Kili - I have a product question - from: [PERSON_NAME][EMAIL_ADDRESS][DOMAIN_NA…" at bounding box center [446, 261] width 538 height 13
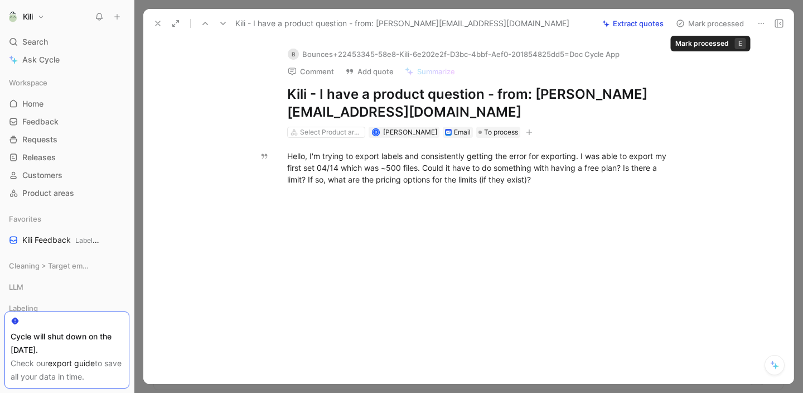
click at [720, 25] on button "Mark processed" at bounding box center [710, 24] width 78 height 16
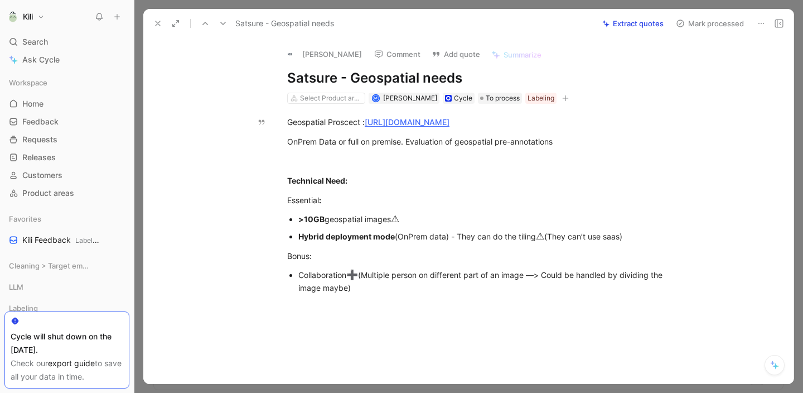
click at [695, 20] on button "Mark processed" at bounding box center [710, 24] width 78 height 16
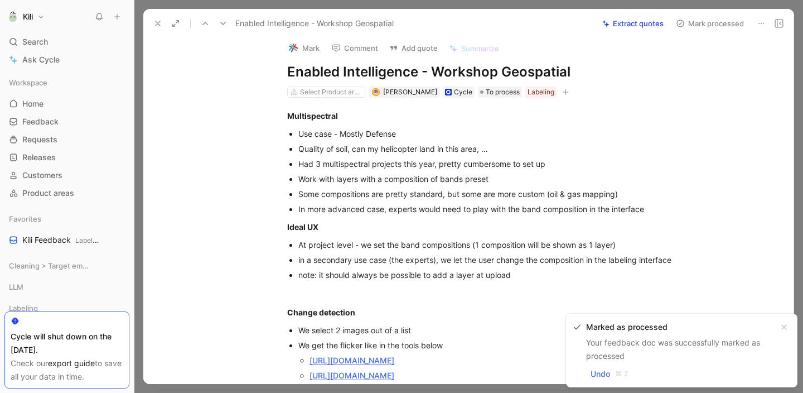
scroll to position [8, 0]
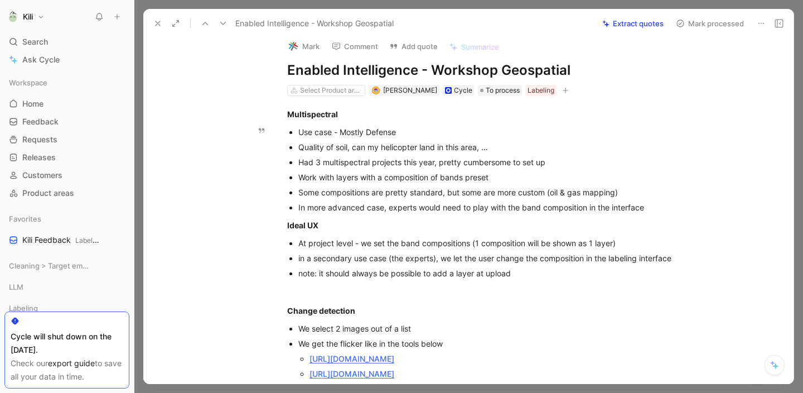
click at [161, 27] on icon at bounding box center [157, 23] width 9 height 9
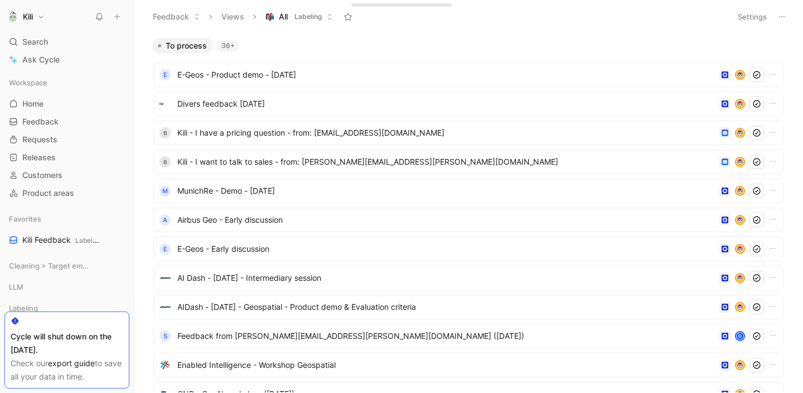
click at [231, 47] on div "36+" at bounding box center [228, 45] width 22 height 11
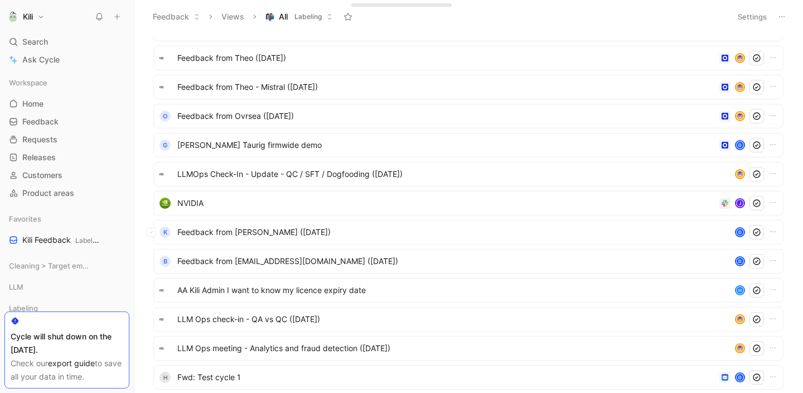
scroll to position [582, 0]
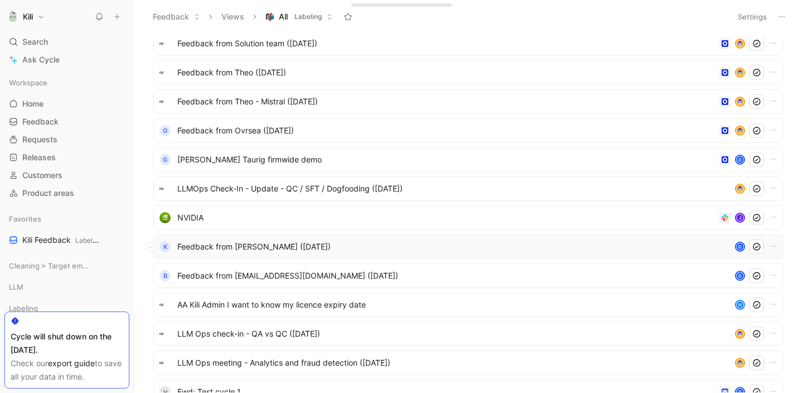
click at [281, 248] on span "Feedback from [PERSON_NAME] ([DATE])" at bounding box center [453, 246] width 553 height 13
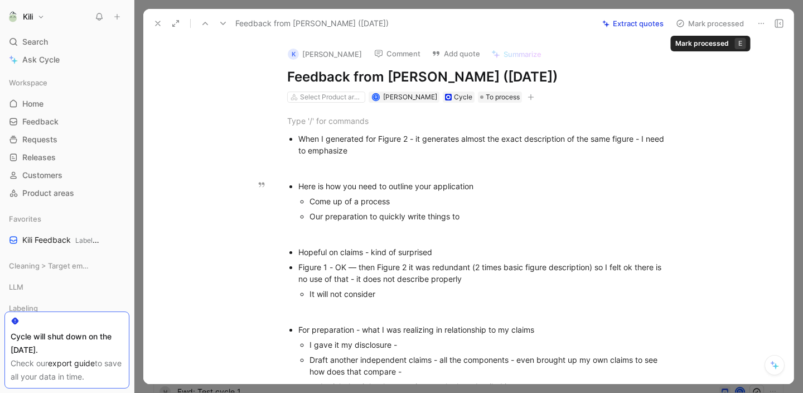
click at [730, 22] on button "Mark processed" at bounding box center [710, 24] width 78 height 16
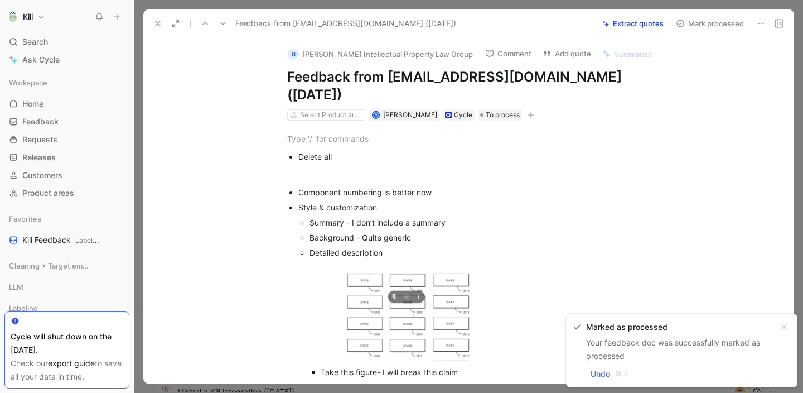
click at [730, 22] on button "Mark processed" at bounding box center [710, 24] width 78 height 16
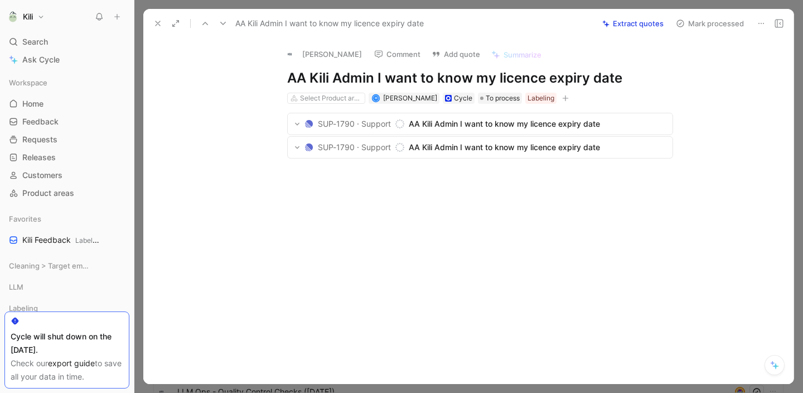
click at [730, 22] on button "Mark processed" at bounding box center [710, 24] width 78 height 16
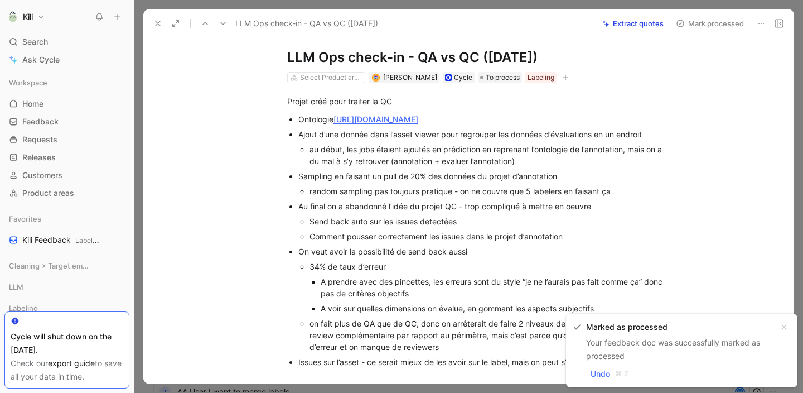
scroll to position [25, 0]
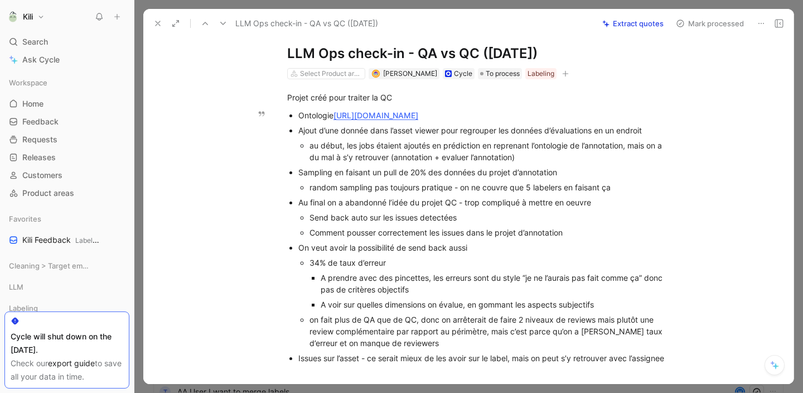
click at [156, 24] on icon at bounding box center [157, 23] width 9 height 9
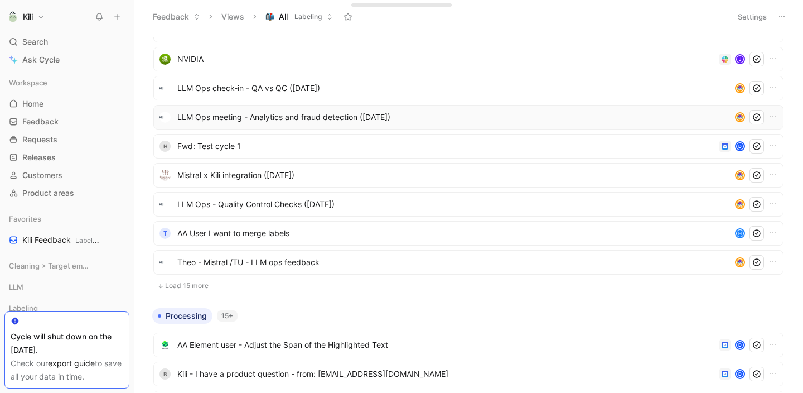
scroll to position [799, 0]
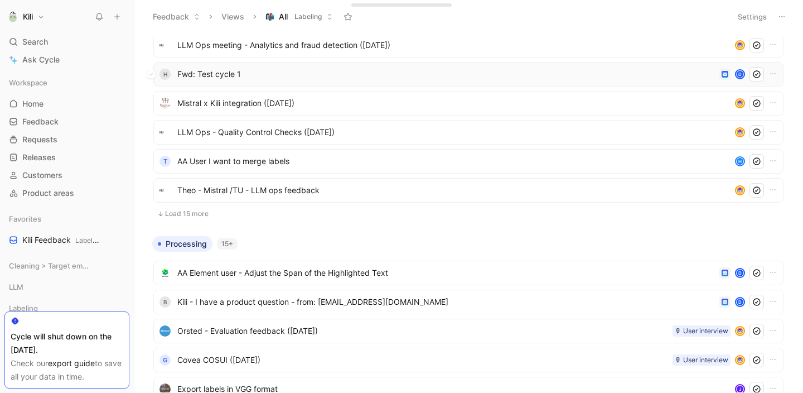
click at [331, 76] on span "Fwd: Test cycle 1" at bounding box center [446, 73] width 538 height 13
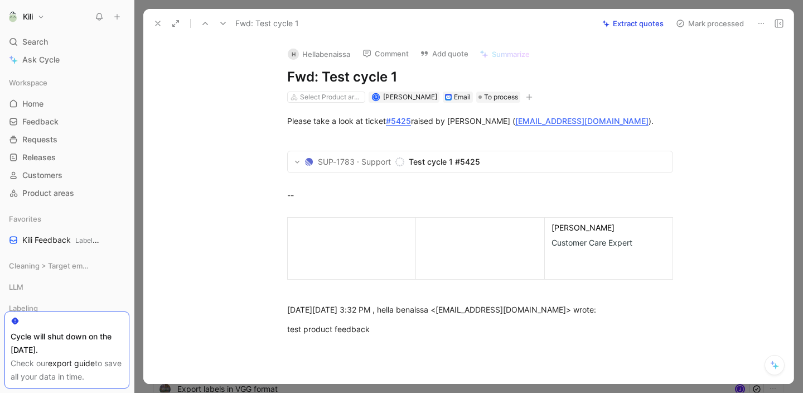
click at [696, 26] on button "Mark processed" at bounding box center [710, 24] width 78 height 16
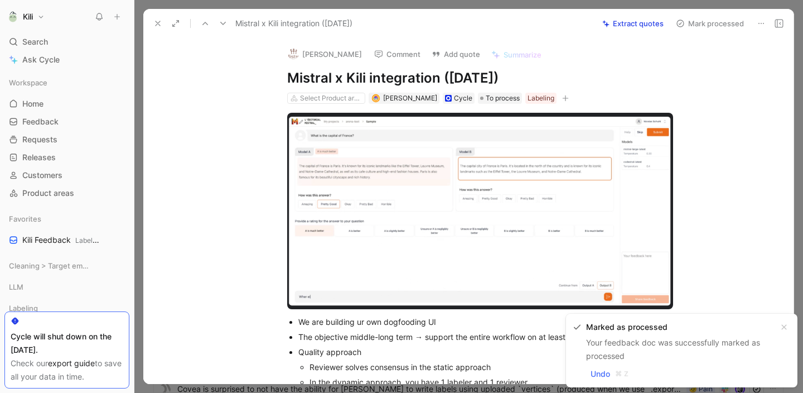
click at [158, 25] on icon at bounding box center [157, 23] width 9 height 9
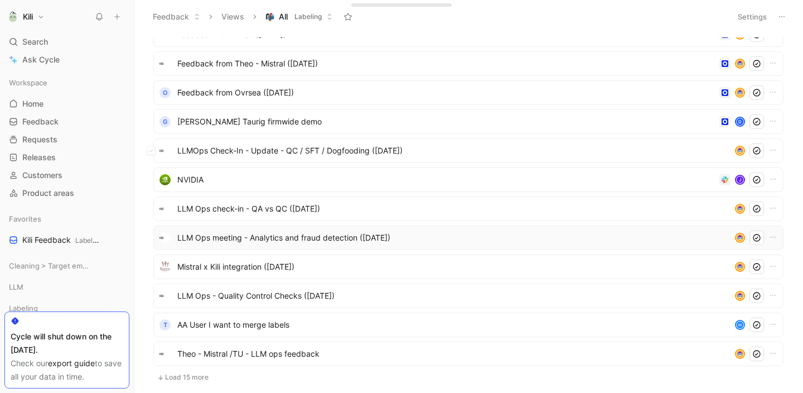
scroll to position [620, 0]
click at [311, 126] on span "[PERSON_NAME] Taurig firmwide demo" at bounding box center [446, 121] width 538 height 13
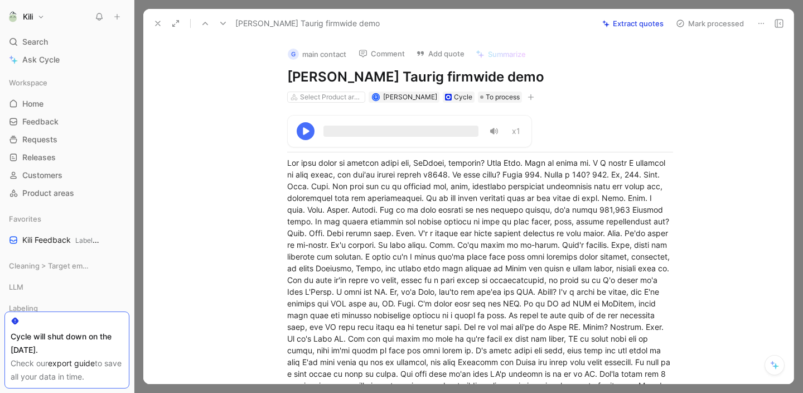
click at [696, 17] on button "Mark processed" at bounding box center [710, 24] width 78 height 16
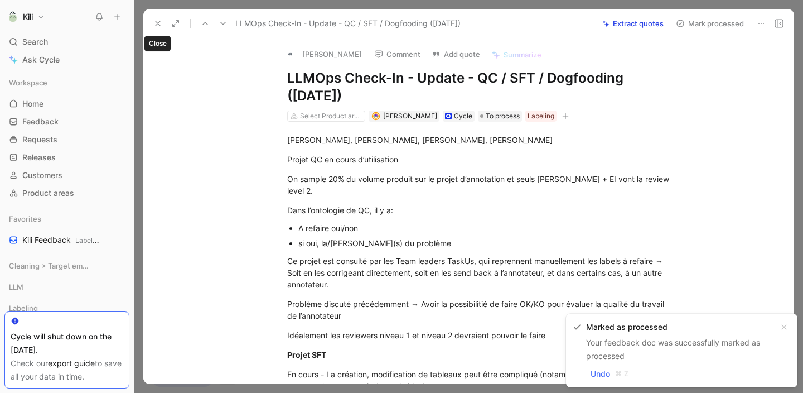
click at [153, 23] on icon at bounding box center [157, 23] width 9 height 9
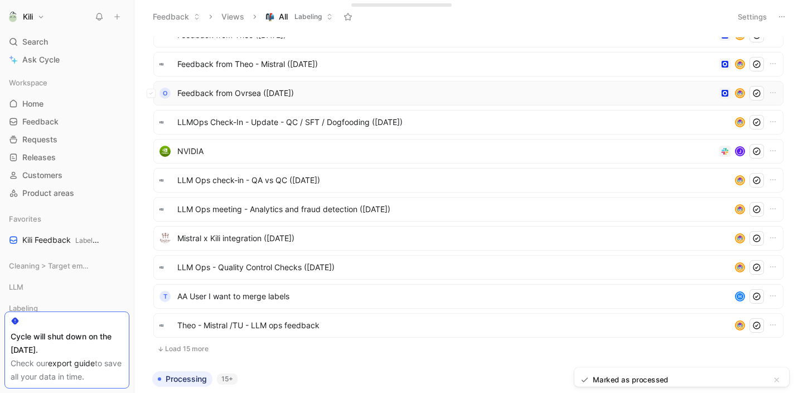
click at [279, 94] on span "Feedback from Ovrsea ([DATE])" at bounding box center [446, 92] width 538 height 13
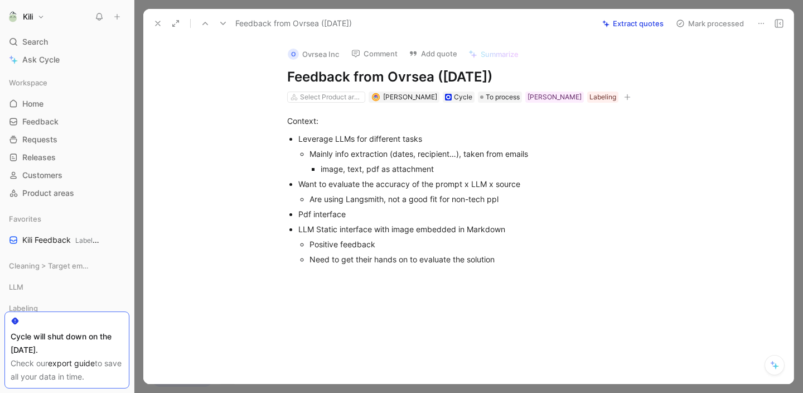
click at [160, 25] on icon at bounding box center [157, 23] width 9 height 9
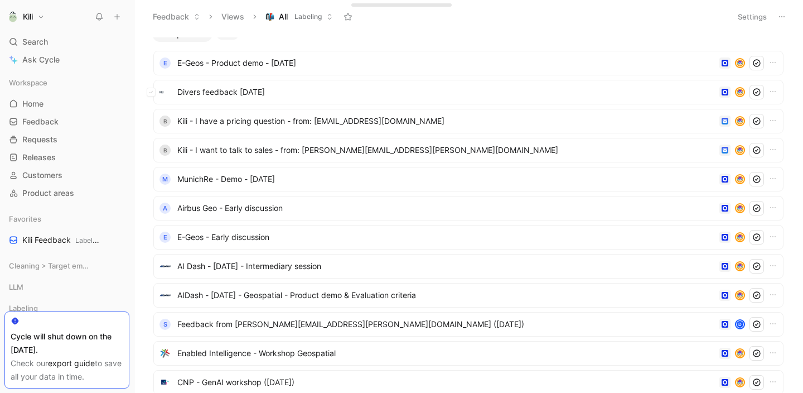
scroll to position [15, 0]
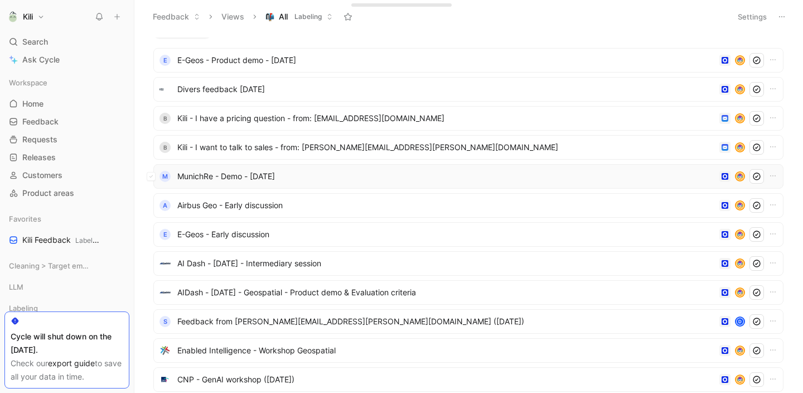
click at [263, 175] on span "MunichRe - Demo - [DATE]" at bounding box center [446, 176] width 538 height 13
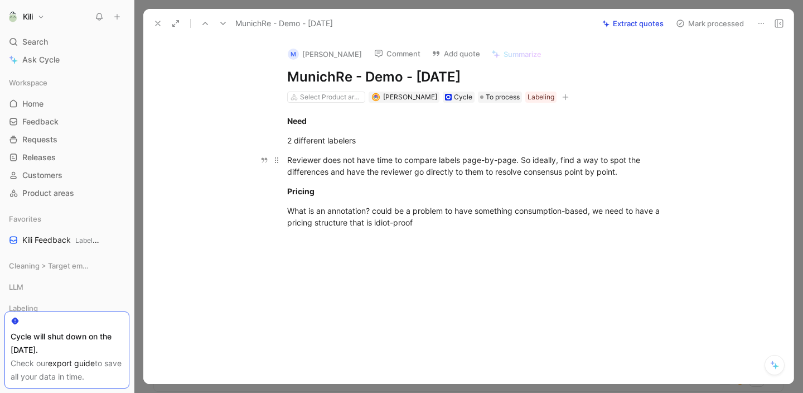
click at [403, 160] on div "Reviewer does not have time to compare labels page-by-page. So ideally, find a …" at bounding box center [480, 165] width 386 height 23
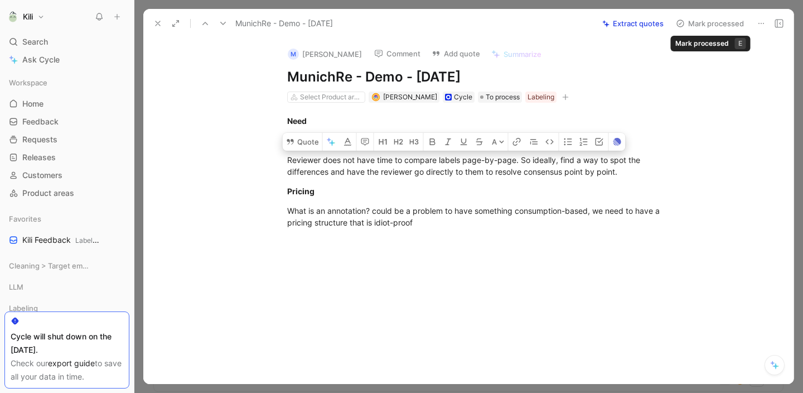
click at [726, 25] on button "Mark processed" at bounding box center [710, 24] width 78 height 16
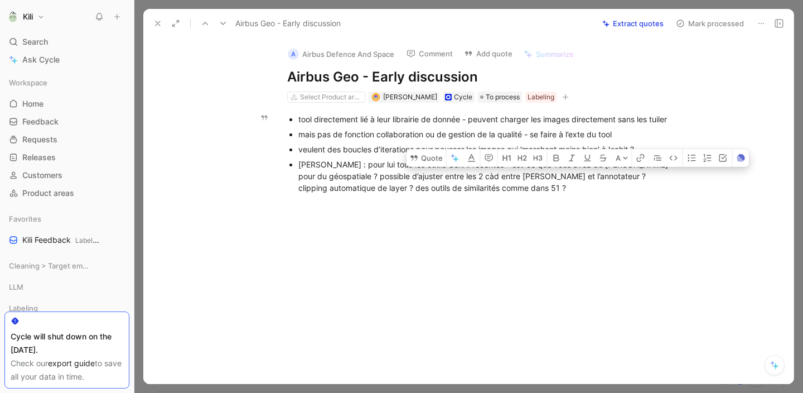
drag, startPoint x: 523, startPoint y: 175, endPoint x: 630, endPoint y: 176, distance: 107.7
click at [630, 176] on div "[PERSON_NAME] : pour lui tous les outils GenAI récentes - est-ce que vous avez …" at bounding box center [485, 175] width 375 height 35
click at [743, 22] on button "Mark processed" at bounding box center [710, 24] width 78 height 16
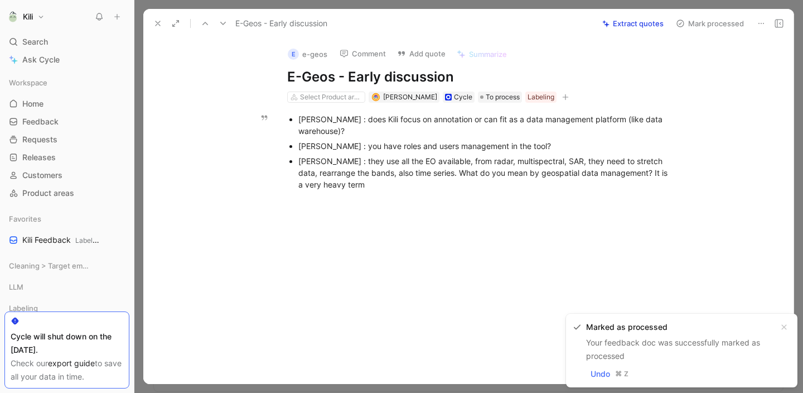
click at [421, 165] on div "[PERSON_NAME] : they use all the EO available, from radar, multispectral, SAR, …" at bounding box center [485, 172] width 375 height 35
click at [433, 119] on div "[PERSON_NAME] : does Kili focus on annotation or can fit as a data management p…" at bounding box center [485, 124] width 375 height 23
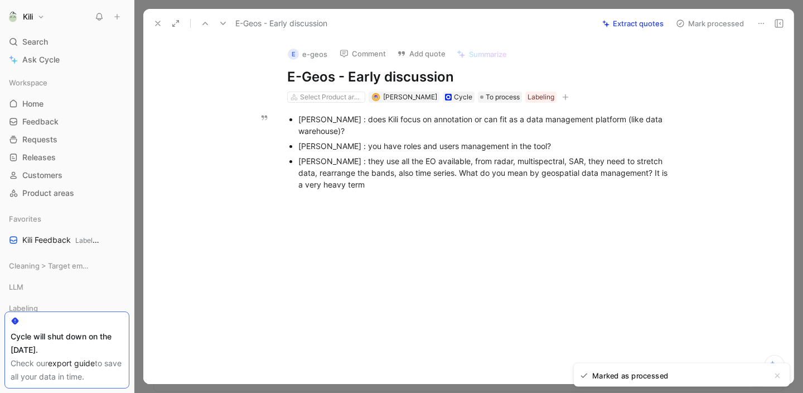
click at [433, 119] on div "[PERSON_NAME] : does Kili focus on annotation or can fit as a data management p…" at bounding box center [485, 124] width 375 height 23
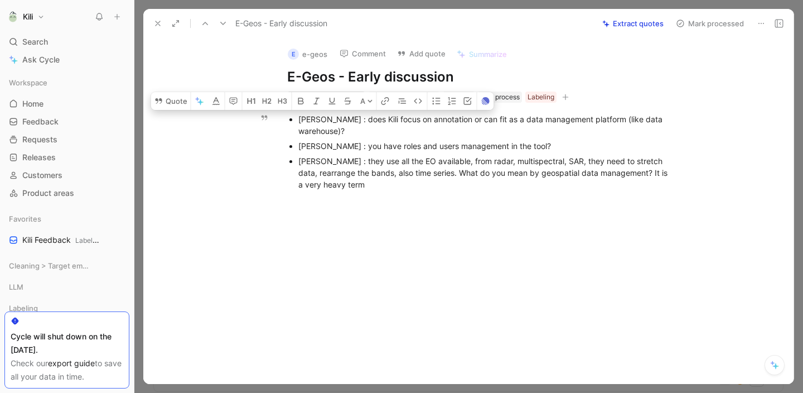
click at [433, 119] on div "[PERSON_NAME] : does Kili focus on annotation or can fit as a data management p…" at bounding box center [485, 124] width 375 height 23
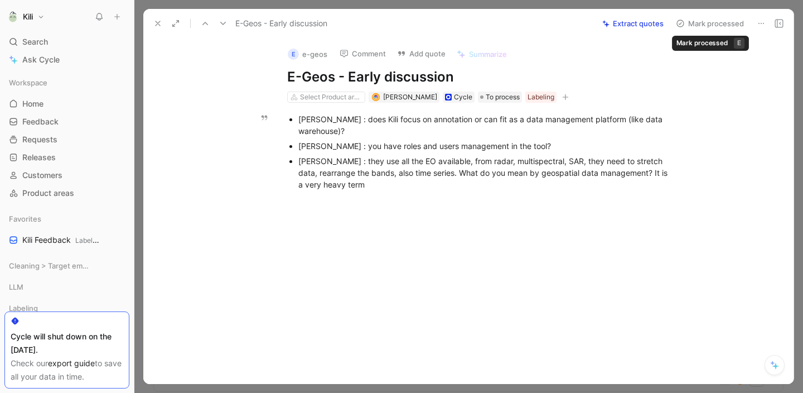
click at [691, 22] on button "Mark processed" at bounding box center [710, 24] width 78 height 16
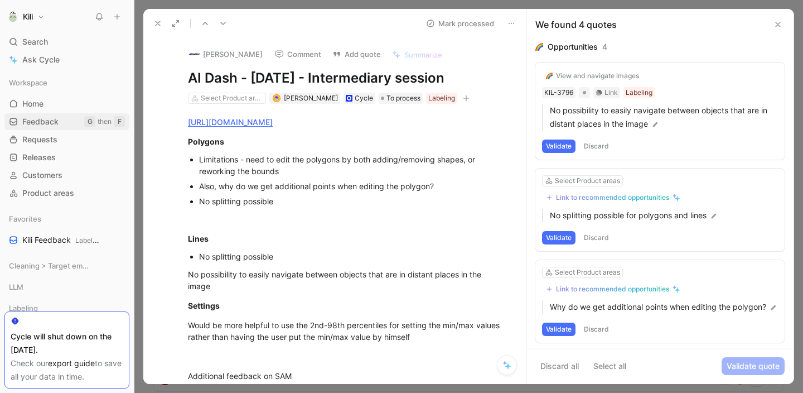
click at [67, 125] on link "Feedback G then F" at bounding box center [66, 121] width 125 height 17
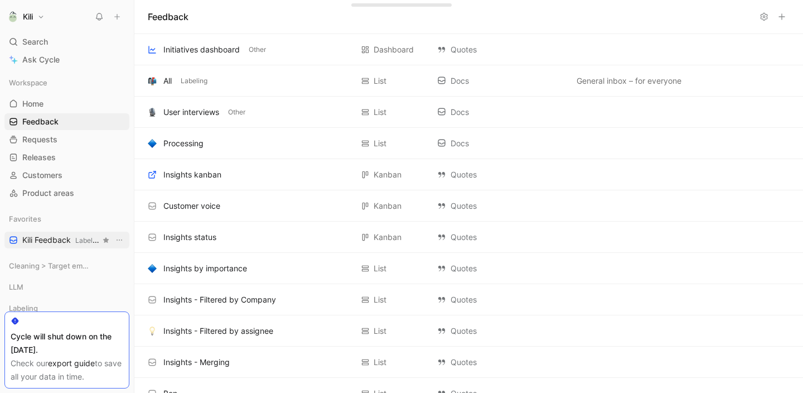
click at [58, 242] on span "Kili Feedback Labeling" at bounding box center [61, 240] width 78 height 12
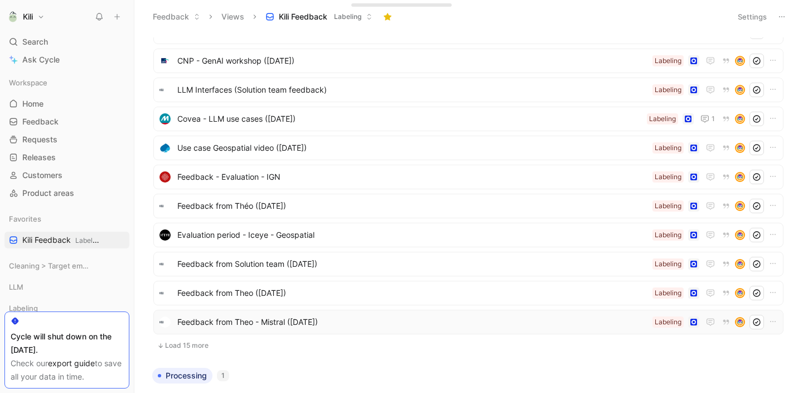
scroll to position [221, 0]
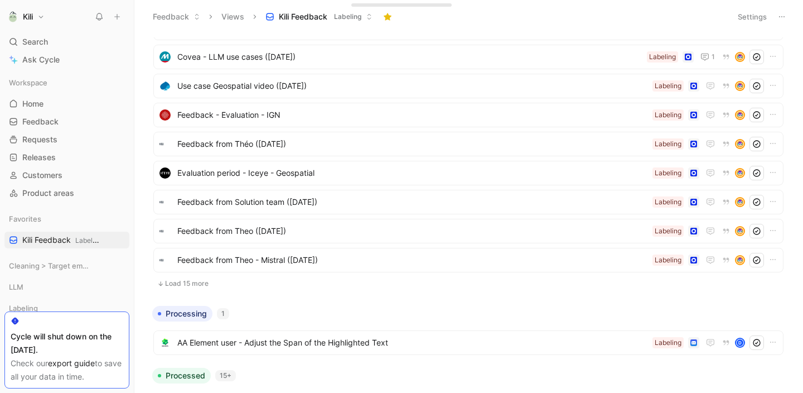
click at [200, 283] on button "Load 15 more" at bounding box center [468, 283] width 630 height 13
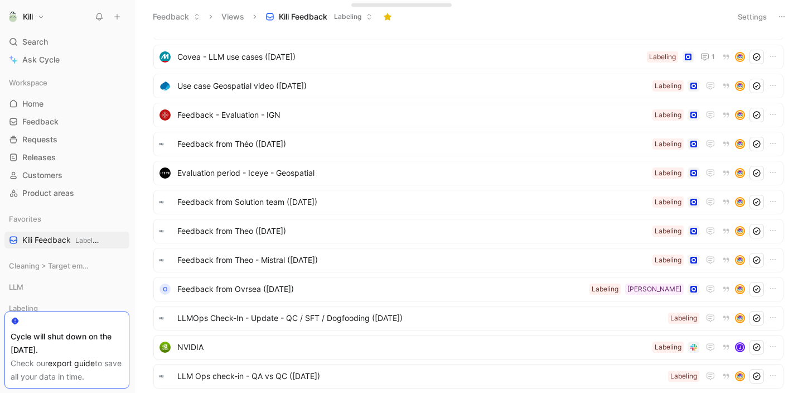
click at [143, 311] on div "To process 30+ e E-Geos - Product demo - [DATE] Labeling Divers feedback [DATE]…" at bounding box center [468, 214] width 654 height 355
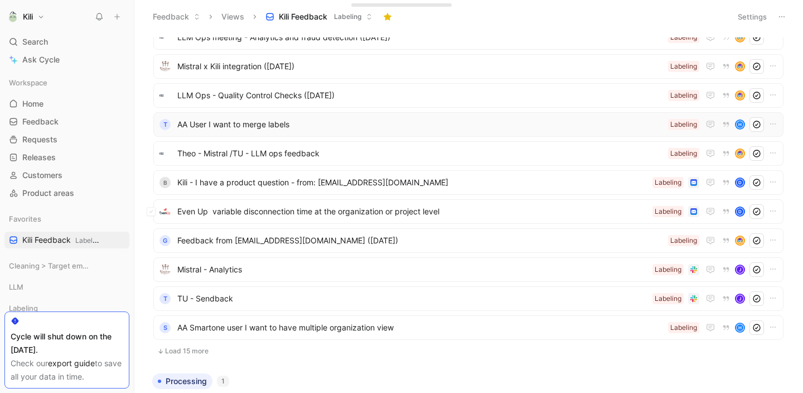
scroll to position [595, 0]
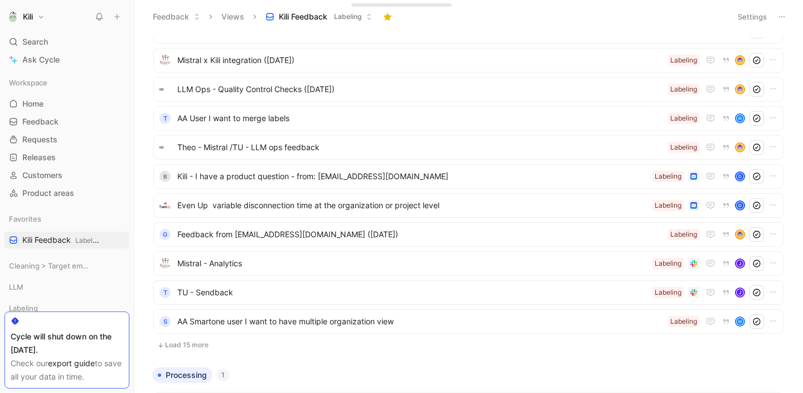
click at [409, 380] on div "Processing 1" at bounding box center [468, 375] width 641 height 16
click at [397, 205] on span "Even Up variable disconnection time at the organization or project level" at bounding box center [412, 205] width 471 height 13
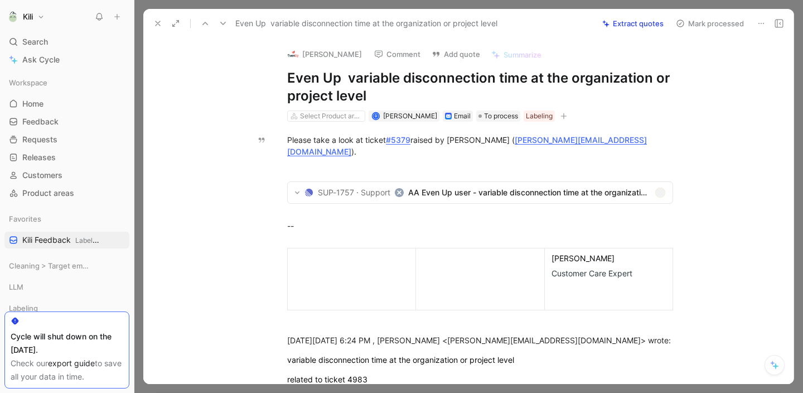
click at [687, 23] on button "Mark processed" at bounding box center [710, 24] width 78 height 16
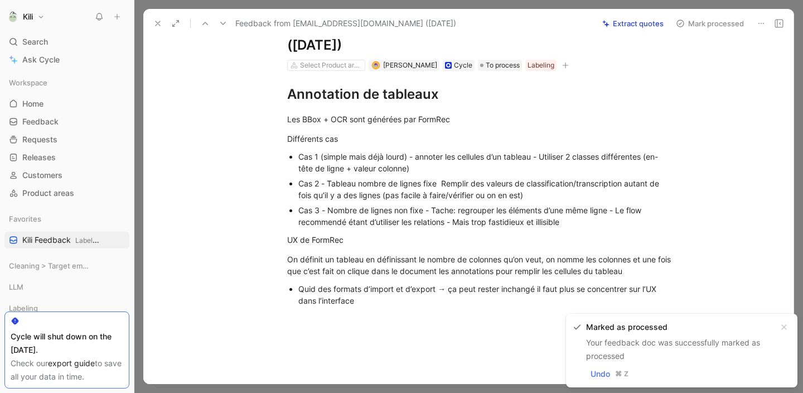
scroll to position [52, 0]
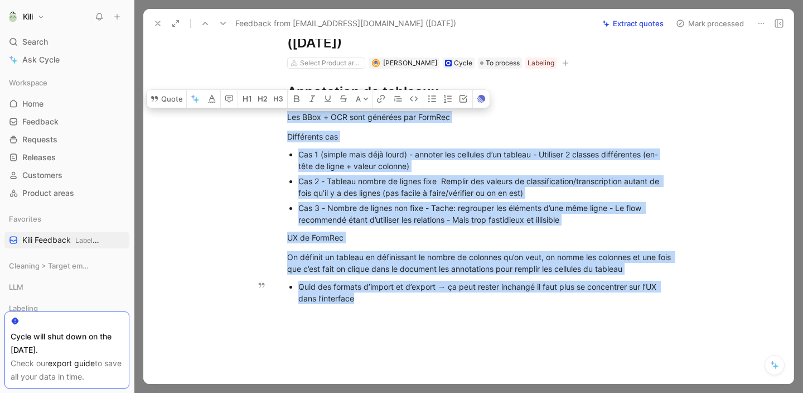
drag, startPoint x: 284, startPoint y: 113, endPoint x: 384, endPoint y: 305, distance: 215.8
click at [384, 305] on div "Annotation de tableaux Les BBox + OCR sont générées par FormRec Différents cas …" at bounding box center [480, 192] width 627 height 246
copy div "Les BBox + OCR sont générées par FormRec Différents cas Cas 1 (simple mais déjà…"
click at [704, 24] on button "Mark processed" at bounding box center [710, 24] width 78 height 16
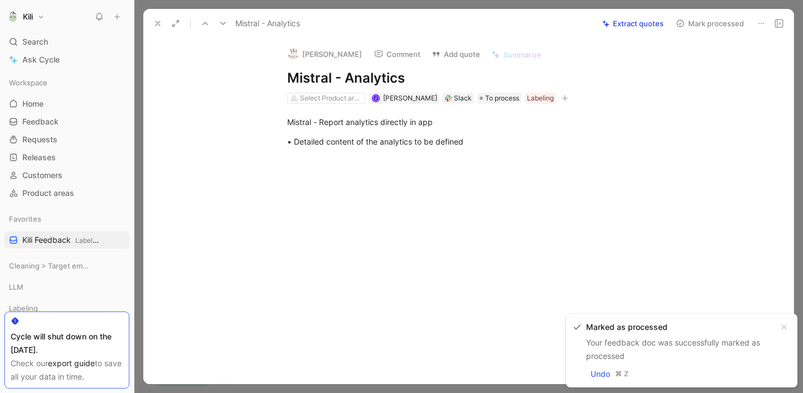
click at [161, 22] on icon at bounding box center [157, 23] width 9 height 9
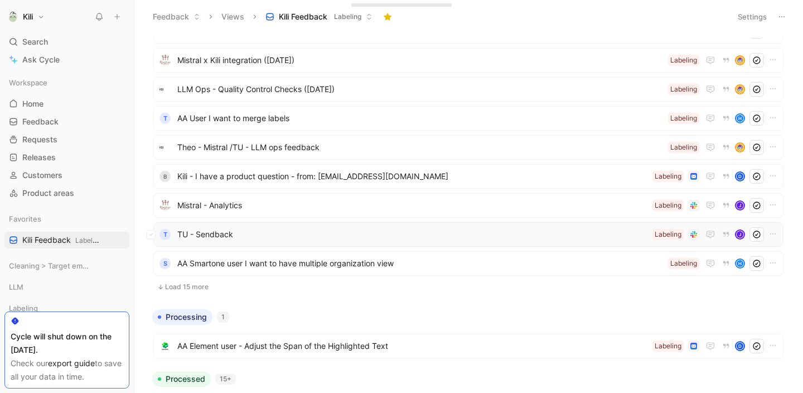
click at [233, 229] on span "TU - Sendback" at bounding box center [412, 234] width 471 height 13
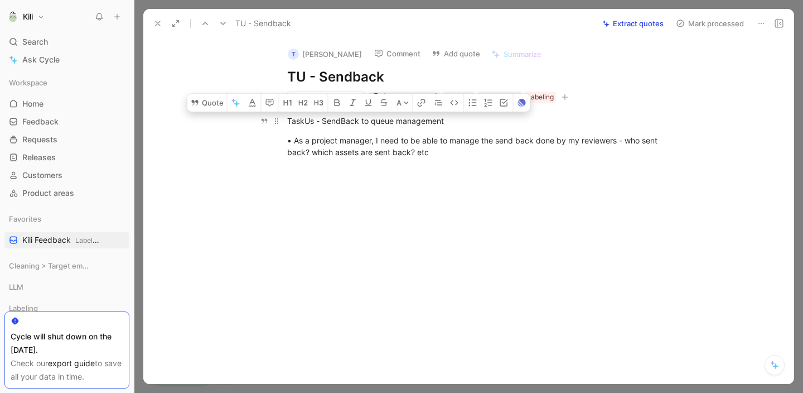
drag, startPoint x: 437, startPoint y: 156, endPoint x: 283, endPoint y: 112, distance: 160.0
click at [283, 112] on div "TaskUs - SendBack to queue management • As a project manager, I need to be able…" at bounding box center [480, 156] width 627 height 107
copy div "TaskUs - SendBack to queue management • As a project manager, I need to be able…"
click at [720, 24] on button "Mark processed" at bounding box center [710, 24] width 78 height 16
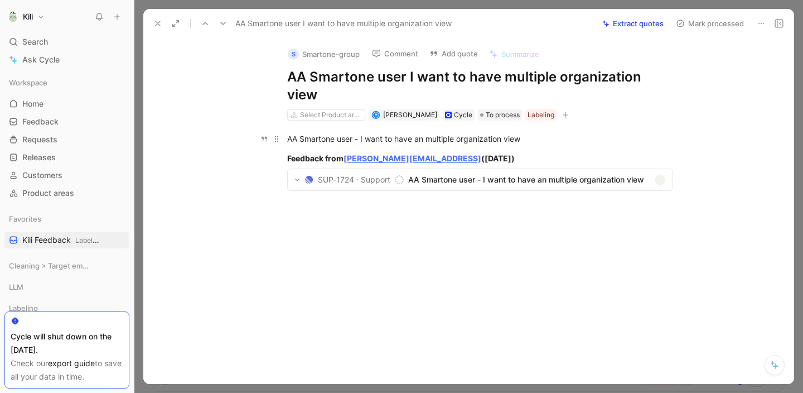
click at [498, 133] on div "AA Smartone user - I want to have an multiple organization view" at bounding box center [480, 139] width 386 height 12
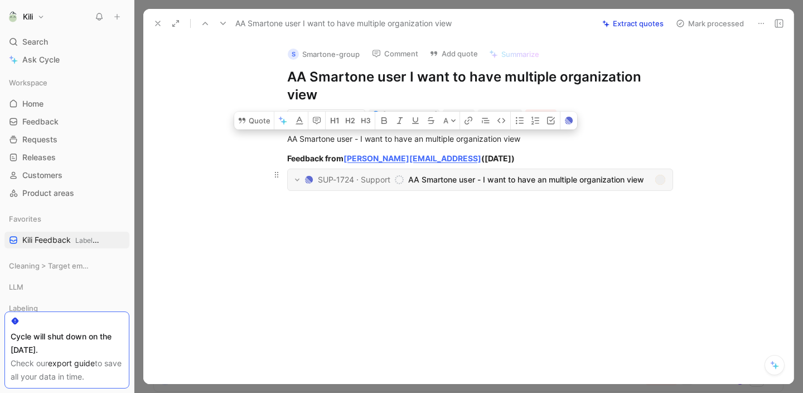
click at [520, 173] on span "AA Smartone user - I want to have an multiple organization view" at bounding box center [529, 179] width 242 height 13
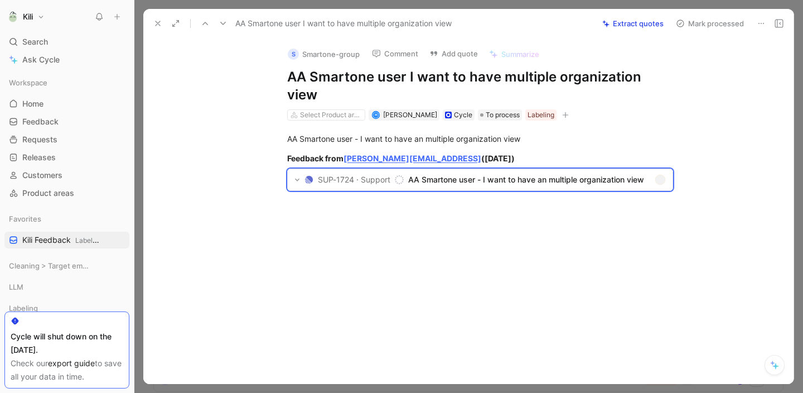
click at [710, 25] on button "Mark processed" at bounding box center [710, 24] width 78 height 16
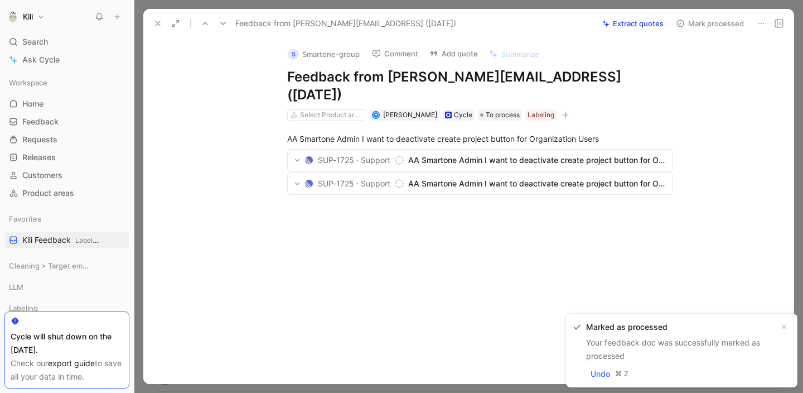
click at [153, 24] on icon at bounding box center [157, 23] width 9 height 9
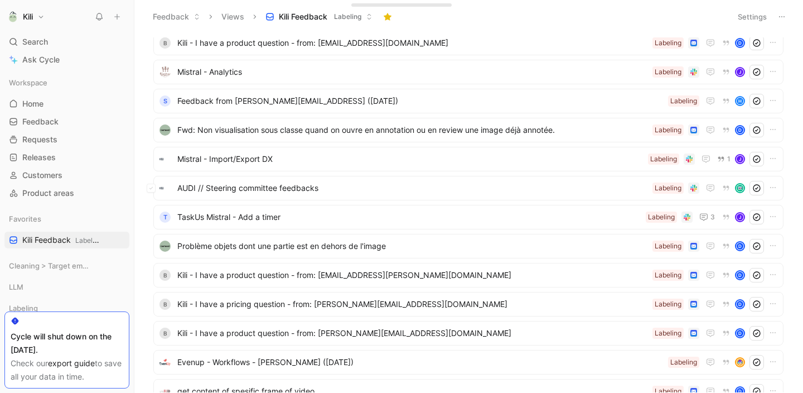
scroll to position [730, 0]
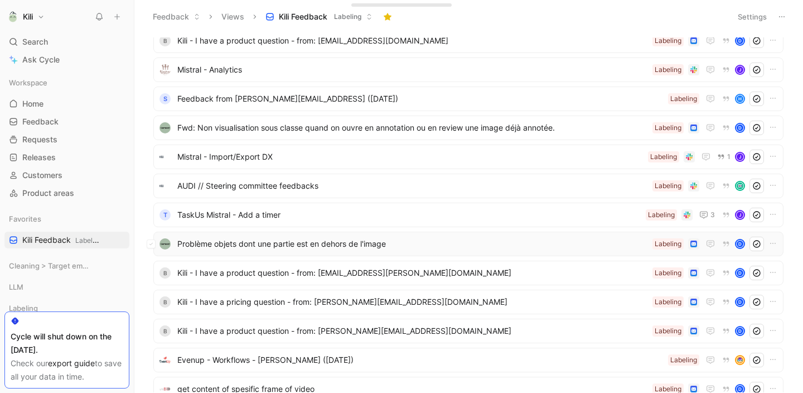
click at [306, 244] on span "Problème objets dont une partie est en dehors de l'image" at bounding box center [412, 243] width 471 height 13
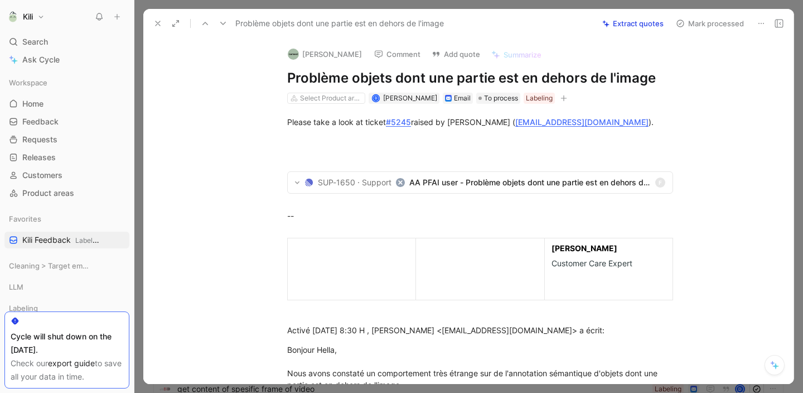
scroll to position [438, 0]
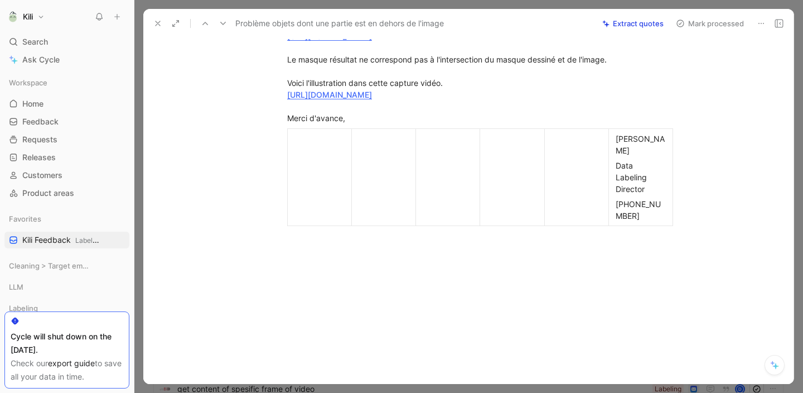
click at [700, 30] on button "Mark processed" at bounding box center [710, 24] width 78 height 16
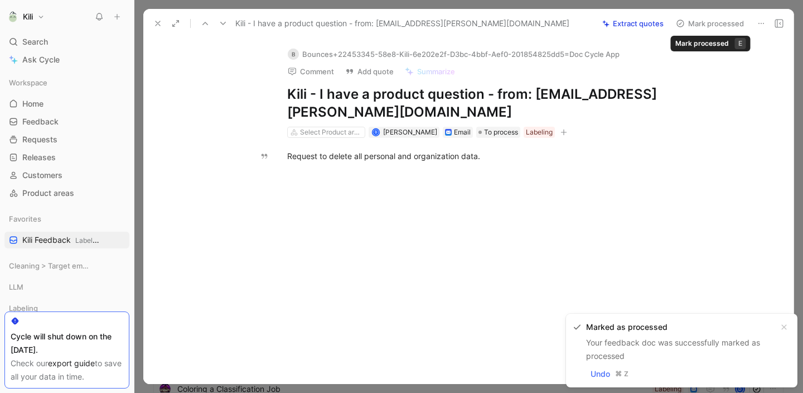
click at [718, 25] on button "Mark processed" at bounding box center [710, 24] width 78 height 16
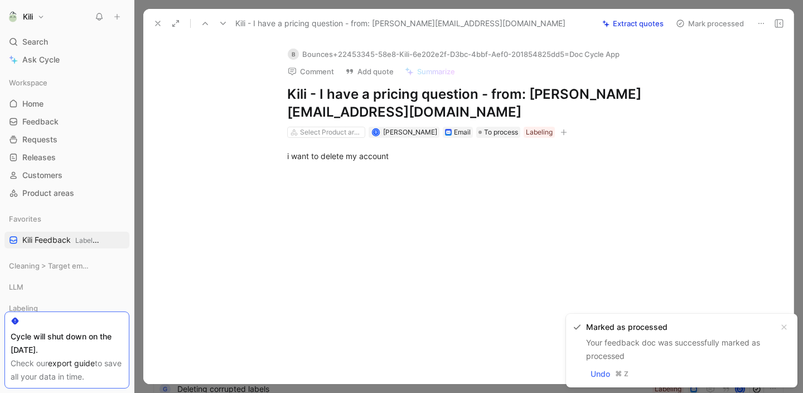
click at [706, 27] on button "Mark processed" at bounding box center [710, 24] width 78 height 16
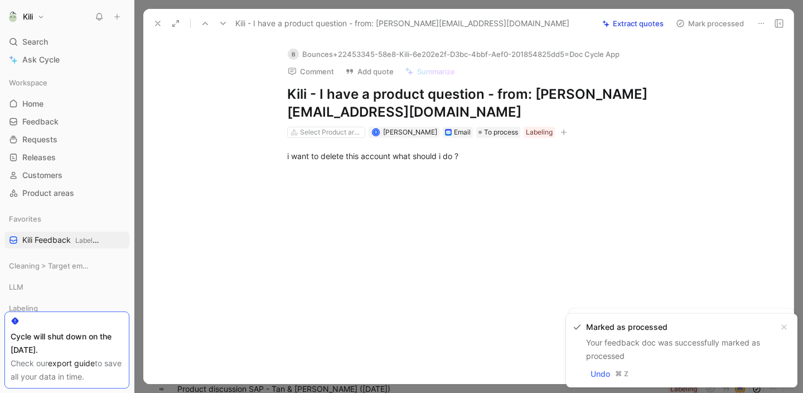
click at [706, 27] on button "Mark processed" at bounding box center [710, 24] width 78 height 16
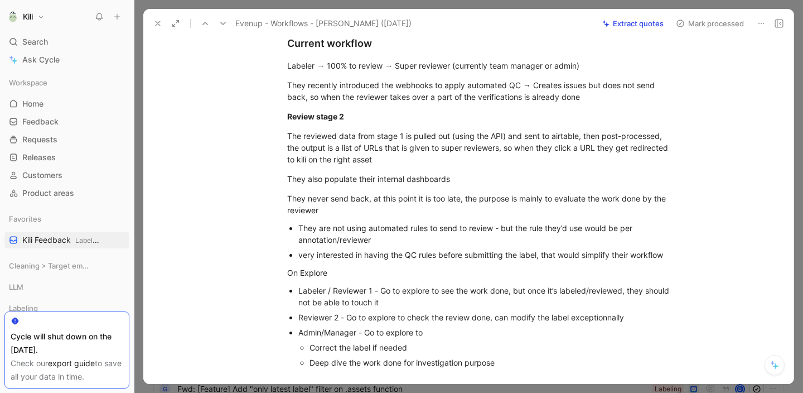
scroll to position [114, 0]
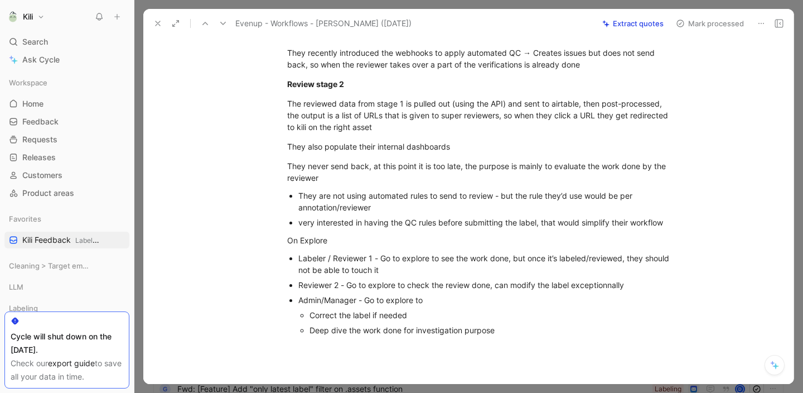
click at [160, 24] on icon at bounding box center [157, 23] width 9 height 9
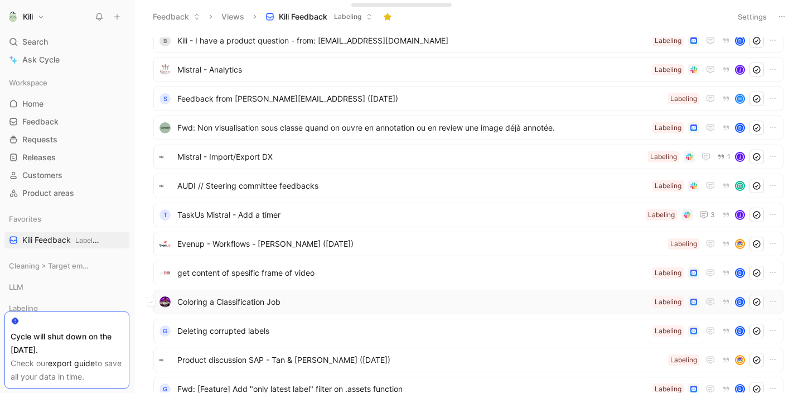
click at [271, 300] on span "Coloring a Classification Job" at bounding box center [412, 301] width 471 height 13
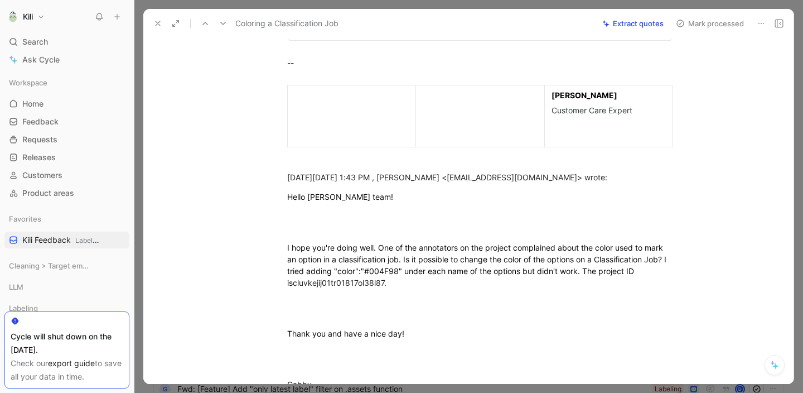
scroll to position [117, 0]
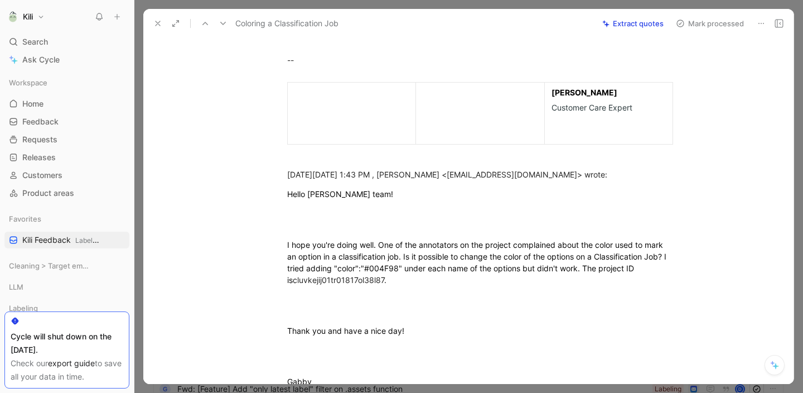
click at [355, 253] on span "I hope you're doing well. One of the annotators on the project complained about…" at bounding box center [478, 262] width 382 height 45
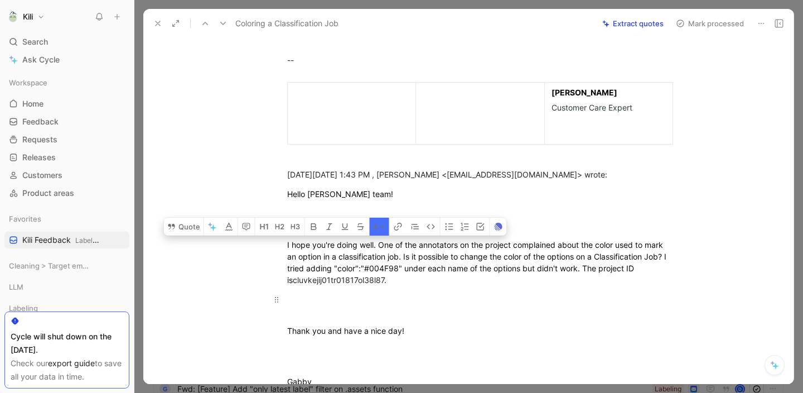
click at [399, 309] on div at bounding box center [480, 304] width 386 height 23
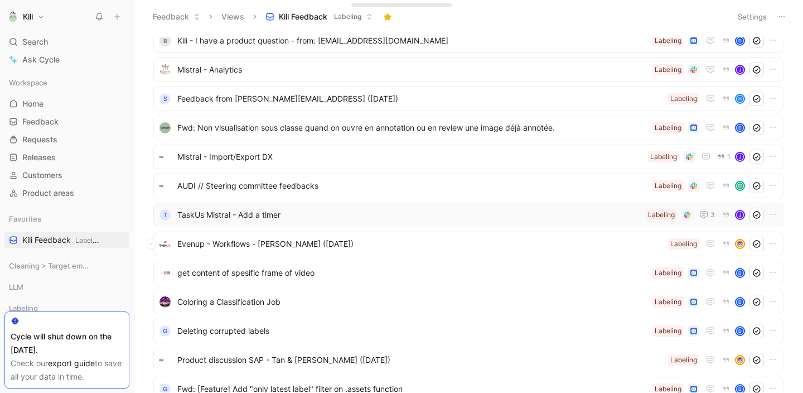
scroll to position [804, 0]
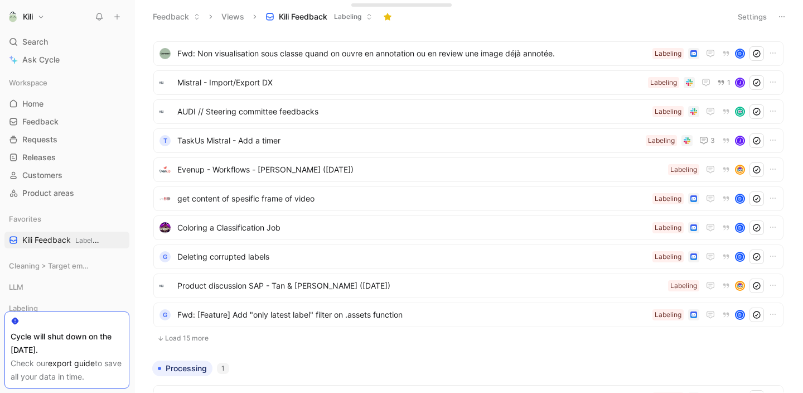
click at [195, 338] on button "Load 15 more" at bounding box center [468, 337] width 630 height 13
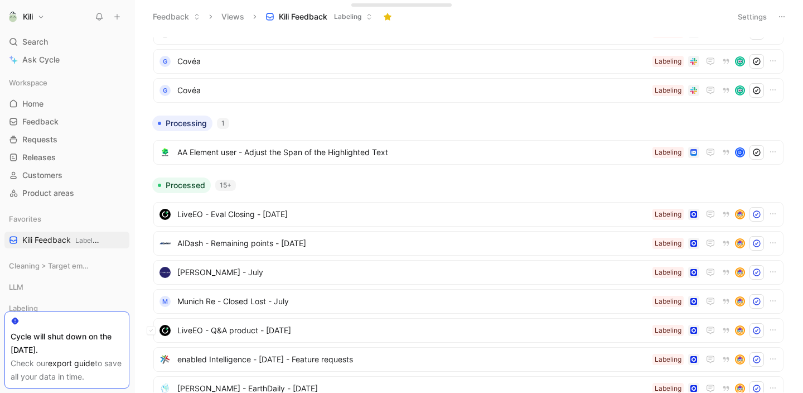
scroll to position [1323, 0]
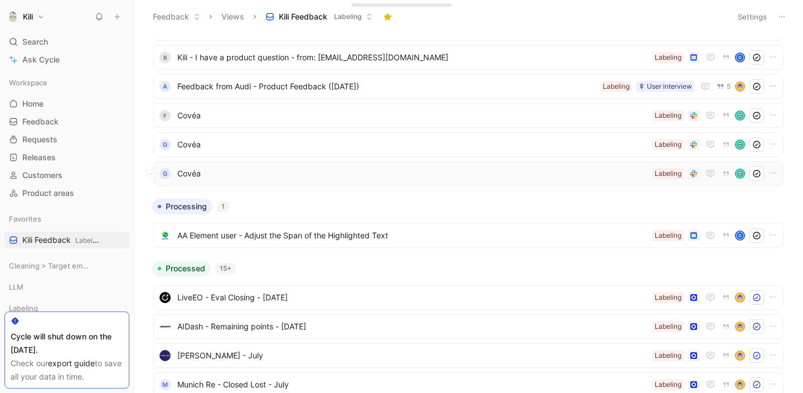
click at [192, 174] on span "Covéa" at bounding box center [412, 173] width 471 height 13
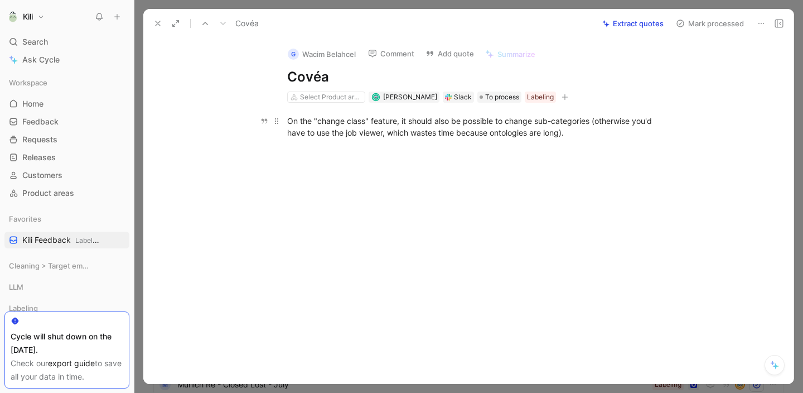
click at [356, 122] on div "On the "change class" feature, it should also be possible to change sub-categor…" at bounding box center [480, 126] width 386 height 23
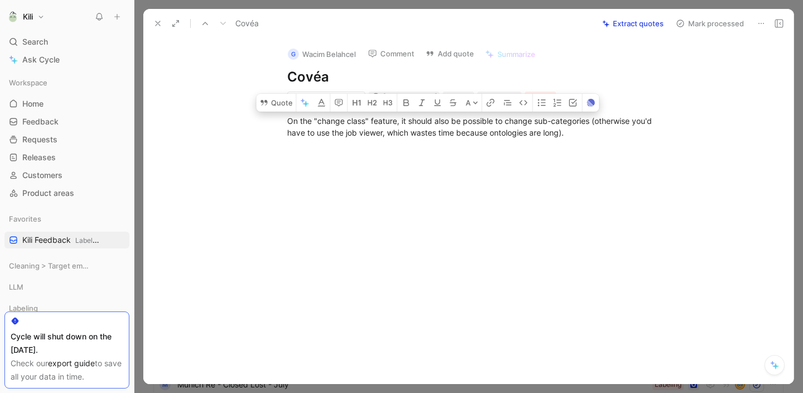
copy div "On the "change class" feature, it should also be possible to change sub-categor…"
click at [431, 216] on div at bounding box center [480, 210] width 627 height 118
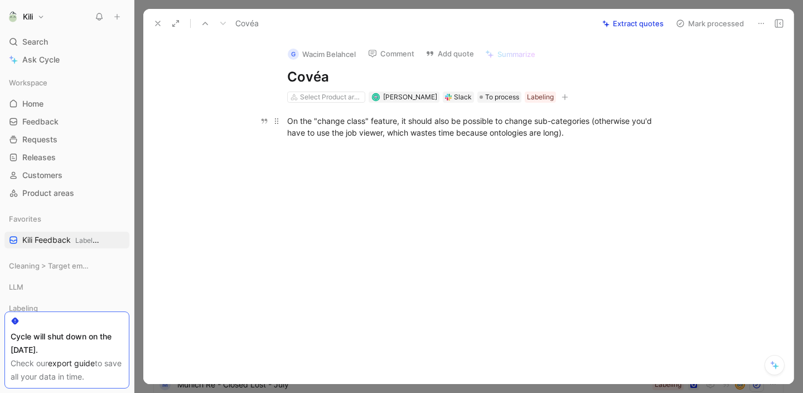
click at [456, 133] on div "On the "change class" feature, it should also be possible to change sub-categor…" at bounding box center [480, 126] width 386 height 23
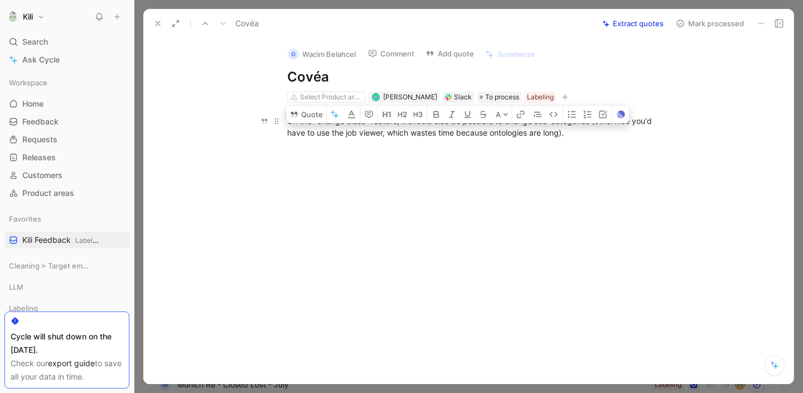
click at [456, 133] on div "On the "change class" feature, it should also be possible to change sub-categor…" at bounding box center [480, 126] width 386 height 23
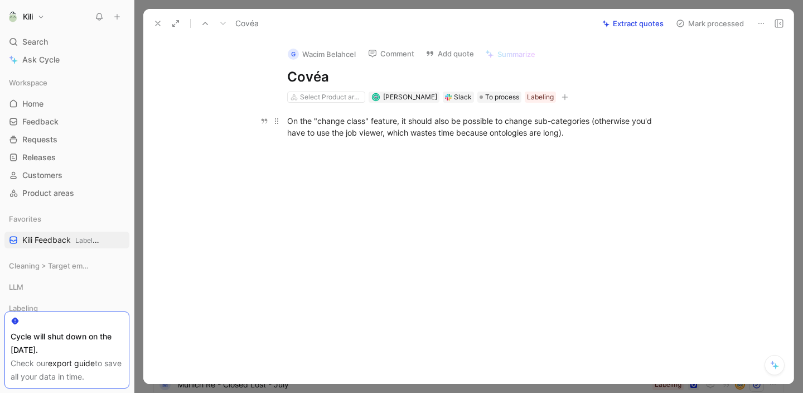
click at [456, 133] on div "On the "change class" feature, it should also be possible to change sub-categor…" at bounding box center [480, 126] width 386 height 23
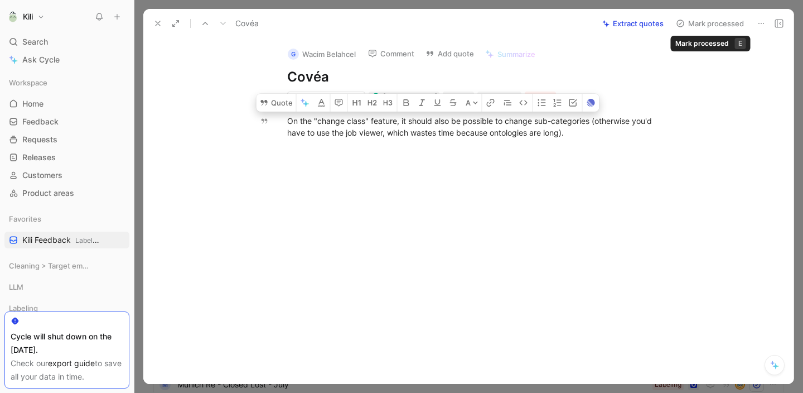
click at [686, 25] on button "Mark processed" at bounding box center [710, 24] width 78 height 16
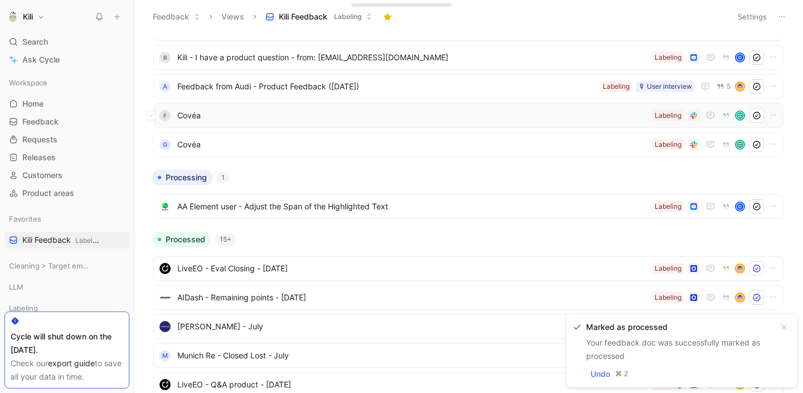
click at [350, 112] on span "Covéa" at bounding box center [412, 115] width 471 height 13
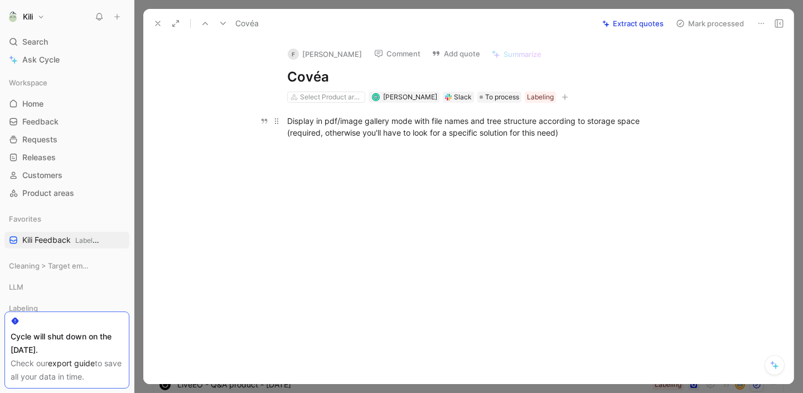
click at [352, 128] on div "Display in pdf/image gallery mode with file names and tree structure according …" at bounding box center [480, 126] width 386 height 23
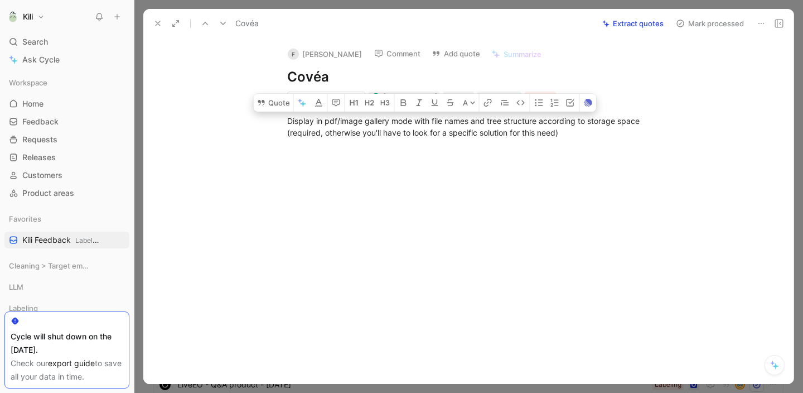
click at [414, 186] on div at bounding box center [480, 210] width 627 height 118
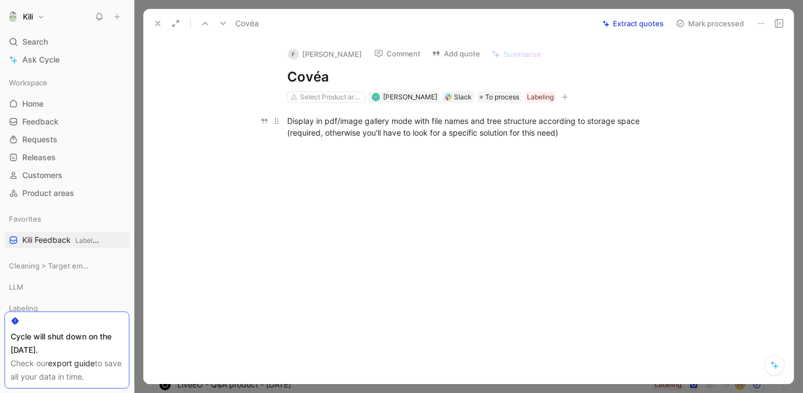
click at [429, 124] on div "Display in pdf/image gallery mode with file names and tree structure according …" at bounding box center [480, 126] width 386 height 23
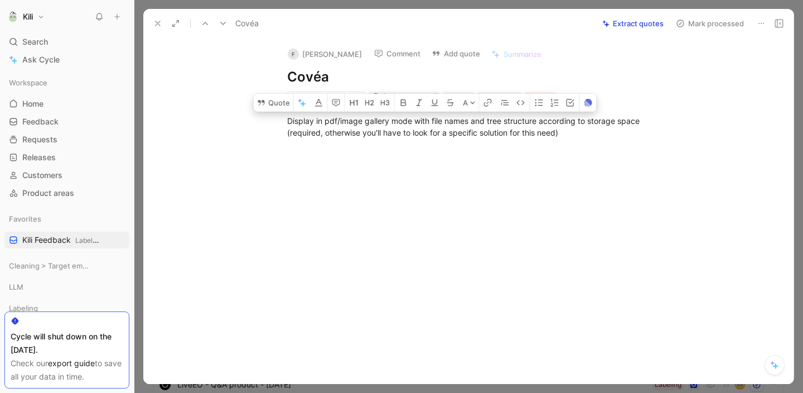
click at [431, 162] on div at bounding box center [480, 210] width 627 height 118
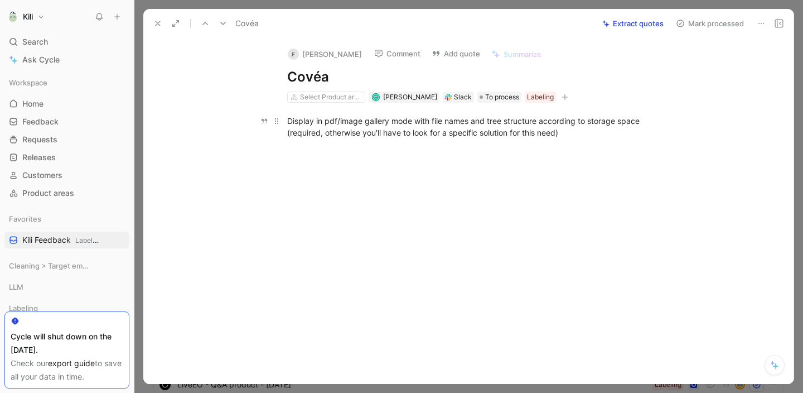
click at [446, 128] on div "Display in pdf/image gallery mode with file names and tree structure according …" at bounding box center [480, 126] width 386 height 23
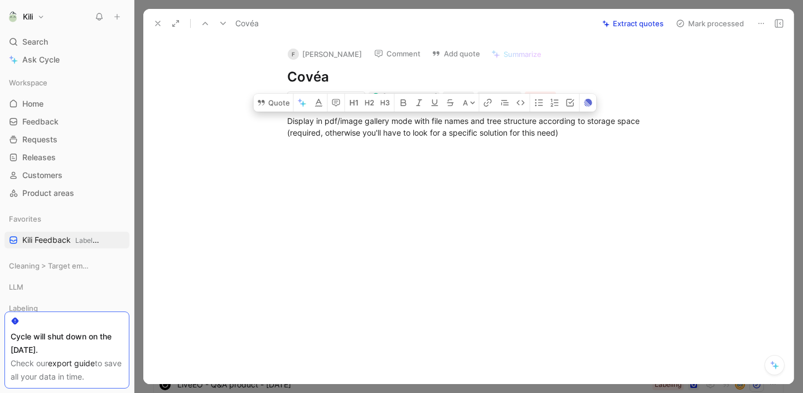
copy div "Display in pdf/image gallery mode with file names and tree structure according …"
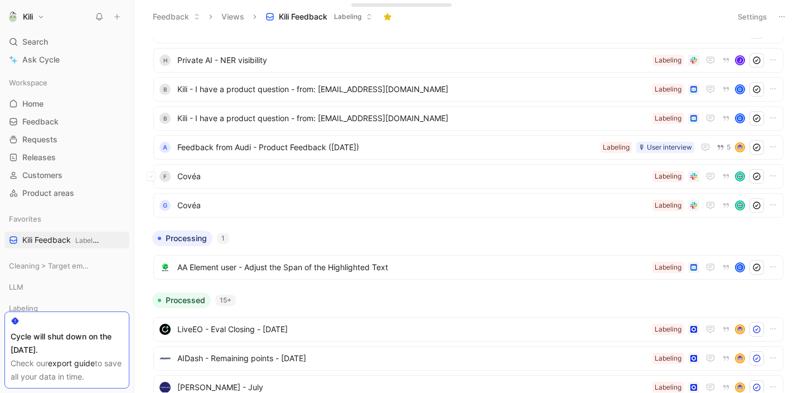
scroll to position [1147, 0]
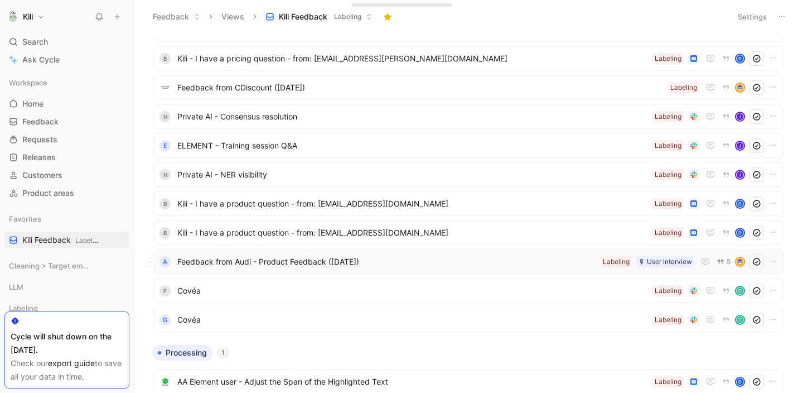
click at [243, 262] on span "Feedback from Audi - Product Feedback (Mar 27, 2024)" at bounding box center [386, 261] width 419 height 13
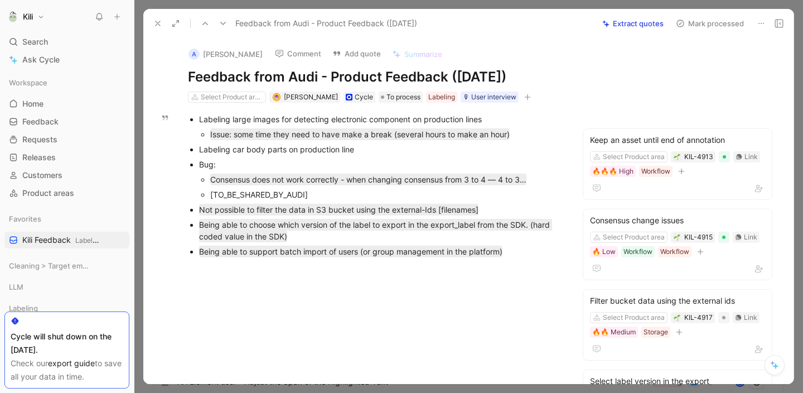
click at [477, 157] on p "Bug:" at bounding box center [380, 164] width 363 height 15
click at [448, 296] on div at bounding box center [375, 327] width 416 height 118
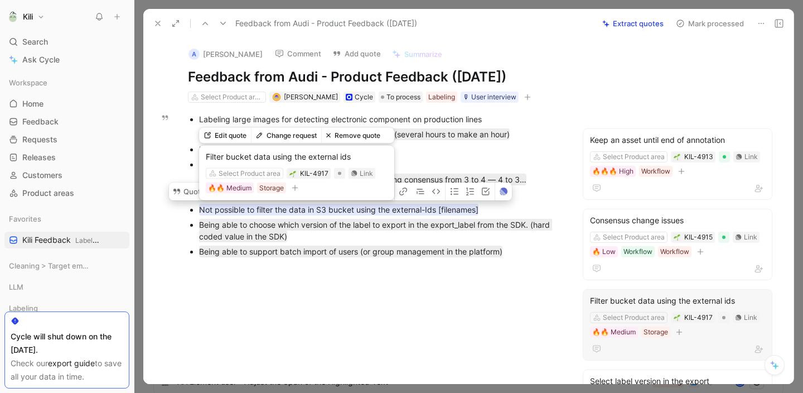
drag, startPoint x: 493, startPoint y: 207, endPoint x: 200, endPoint y: 206, distance: 292.3
click at [200, 206] on div "Not possible to filter the data in S3 bucket using the external-Ids [filenames]" at bounding box center [380, 210] width 363 height 12
copy mark "Not possible to filter the data in S3 bucket using the external-Ids [filenames]"
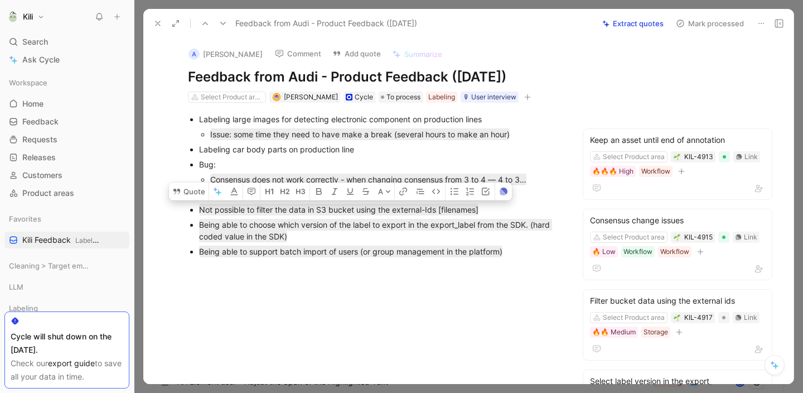
click at [426, 301] on div at bounding box center [375, 327] width 416 height 118
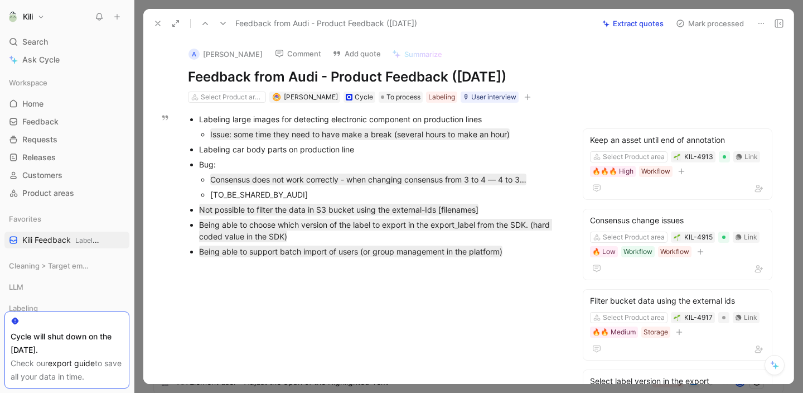
click at [452, 318] on div at bounding box center [375, 327] width 416 height 118
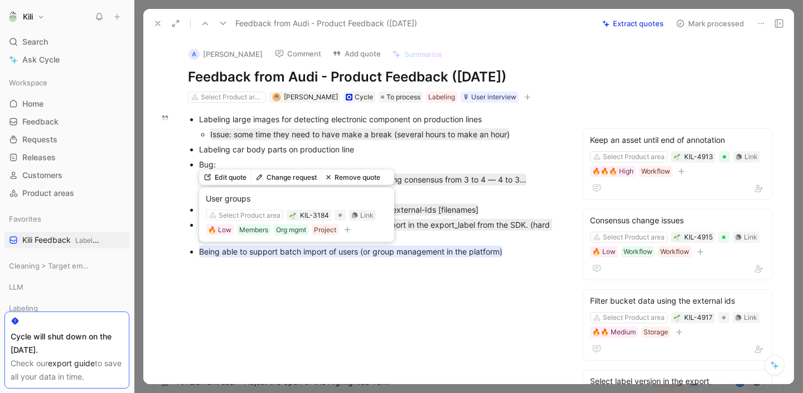
click at [422, 253] on mark "Being able to support batch import of users (or group management in the platfor…" at bounding box center [350, 251] width 303 height 12
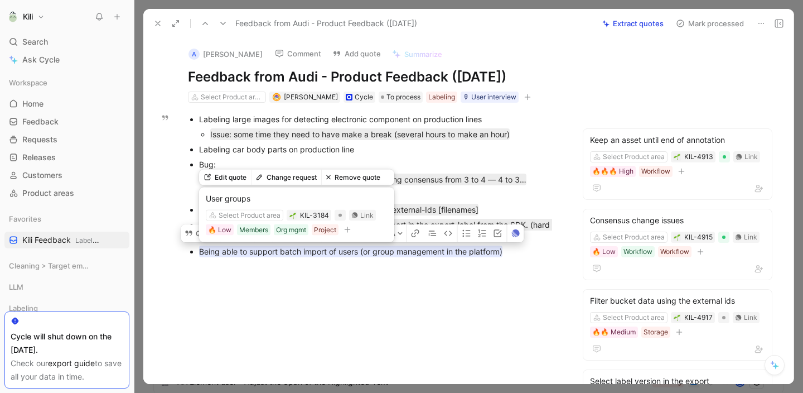
copy mark "Being able to support batch import of users (or group management in the platfor…"
